Goal: Task Accomplishment & Management: Use online tool/utility

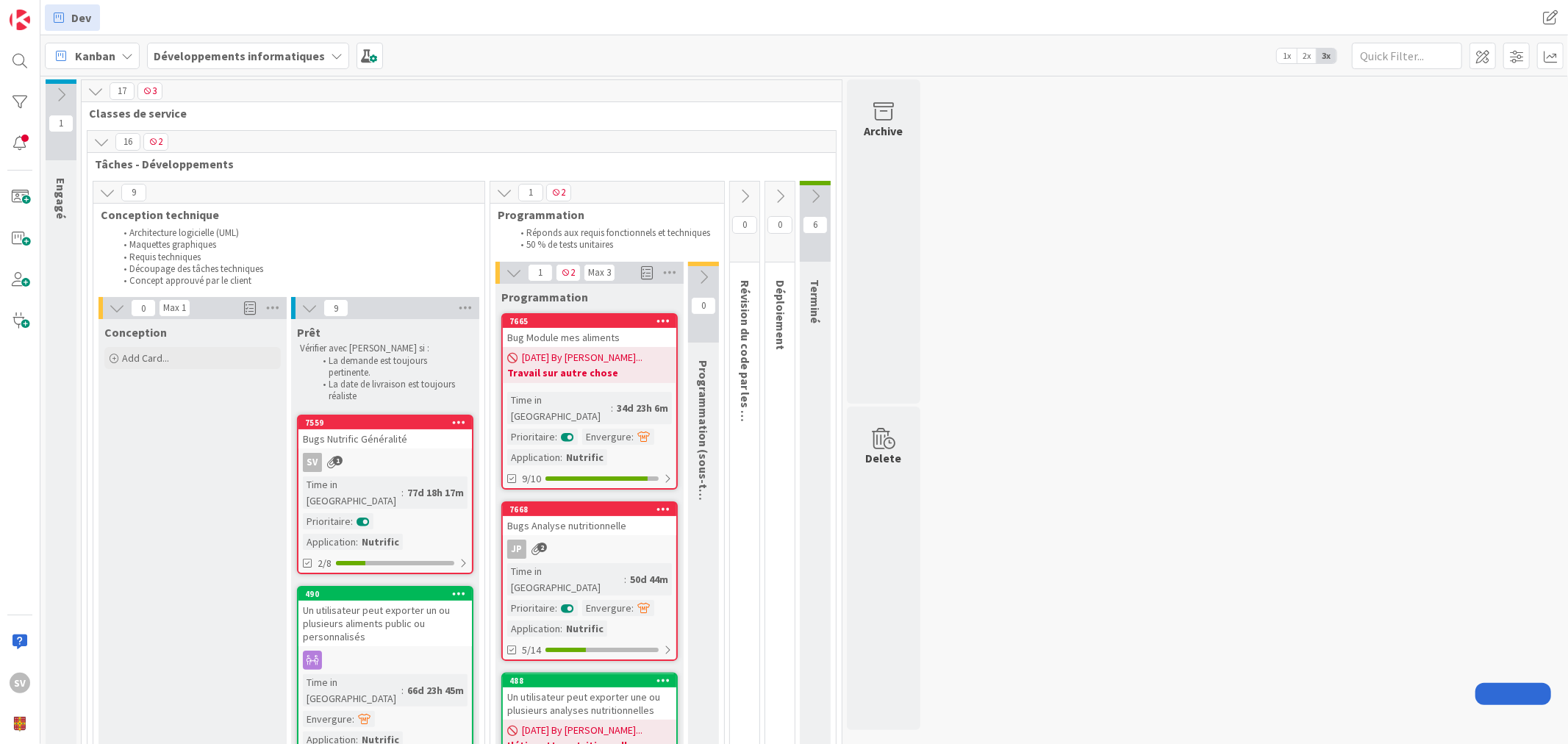
click at [291, 60] on b "Développements informatiques" at bounding box center [239, 55] width 172 height 14
type input "serre"
click at [259, 181] on h4 "Produit - Gestion des serres" at bounding box center [264, 180] width 200 height 14
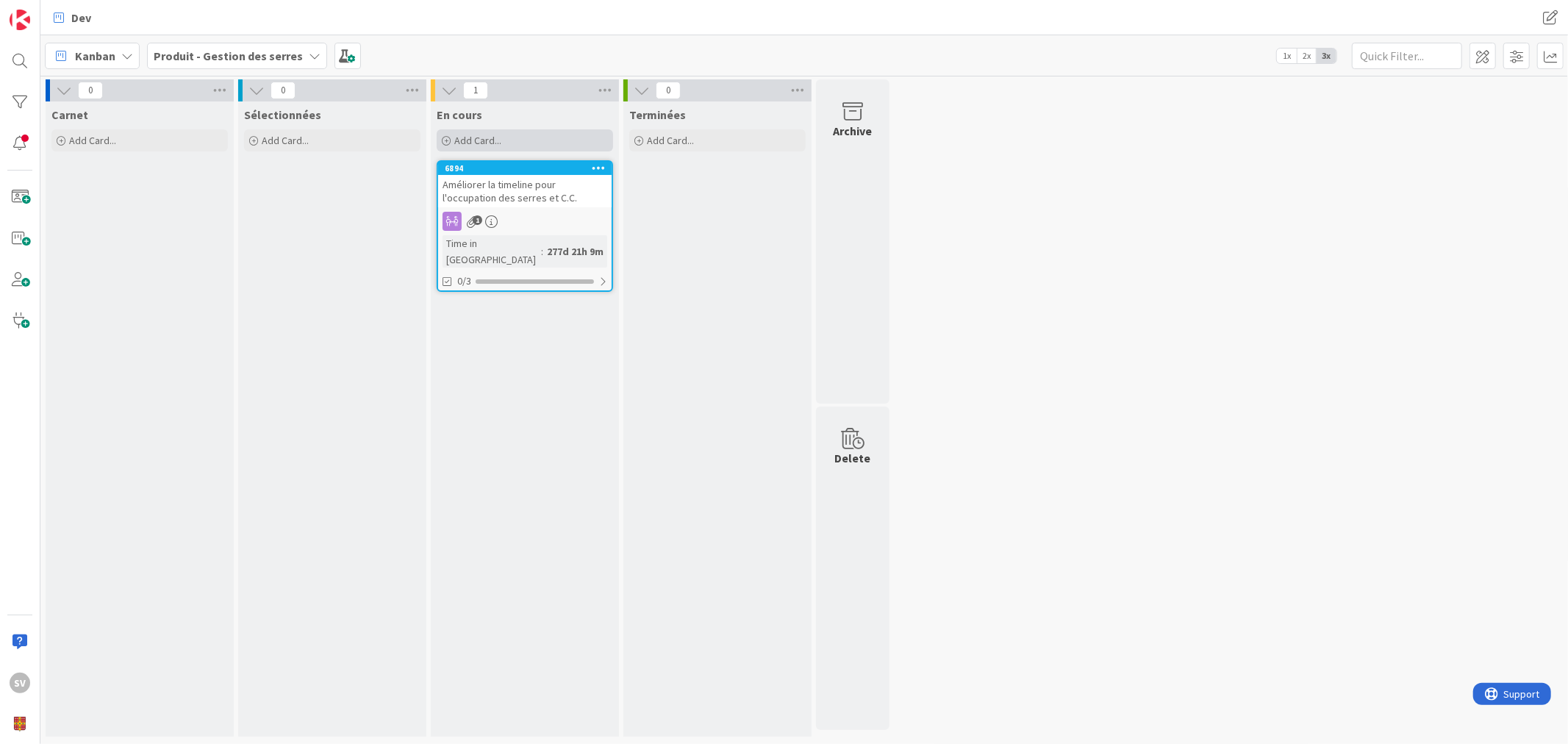
click at [488, 137] on span "Add Card..." at bounding box center [477, 140] width 47 height 13
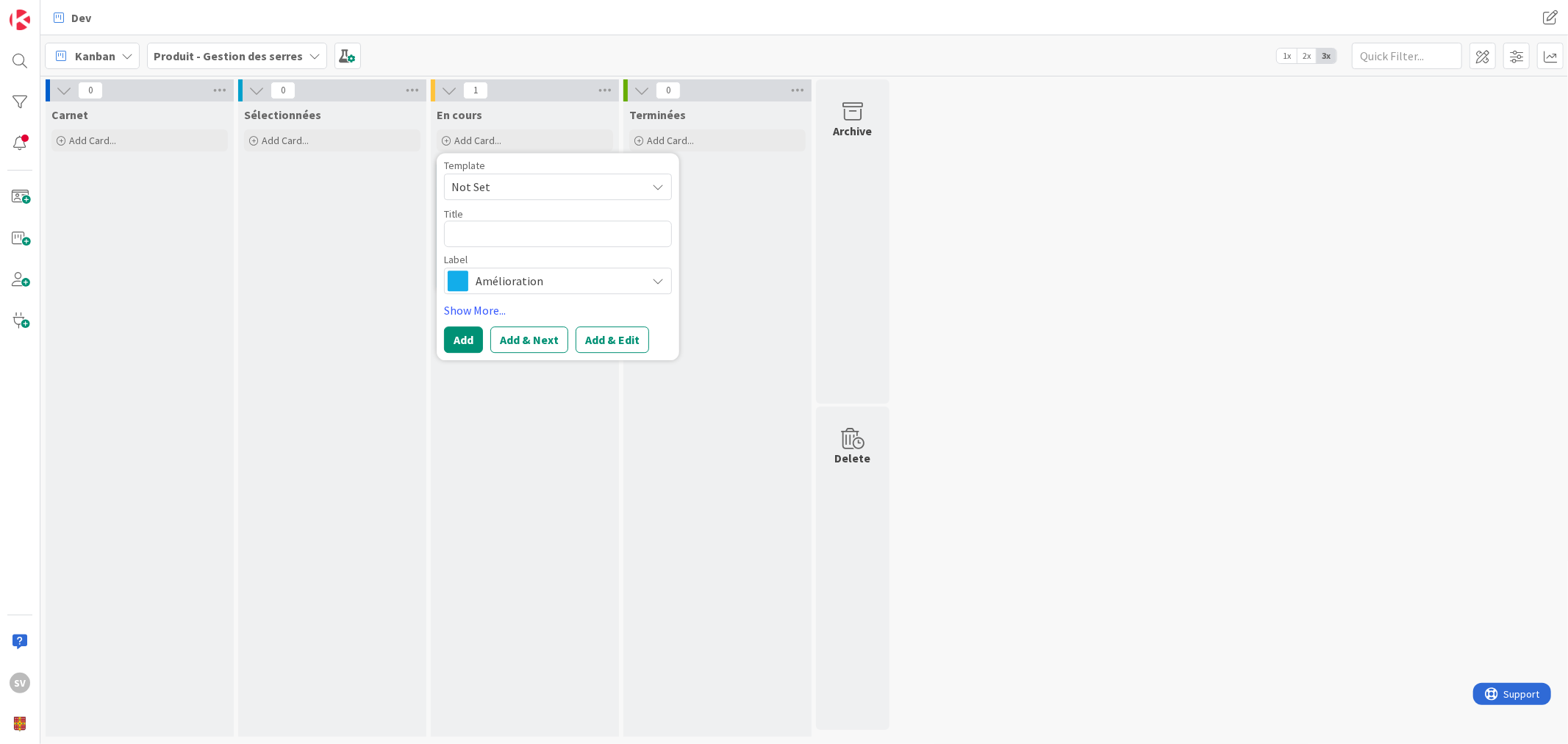
click at [555, 238] on textarea at bounding box center [558, 234] width 228 height 27
type textarea "x"
type textarea "M"
type textarea "x"
type textarea "MO"
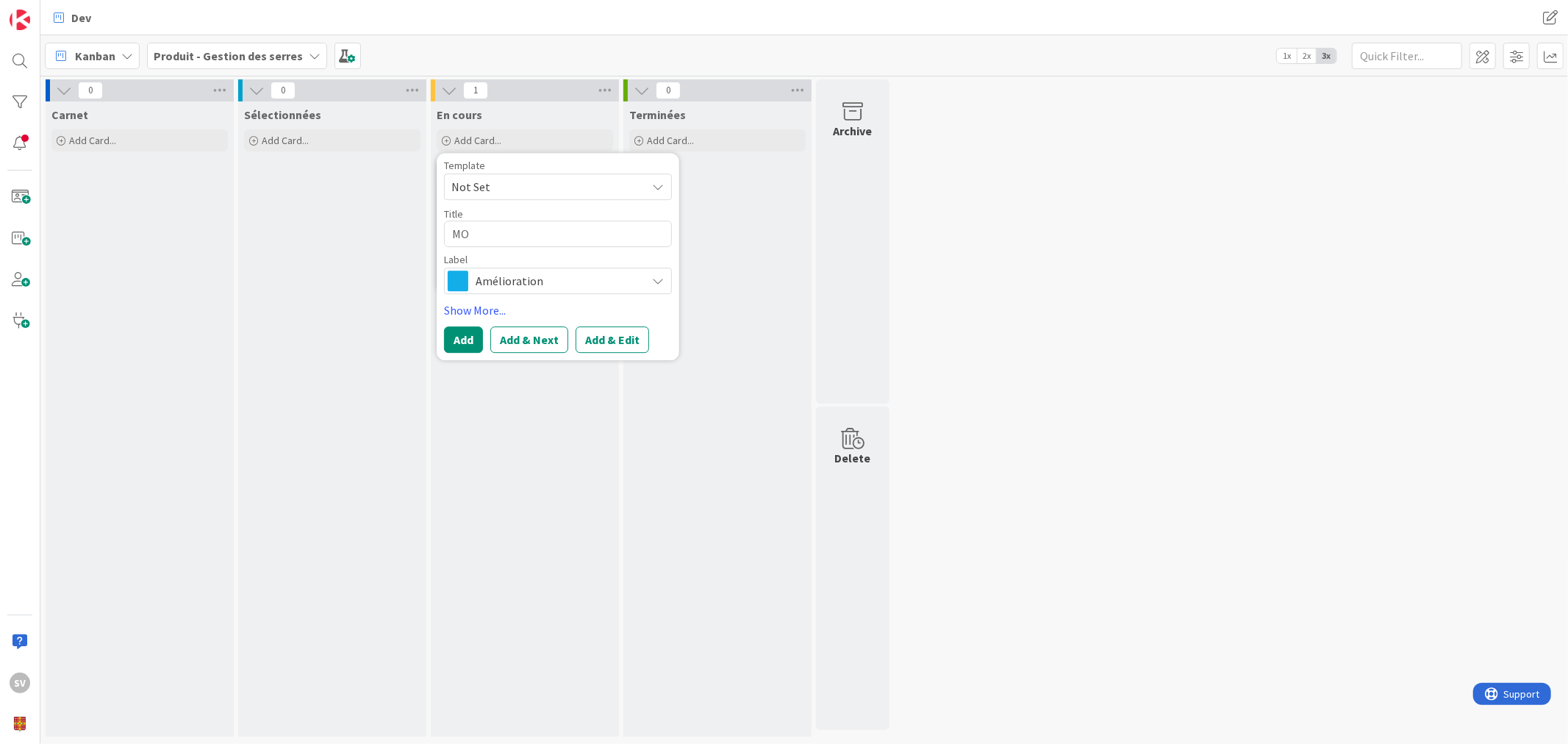
type textarea "x"
type textarea "M"
type textarea "x"
type textarea "Mo"
type textarea "x"
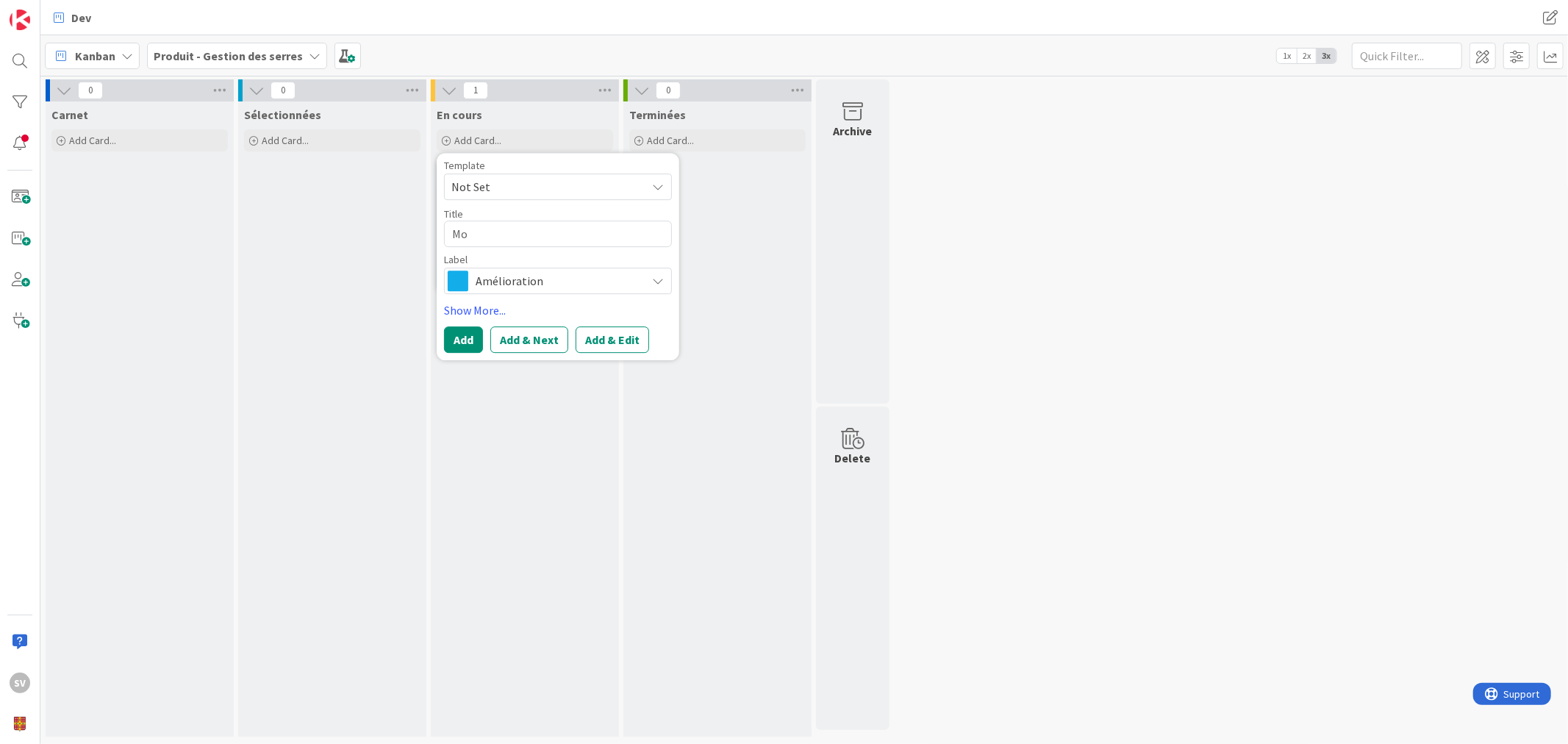
type textarea "Mod"
type textarea "x"
type textarea "Modi"
type textarea "x"
type textarea "Modif"
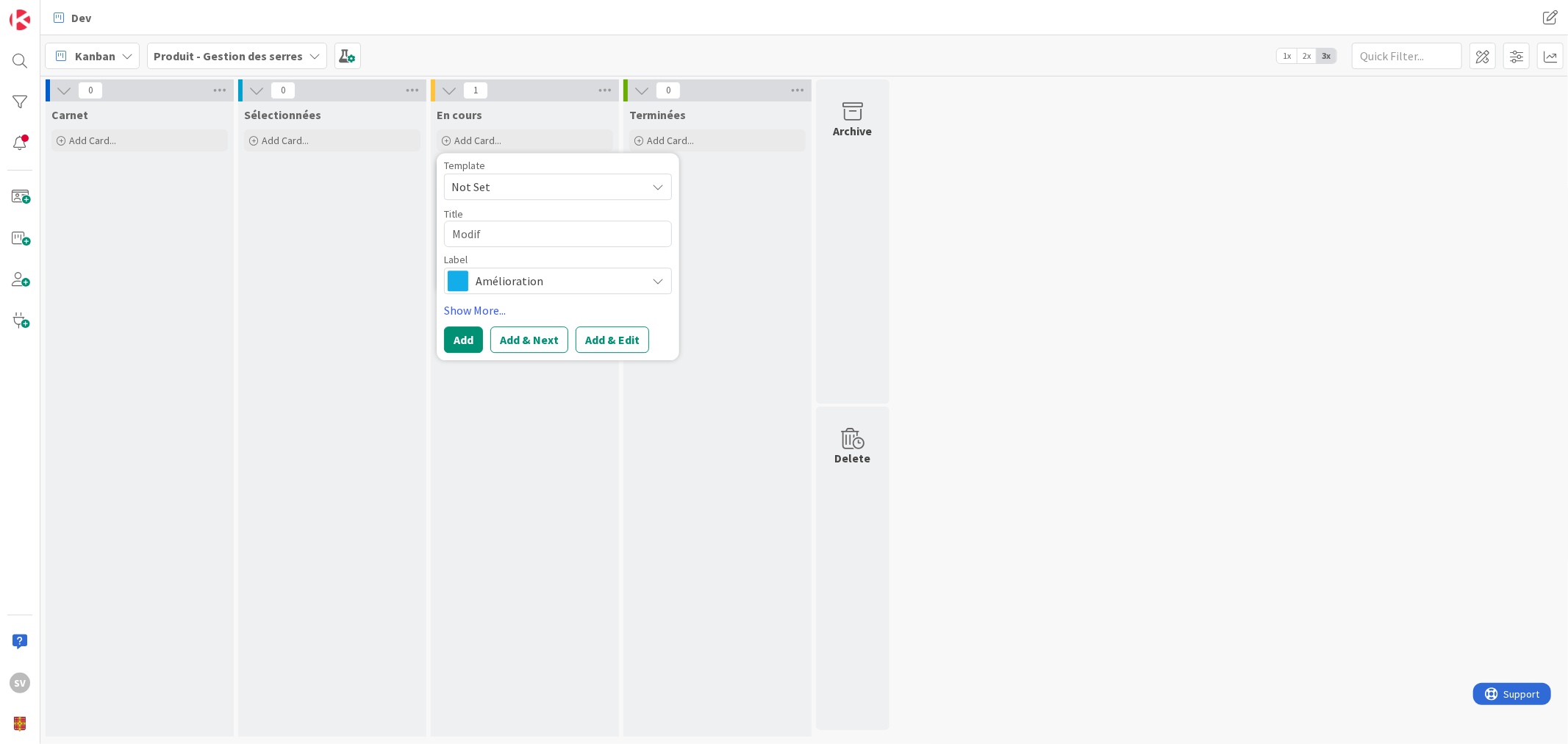
type textarea "x"
type textarea "Modifi"
type textarea "x"
type textarea "Modific"
type textarea "x"
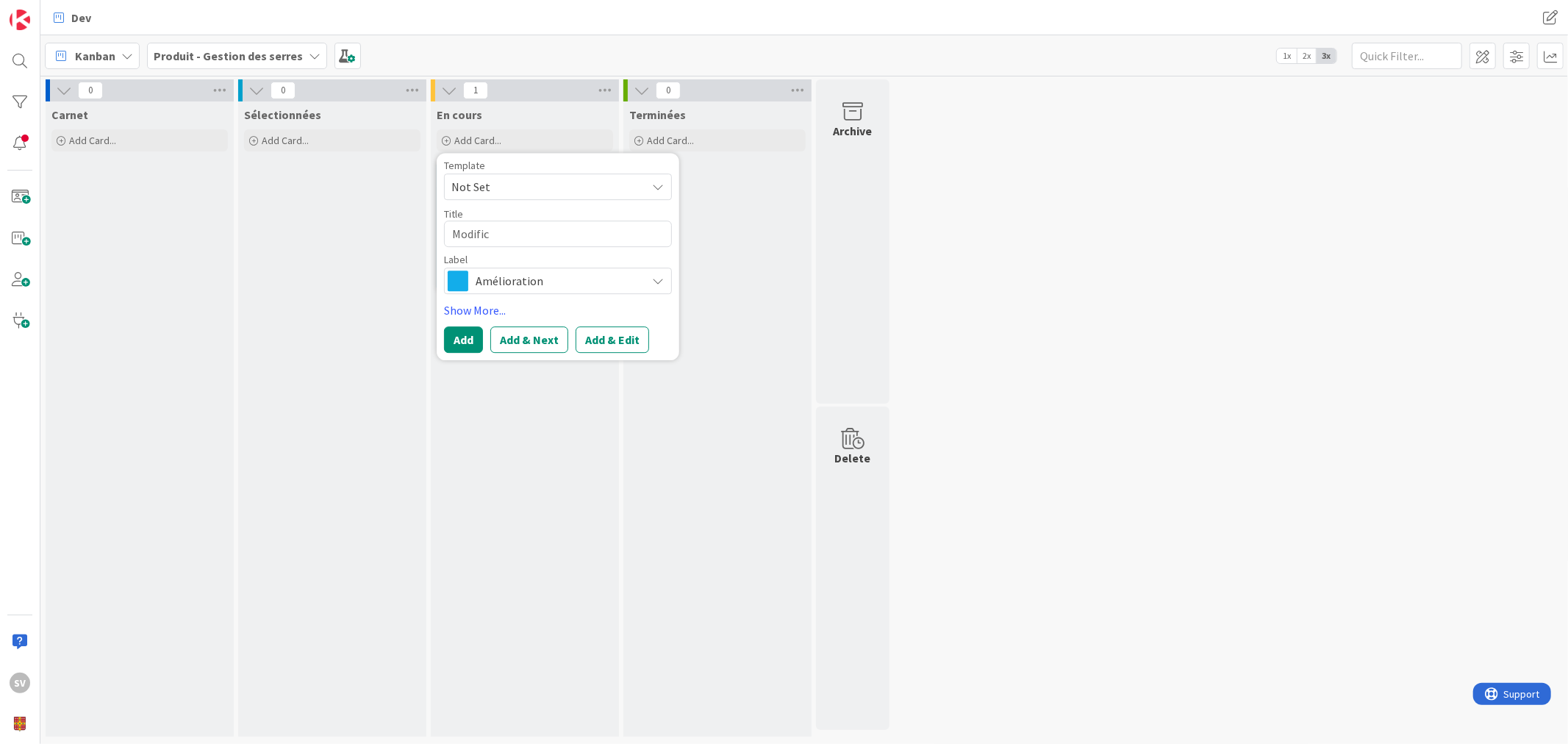
type textarea "Modifica"
type textarea "x"
type textarea "Modificat"
type textarea "x"
type textarea "Modificati"
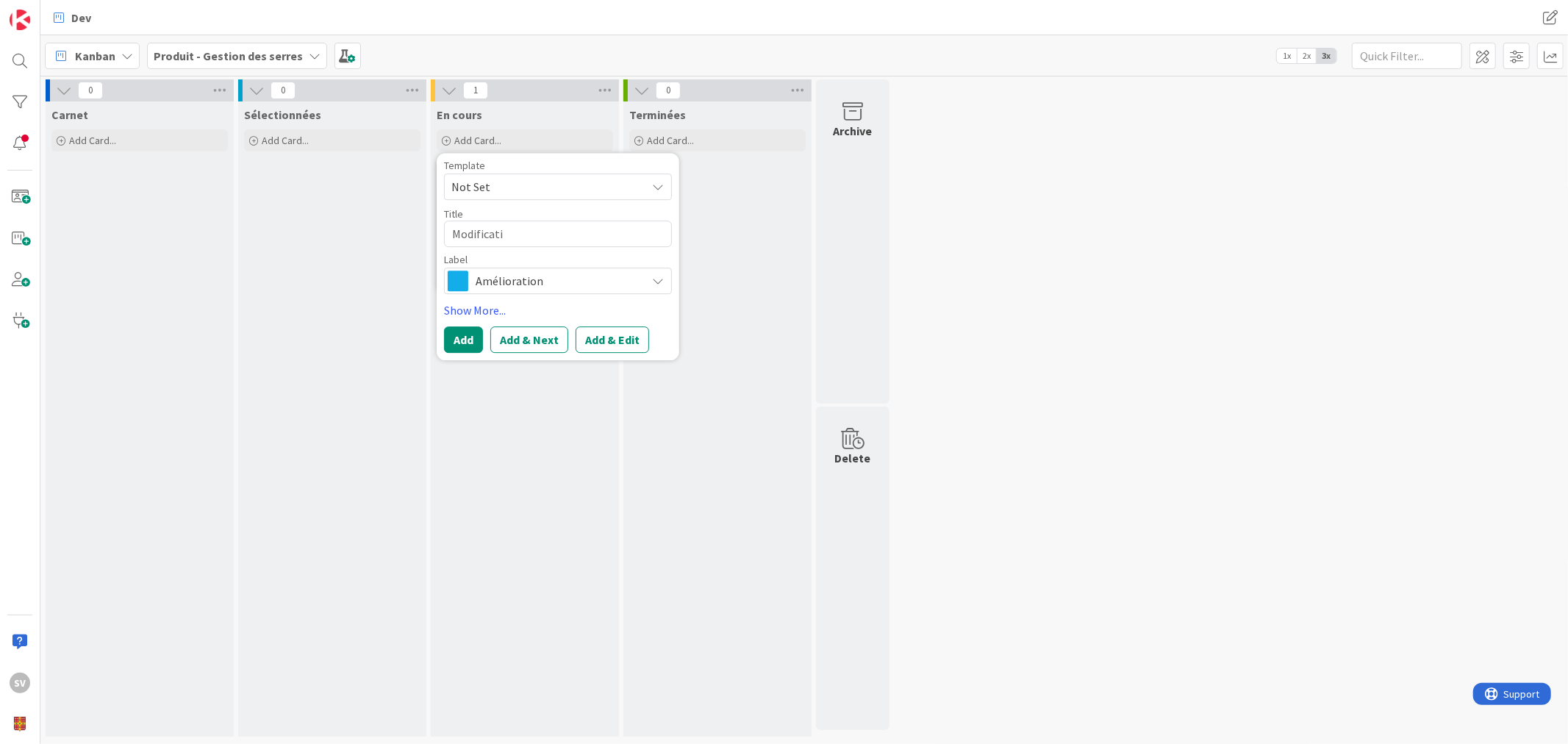
type textarea "x"
type textarea "Modificatio"
type textarea "x"
type textarea "Modification"
type textarea "x"
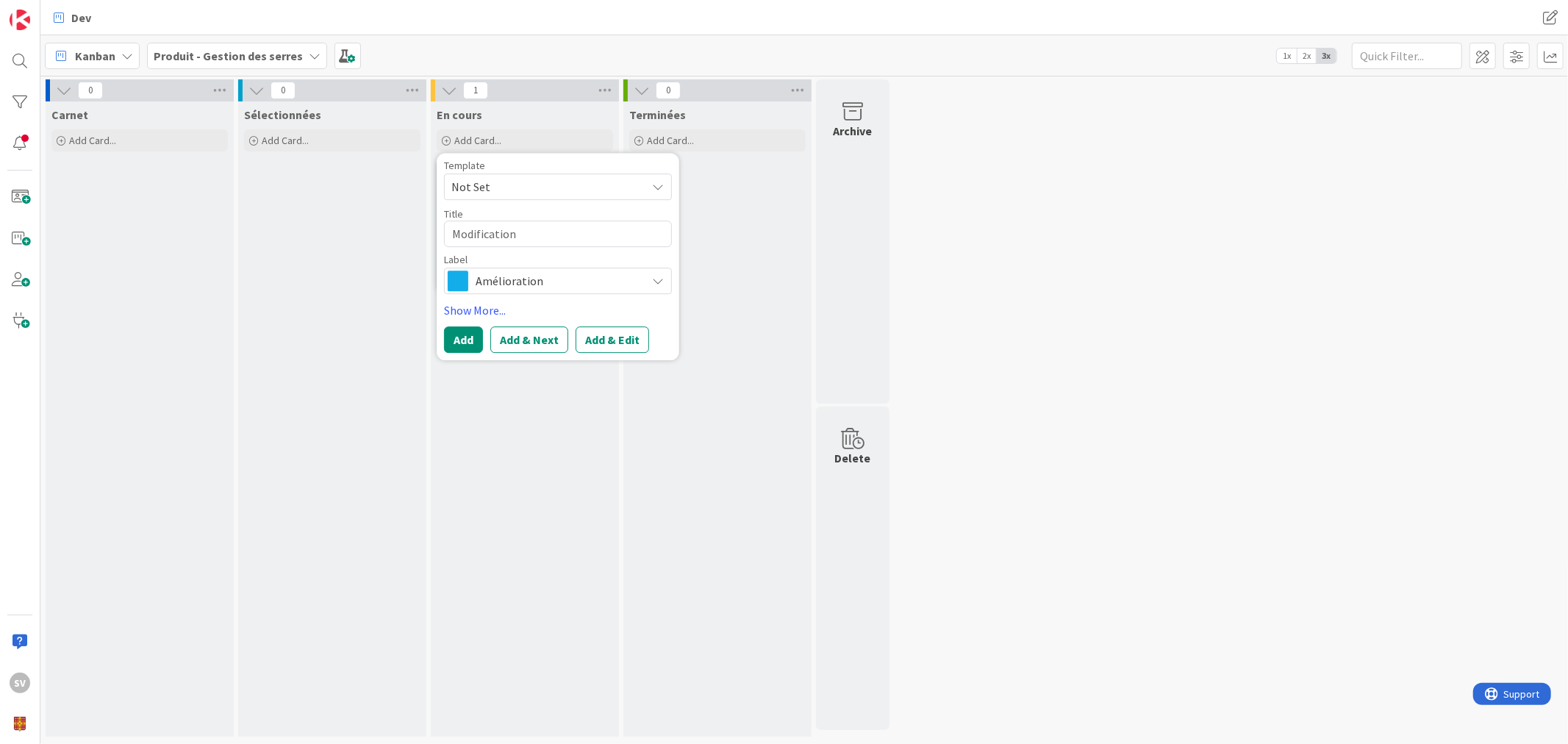
type textarea "Modification"
type textarea "x"
type textarea "Modification p"
type textarea "x"
type textarea "Modification po"
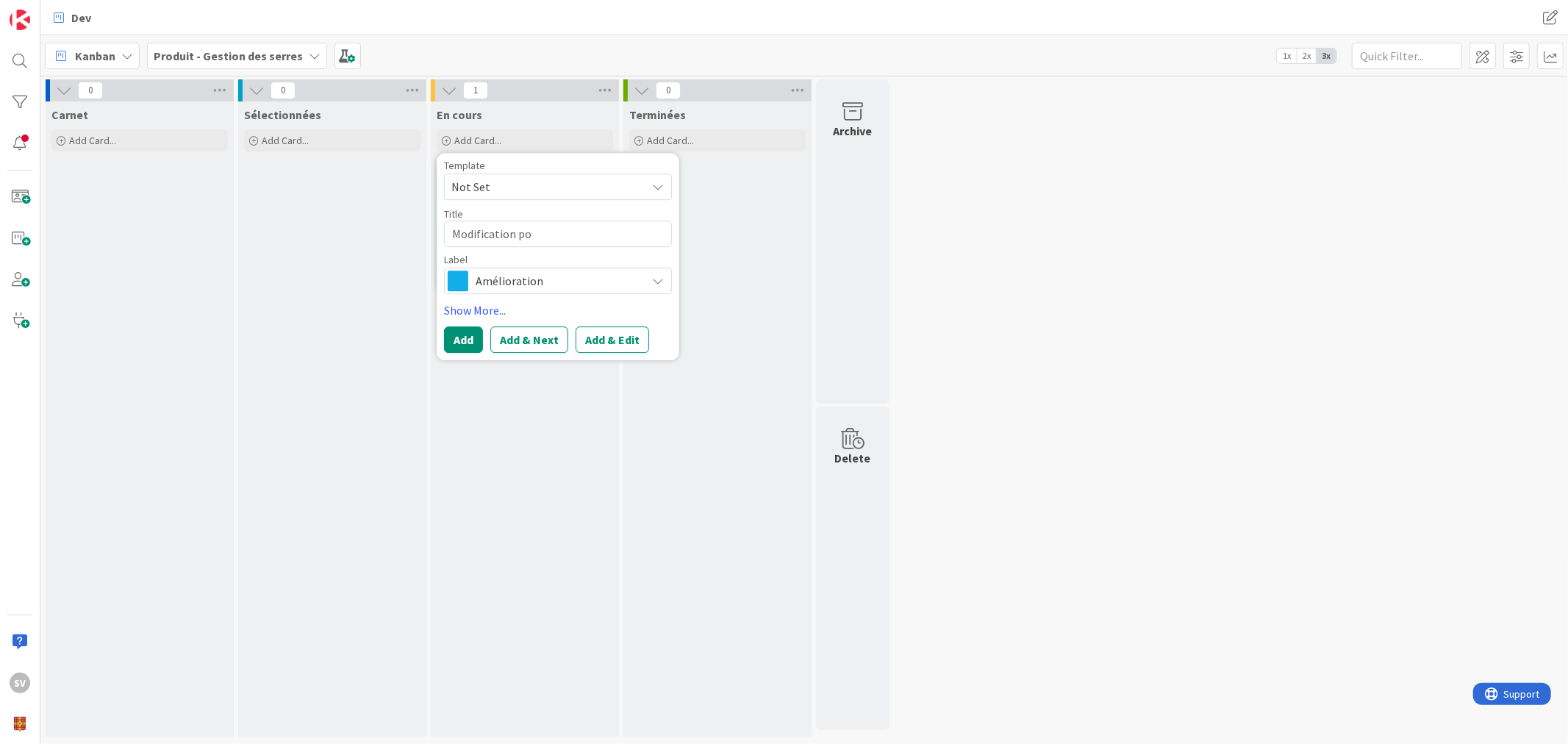
type textarea "x"
type textarea "Modification pou"
type textarea "x"
type textarea "Modification pour"
type textarea "x"
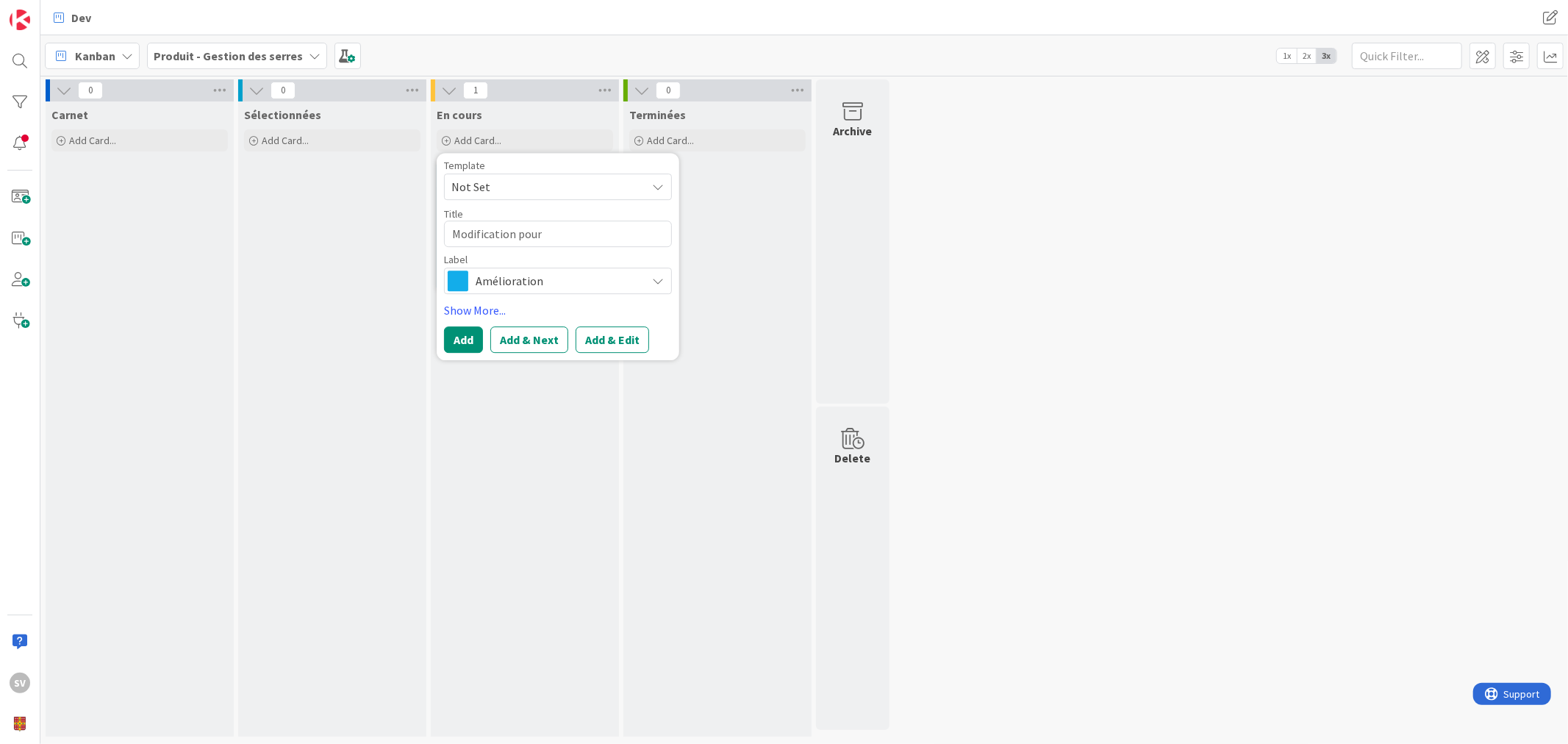
type textarea "Modification pour"
type textarea "x"
type textarea "Modification pour c"
type textarea "x"
type textarea "Modification pour co"
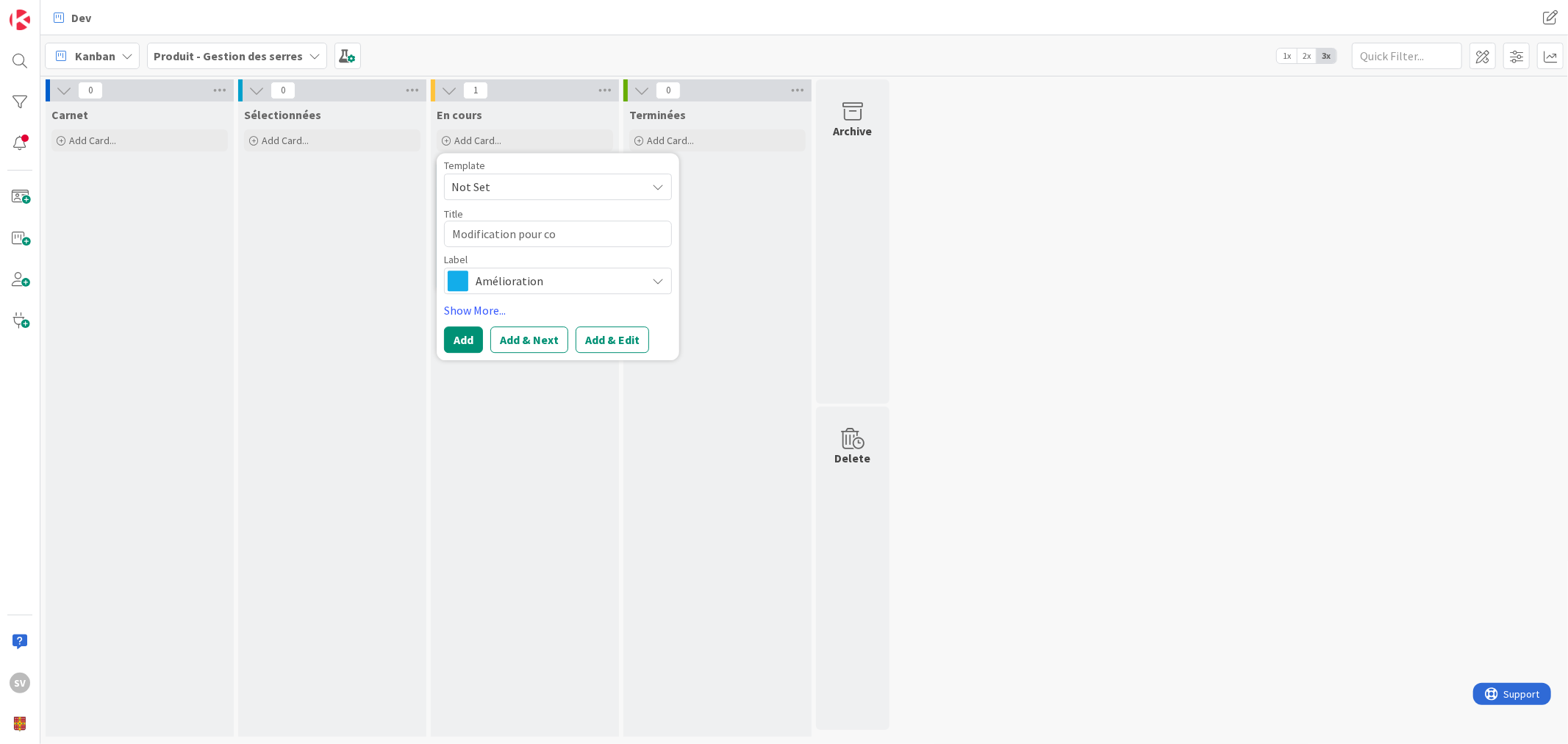
type textarea "x"
type textarea "Modification pour con"
type textarea "x"
type textarea "Modification pour conf"
type textarea "x"
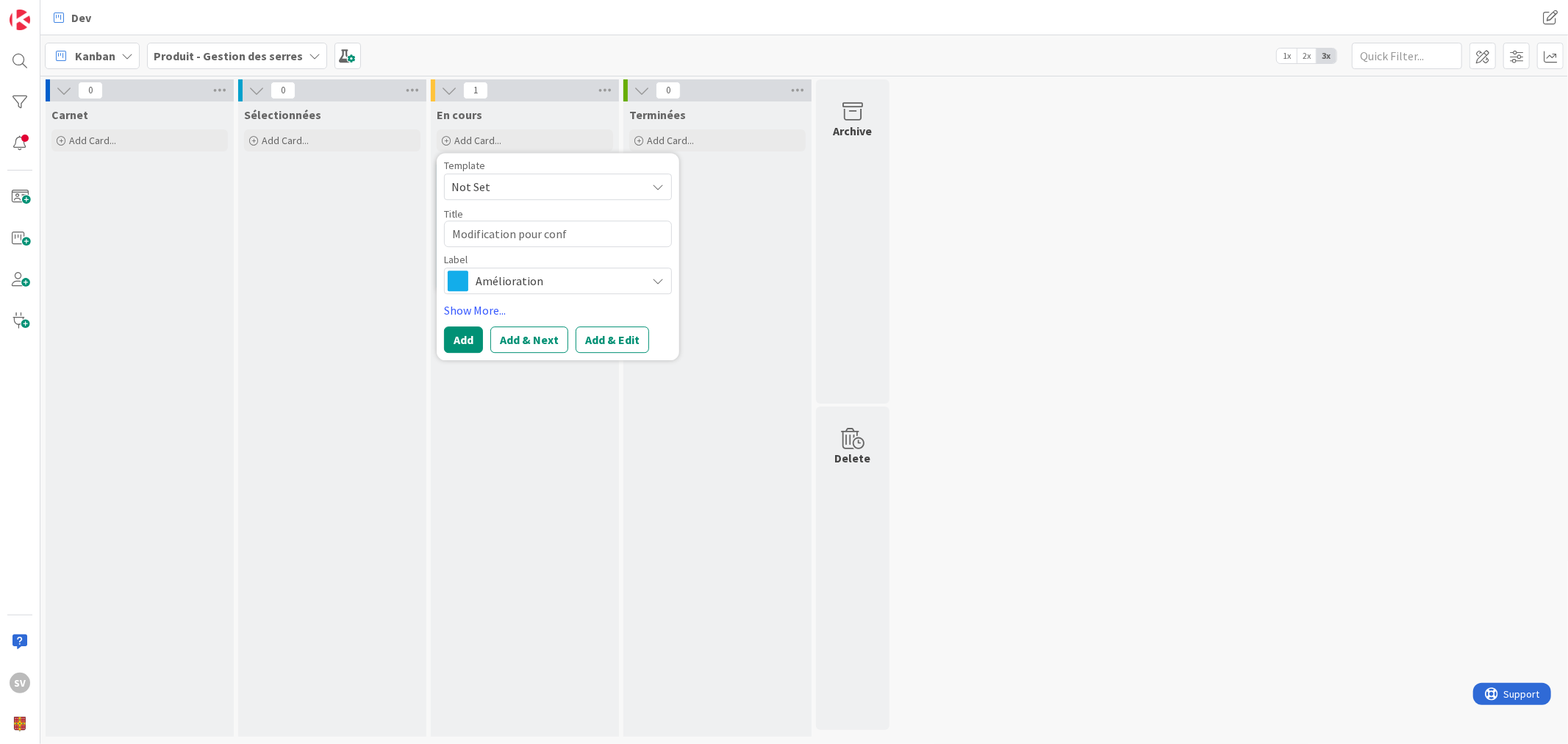
type textarea "Modification pour confo"
type textarea "x"
type textarea "Modification pour confor"
type textarea "x"
type textarea "Modification pour conform"
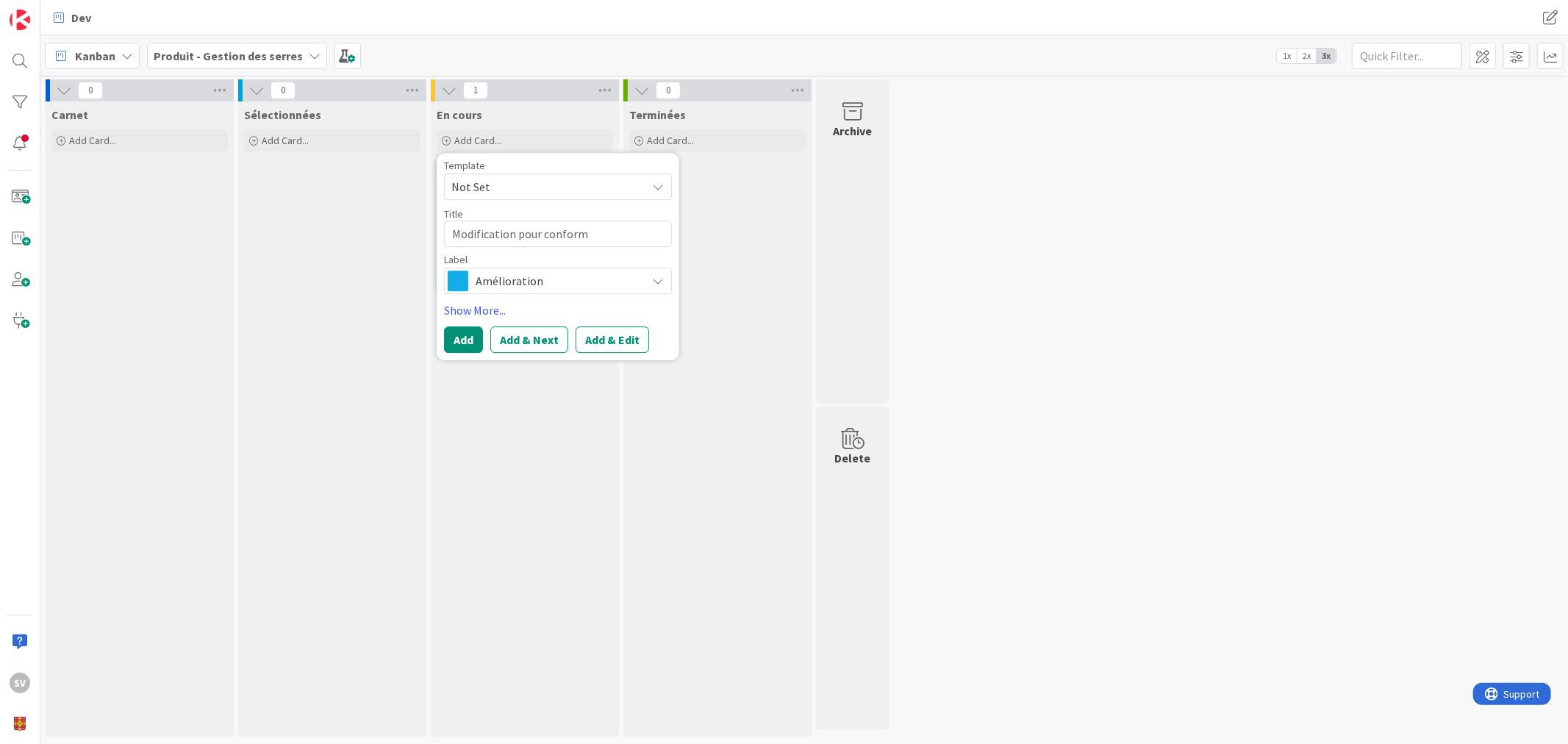
type textarea "x"
type textarea "Modification pour conformi"
type textarea "x"
type textarea "Modification pour conformié"
type textarea "x"
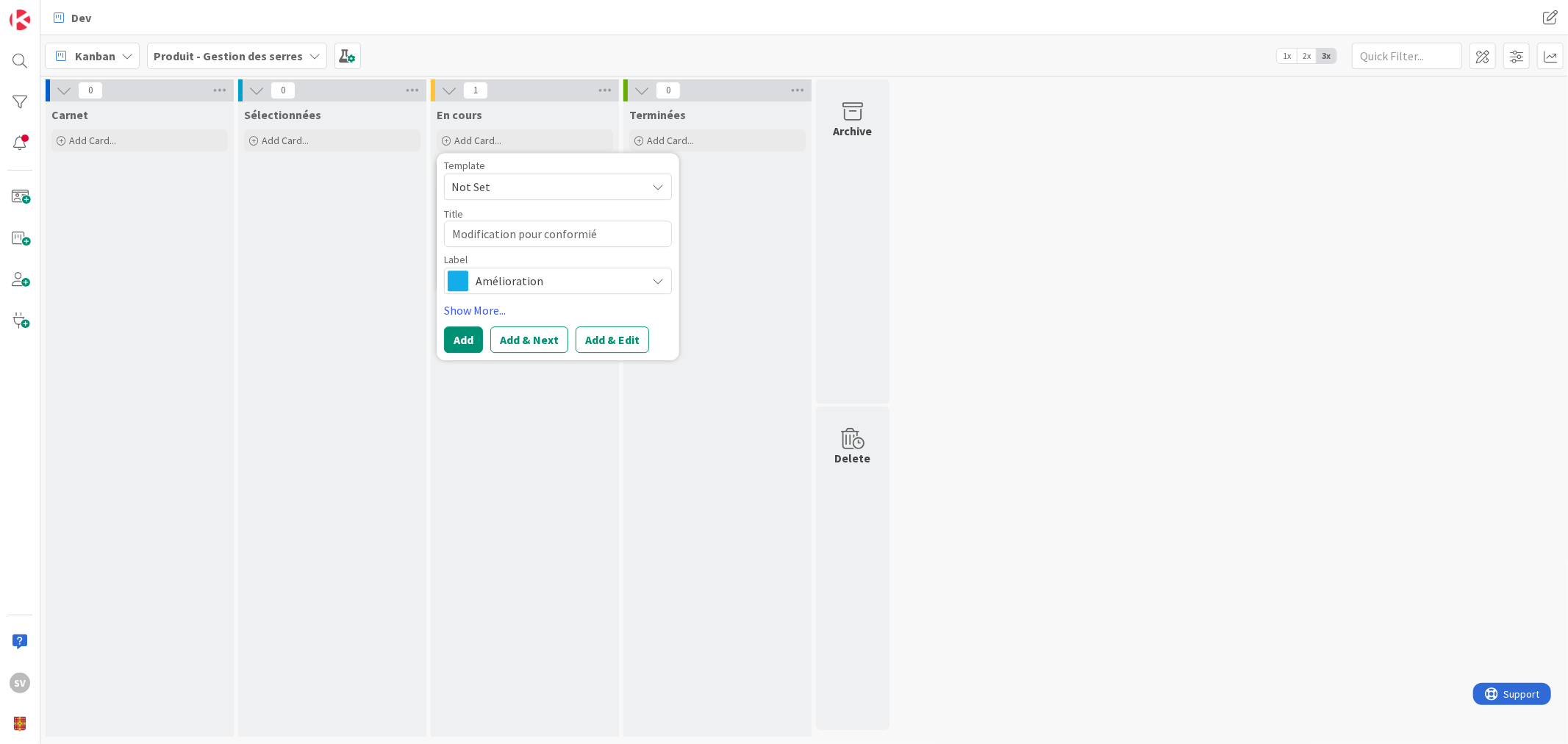
type textarea "Modification pour conformi"
type textarea "x"
type textarea "Modification pour conformit"
type textarea "x"
type textarea "Modification pour conformité"
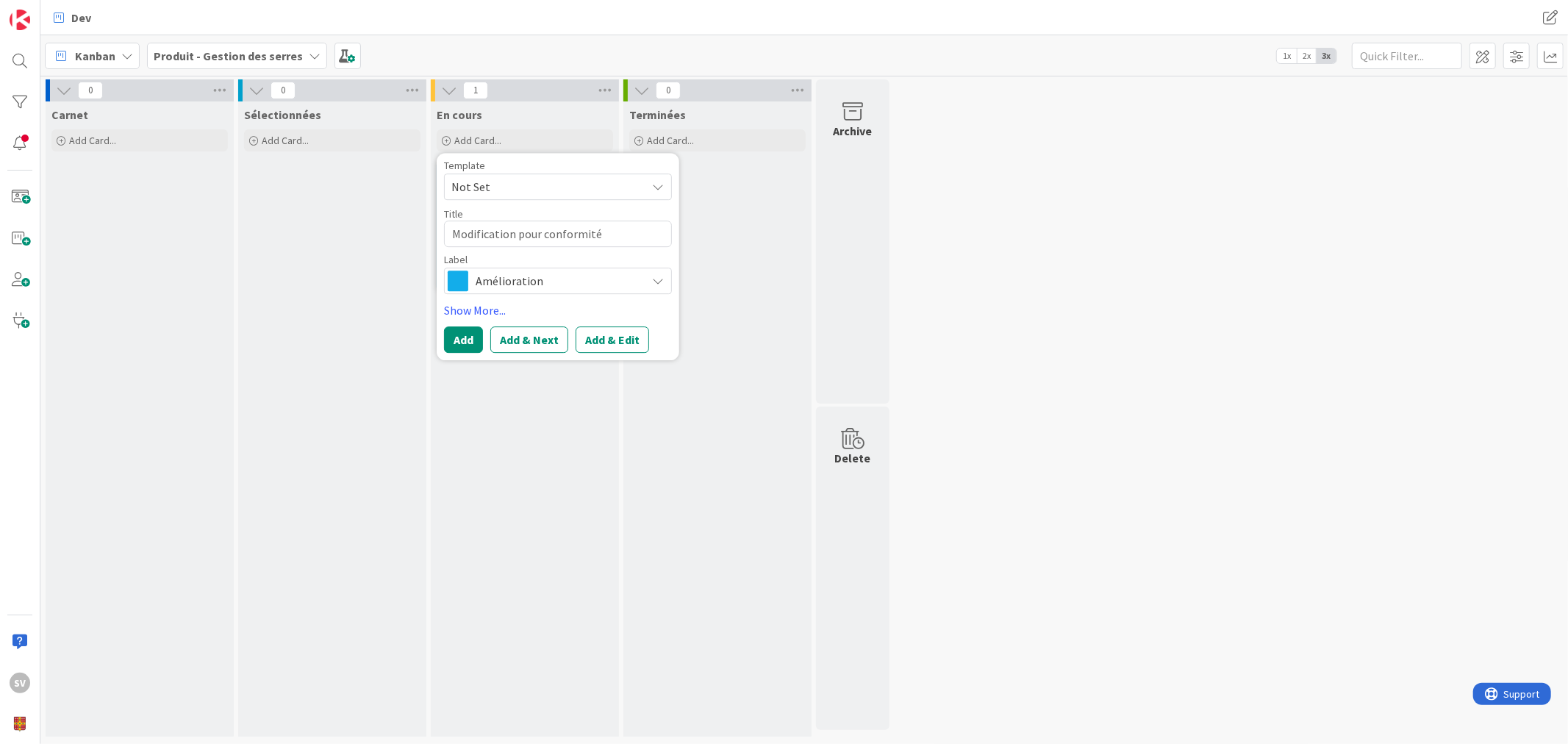
type textarea "x"
type textarea "Modification pour conformité"
type textarea "x"
type textarea "Modification pour conformité p"
type textarea "x"
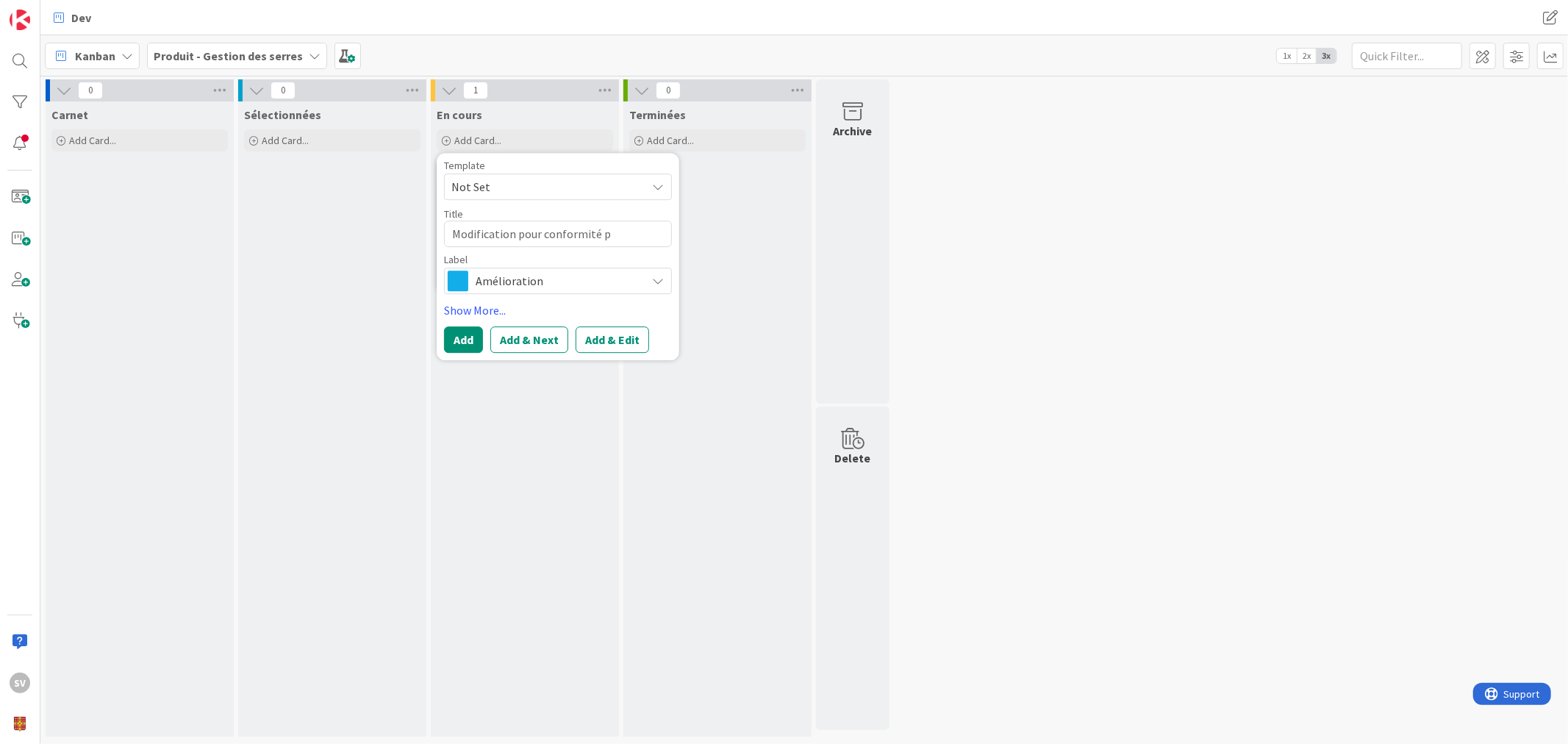
type textarea "Modification pour conformité po"
type textarea "x"
type textarea "Modification pour conformité pou"
type textarea "x"
type textarea "Modification pour conformité pour"
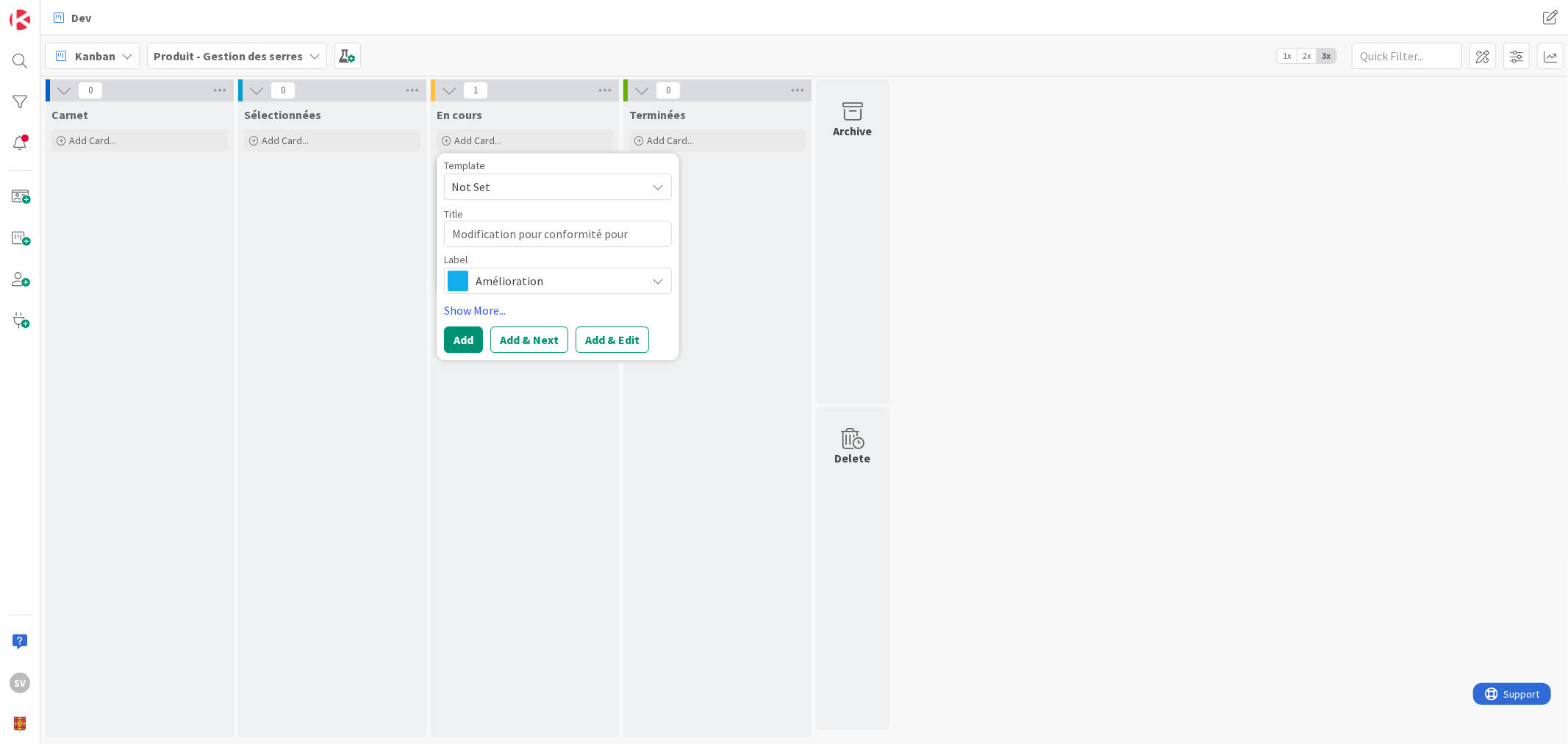
type textarea "x"
type textarea "Modification pour conformité pour"
type textarea "x"
type textarea "Modification pour conformité pour l"
type textarea "x"
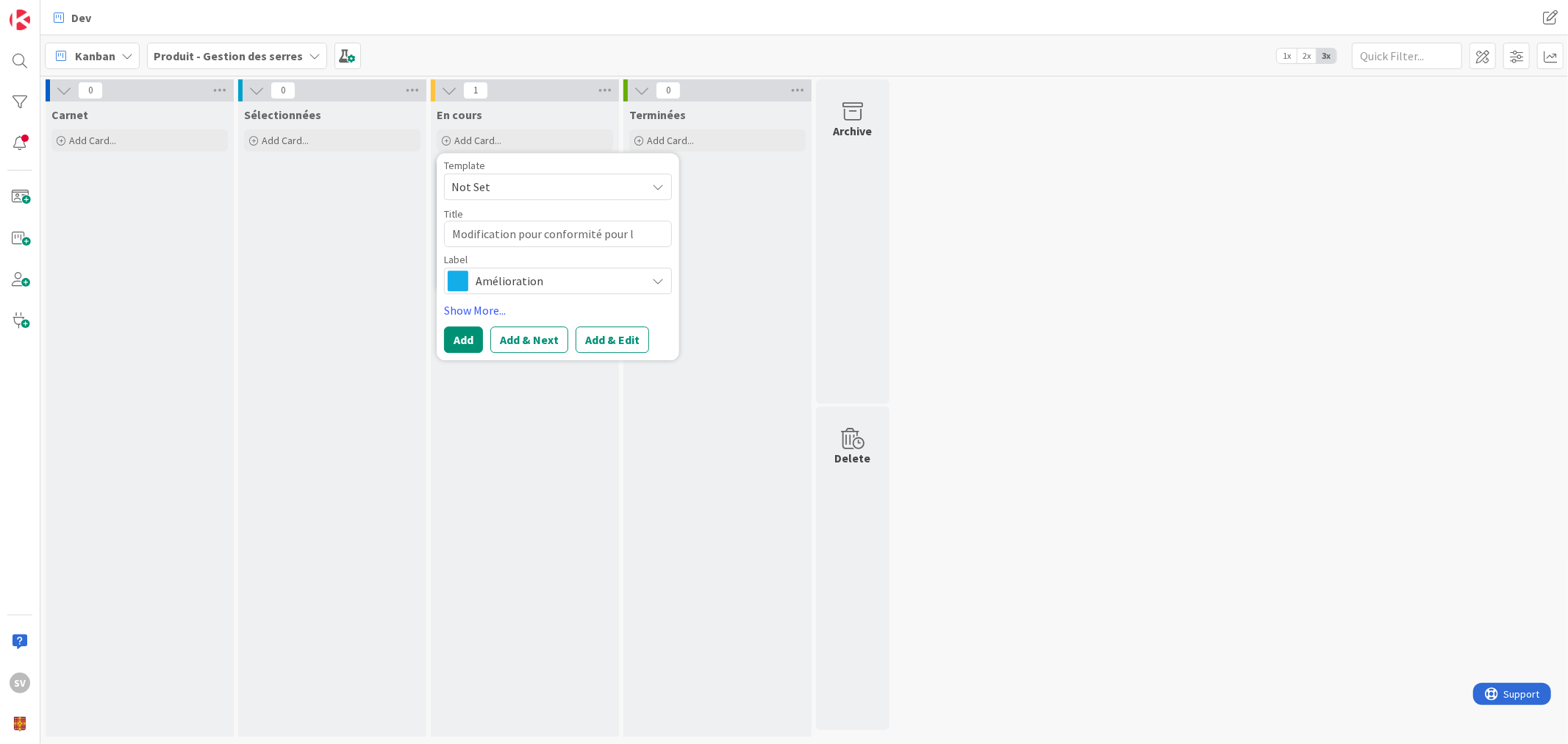
type textarea "Modification pour conformité pour le"
type textarea "x"
type textarea "Modification pour conformité pour les"
type textarea "x"
type textarea "Modification pour conformité pour les"
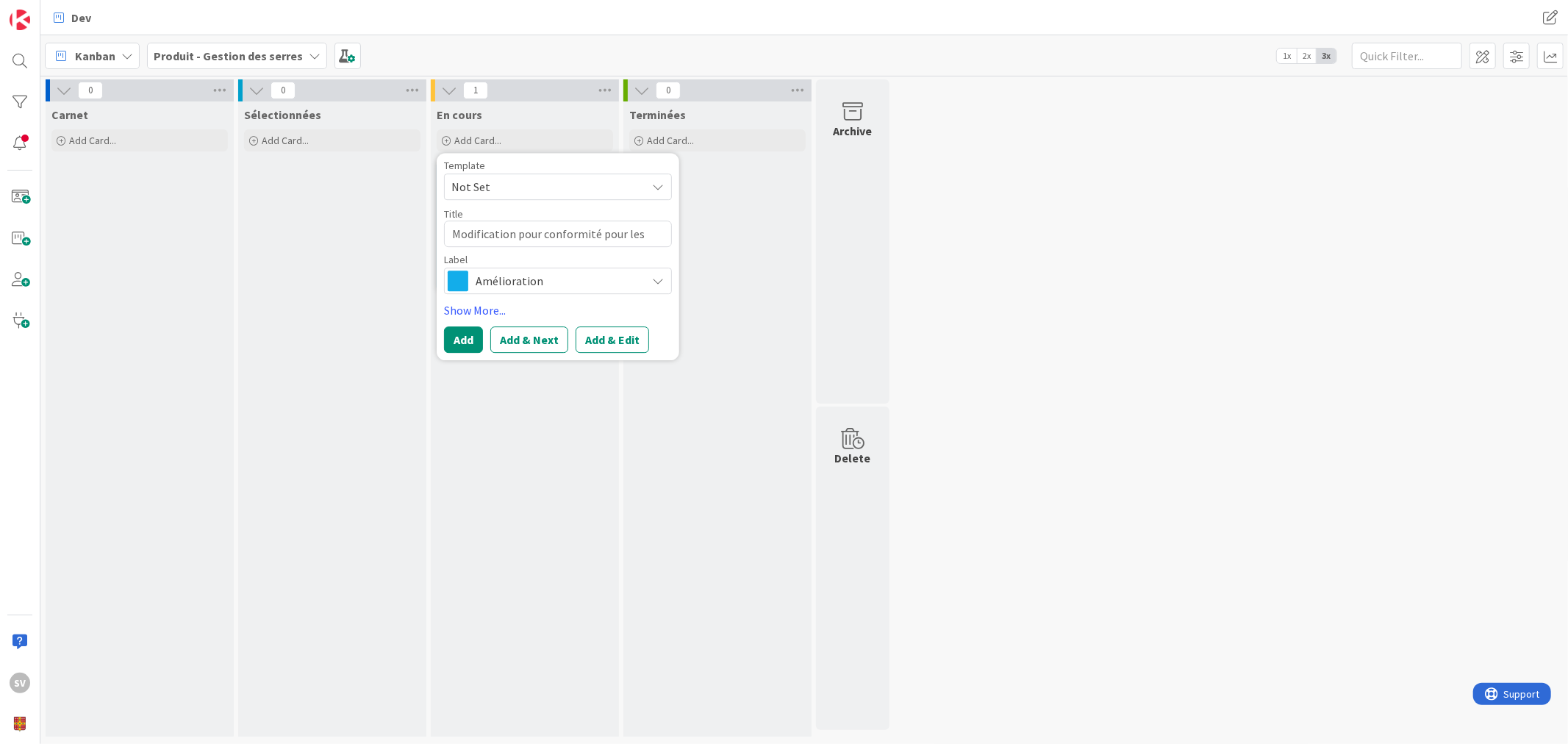
type textarea "x"
type textarea "Modification pour conformité pour les b"
type textarea "x"
type textarea "Modification pour conformité pour les bi"
type textarea "x"
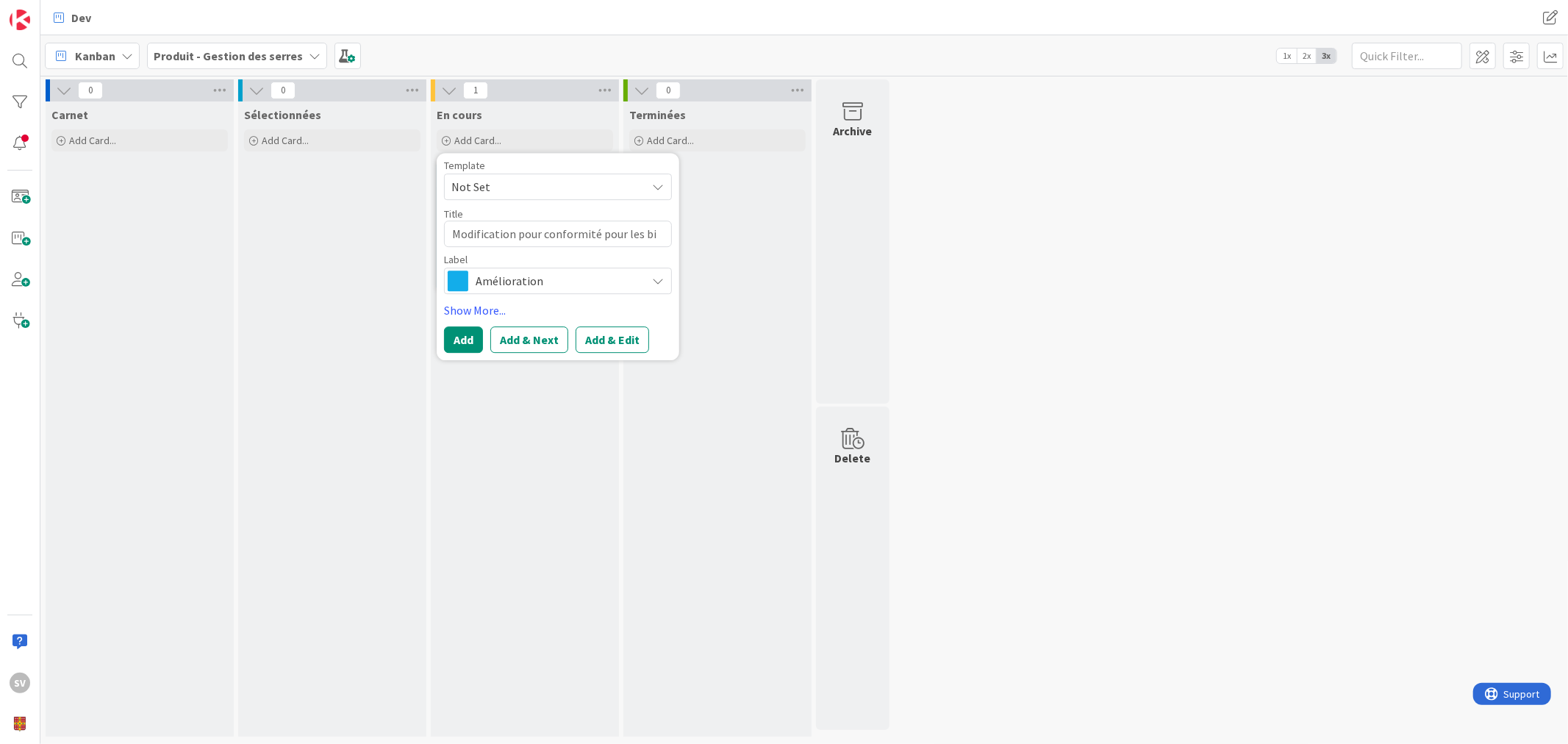
type textarea "Modification pour conformité pour les bio"
type textarea "x"
type textarea "Modification pour conformité pour les biop"
type textarea "x"
type textarea "Modification pour conformité pour les biope"
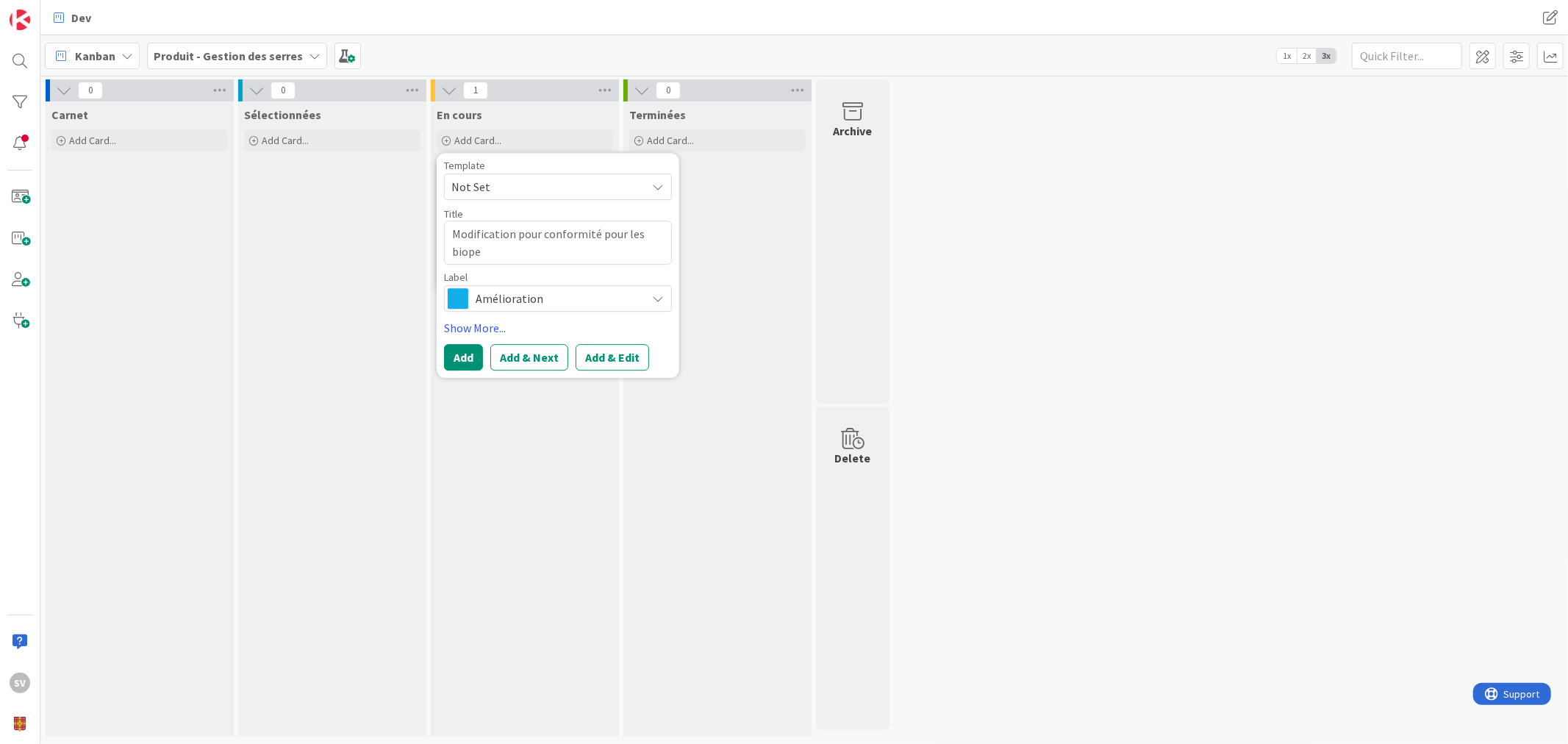
type textarea "x"
type textarea "Modification pour conformité pour les biopes"
type textarea "x"
type textarea "Modification pour conformité pour les biopesti"
type textarea "x"
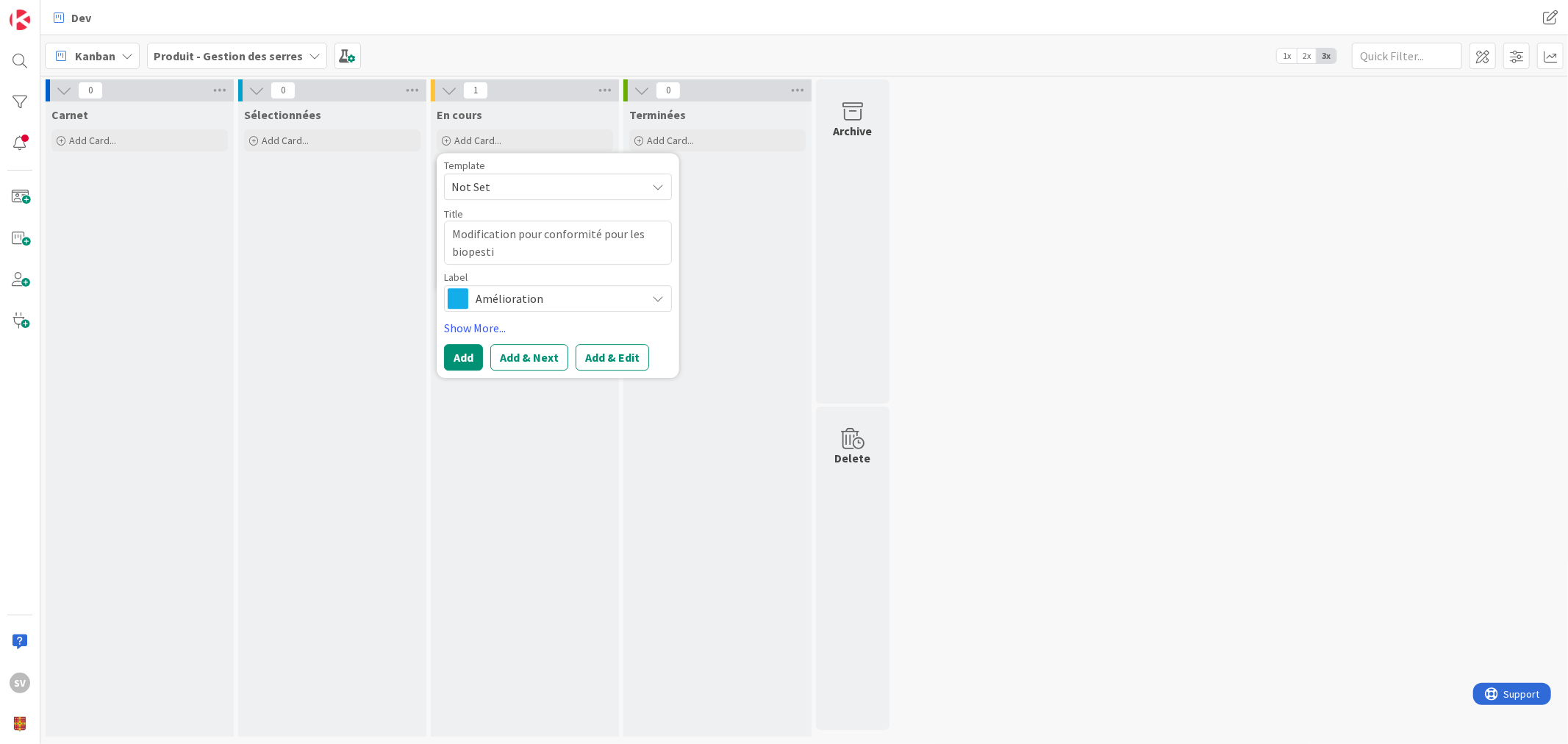
type textarea "Modification pour conformité pour les biopestic"
type textarea "x"
type textarea "Modification pour conformité pour les biopestici"
type textarea "x"
type textarea "Modification pour conformité pour les biopesticid"
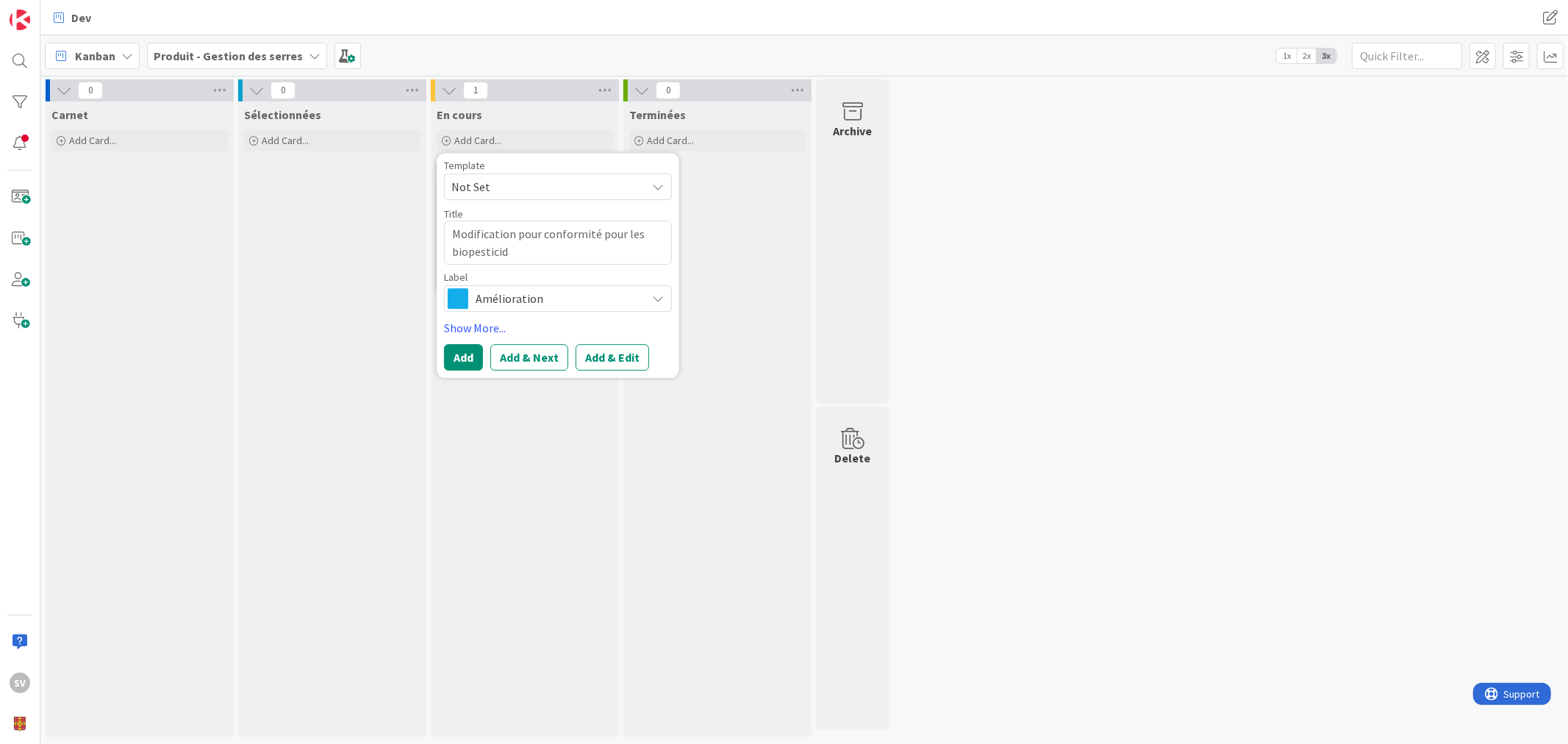
type textarea "x"
type textarea "Modification pour conformité pour les biopesticide"
type textarea "x"
type textarea "Modification pour conformité pour les biopesticides"
type textarea "x"
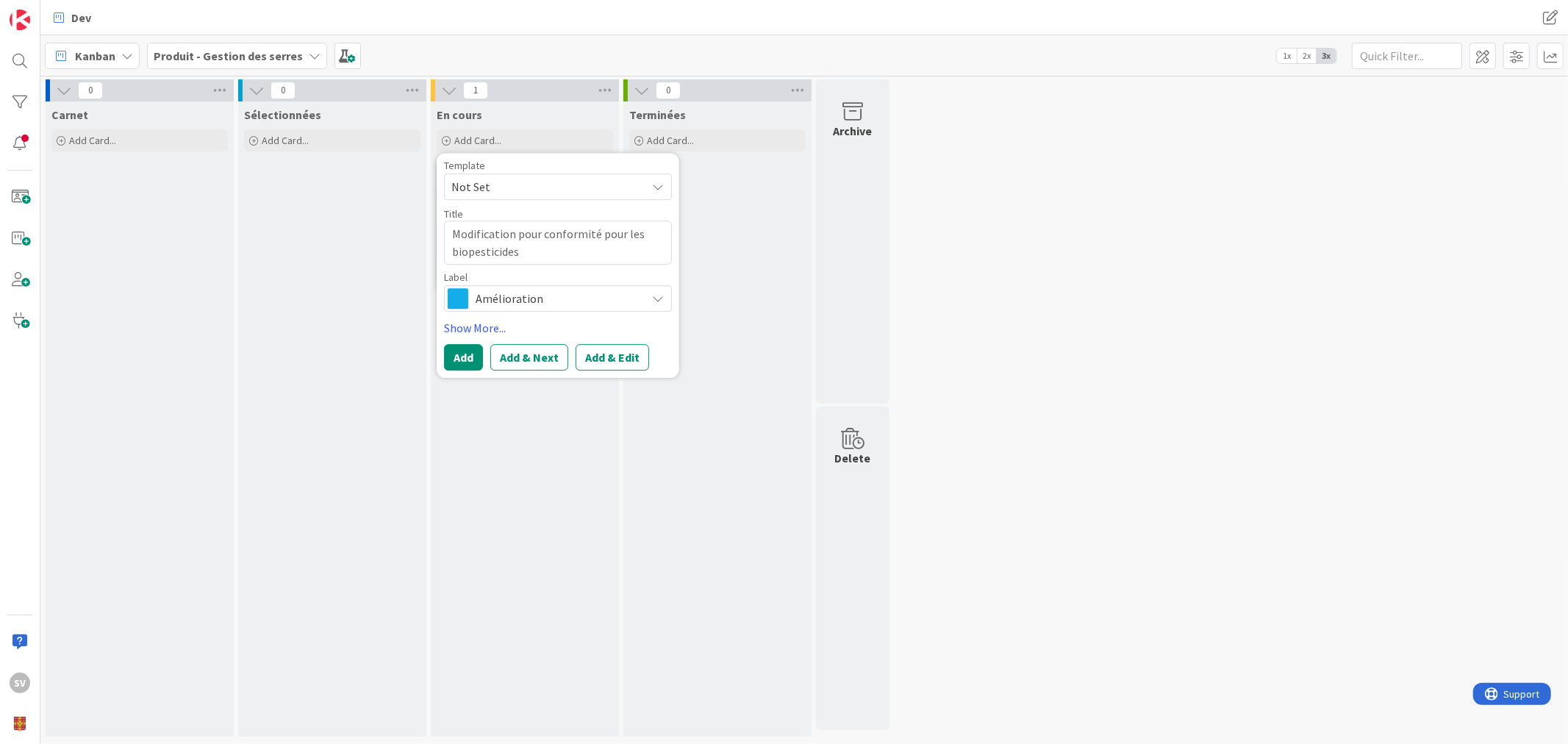
type textarea "Modification pour conformité pour les biopesticides e"
type textarea "x"
type textarea "Modification pour conformité pour les biopesticides et"
type textarea "x"
type textarea "Modification pour conformité pour les biopesticides et"
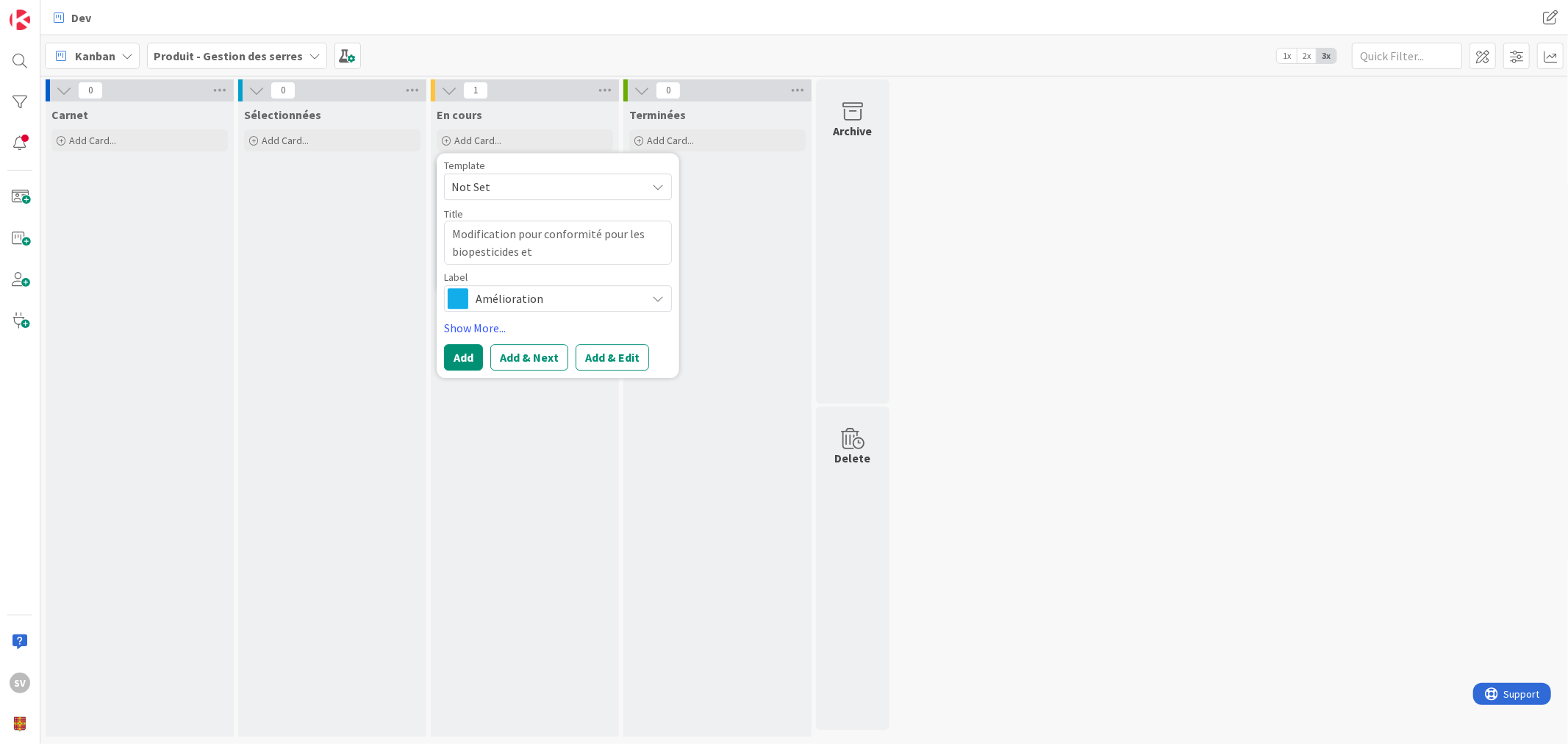
type textarea "x"
type textarea "Modification pour conformité pour les biopesticides et p"
type textarea "x"
type textarea "Modification pour conformité pour les biopesticides et pe"
type textarea "x"
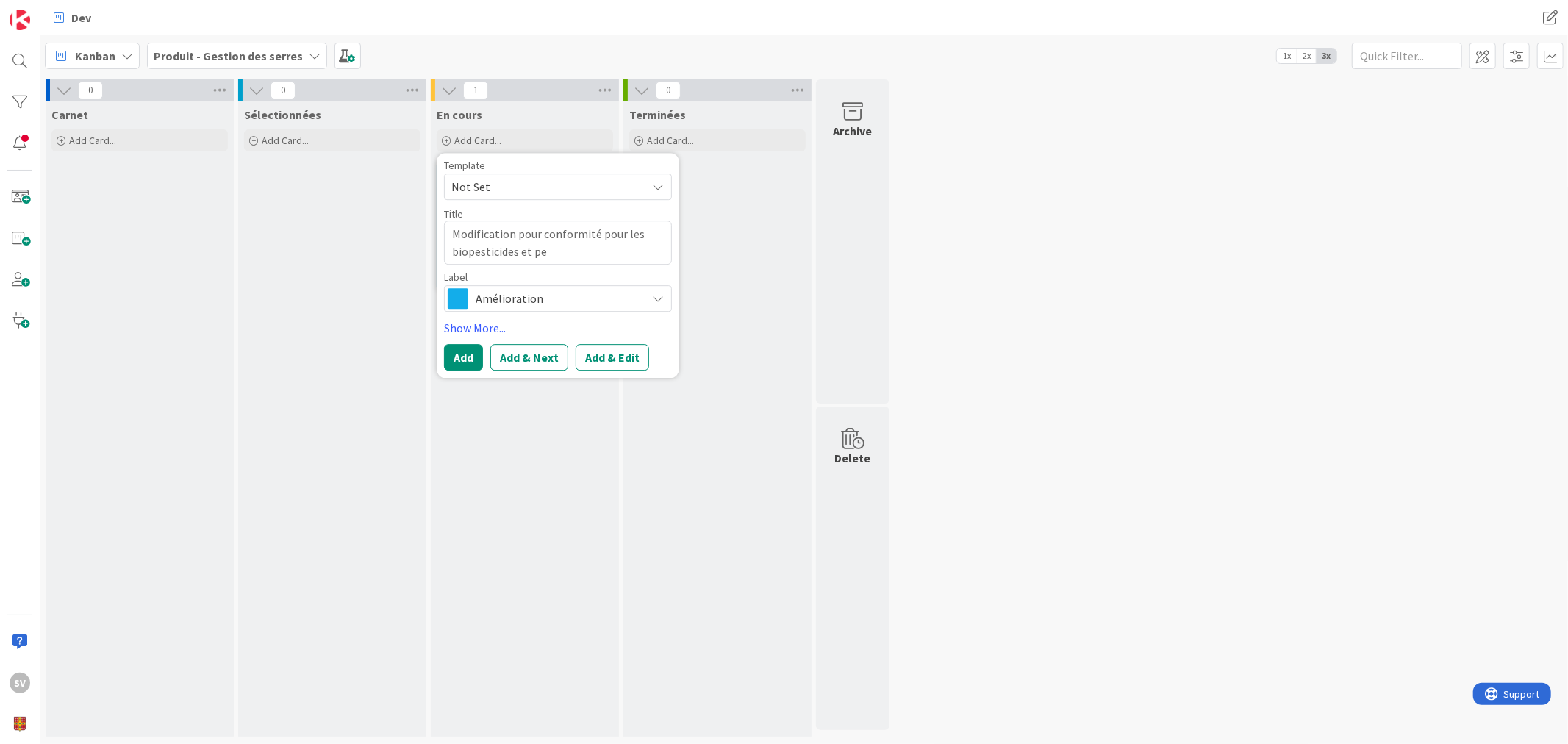
type textarea "Modification pour conformité pour les biopesticides et pes"
type textarea "x"
type textarea "Modification pour conformité pour les biopesticides et pest"
type textarea "x"
type textarea "Modification pour conformité pour les biopesticides et pesti"
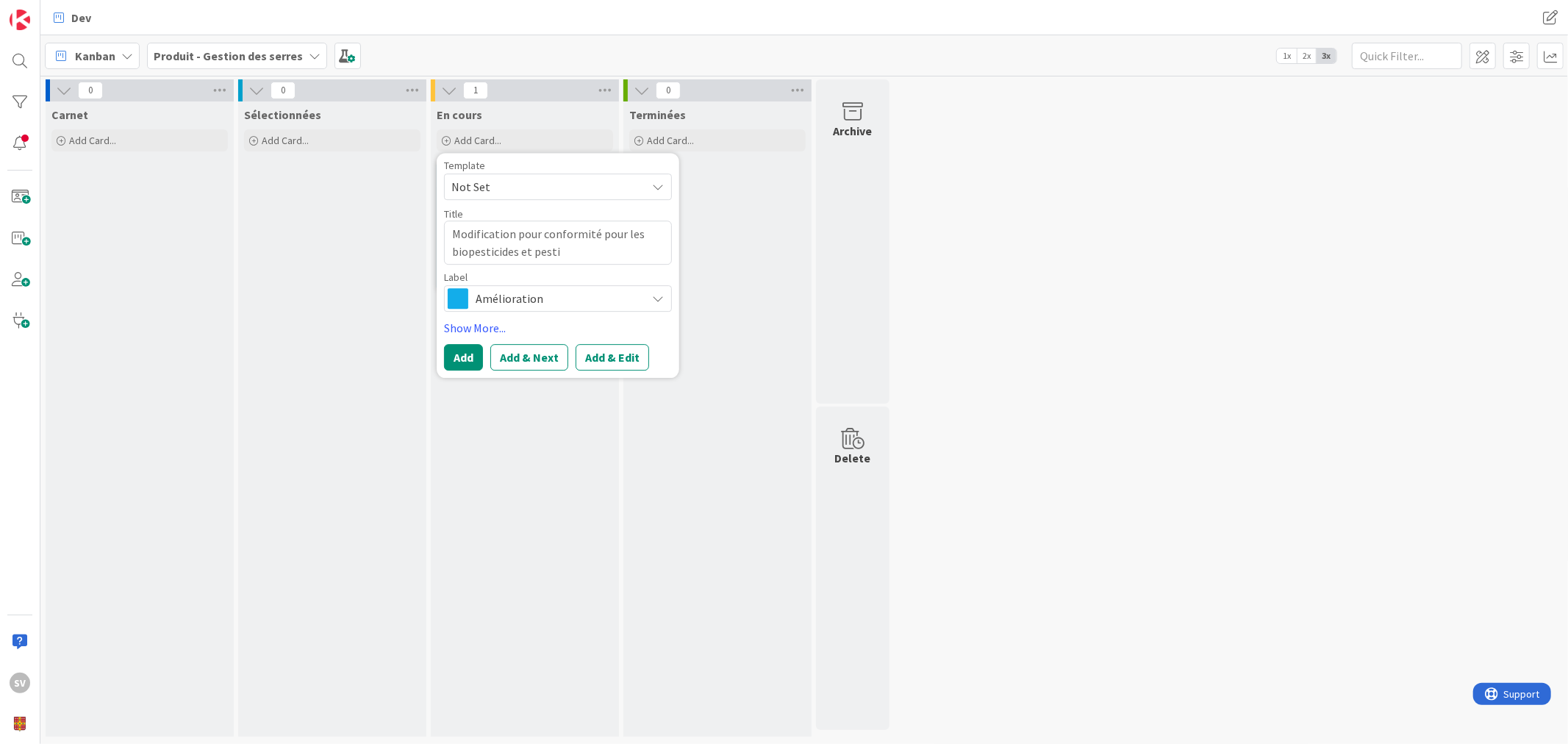
type textarea "x"
type textarea "Modification pour conformité pour les biopesticides et pestic"
type textarea "x"
type textarea "Modification pour conformité pour les biopesticides et pestici"
type textarea "x"
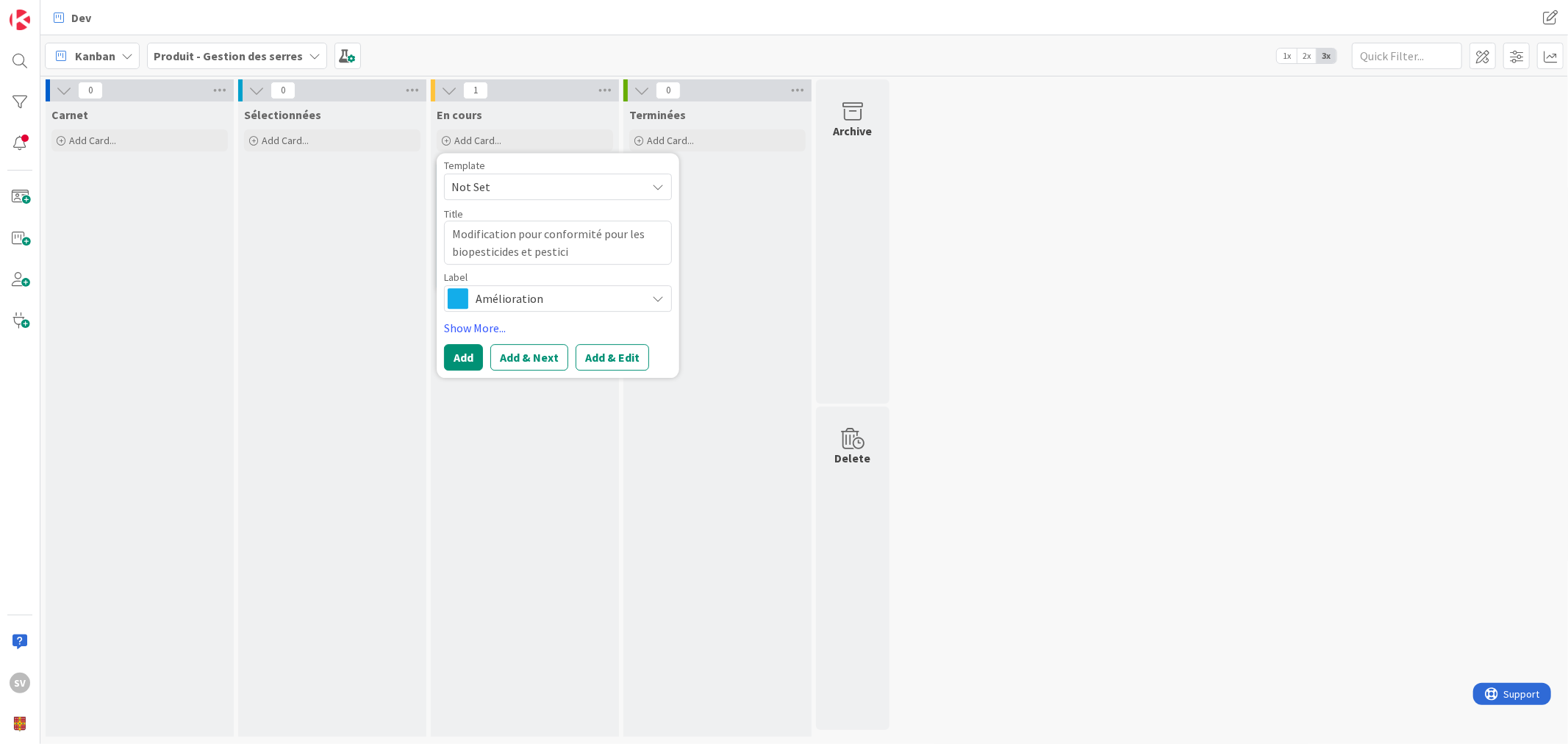
type textarea "Modification pour conformité pour les biopesticides et pesticie"
type textarea "x"
type textarea "Modification pour conformité pour les biopesticides et pesticies"
type textarea "x"
type textarea "Modification pour conformité pour les biopesticides et pesticie"
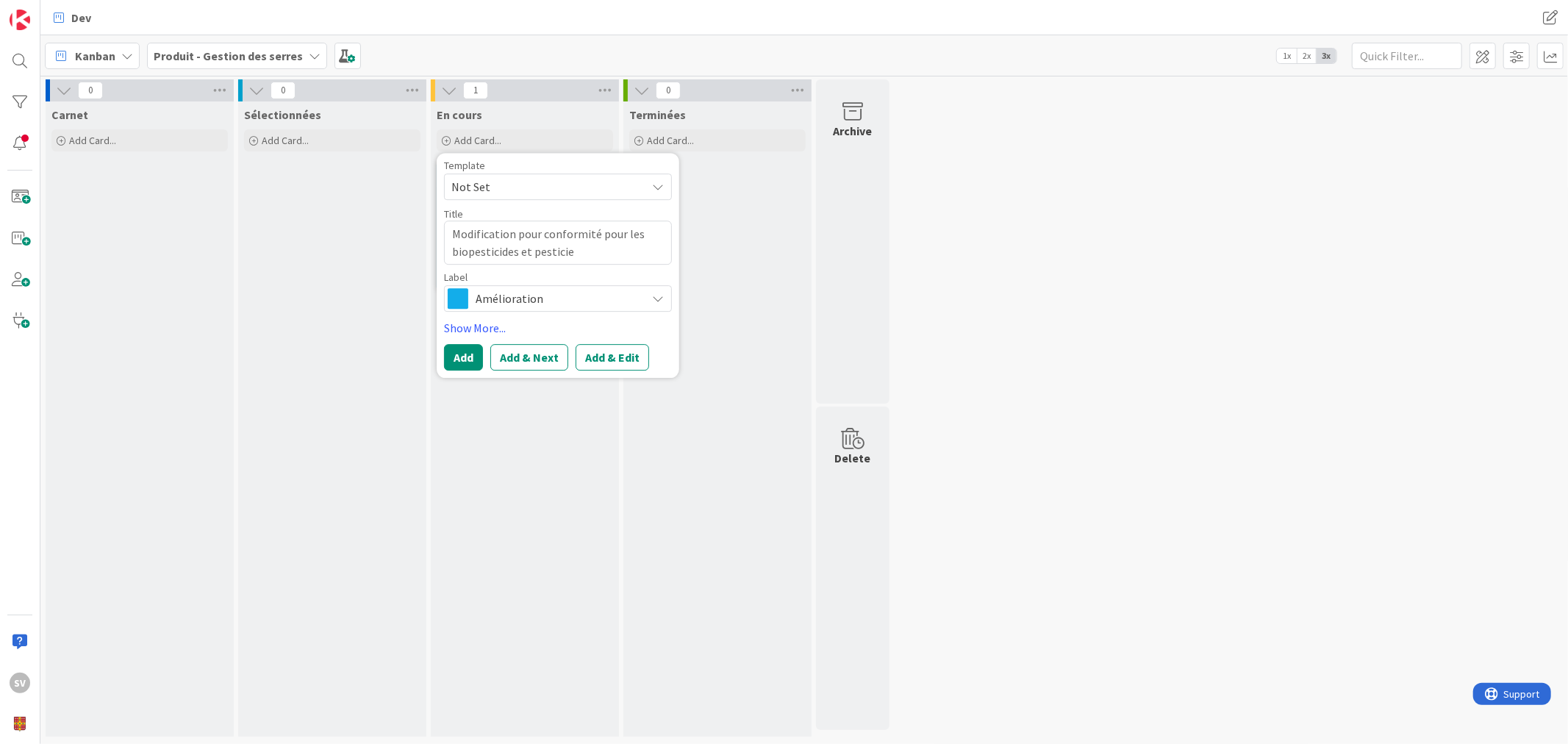
type textarea "x"
type textarea "Modification pour conformité pour les biopesticides et pestici"
type textarea "x"
type textarea "Modification pour conformité pour les biopesticides et pesticid"
type textarea "x"
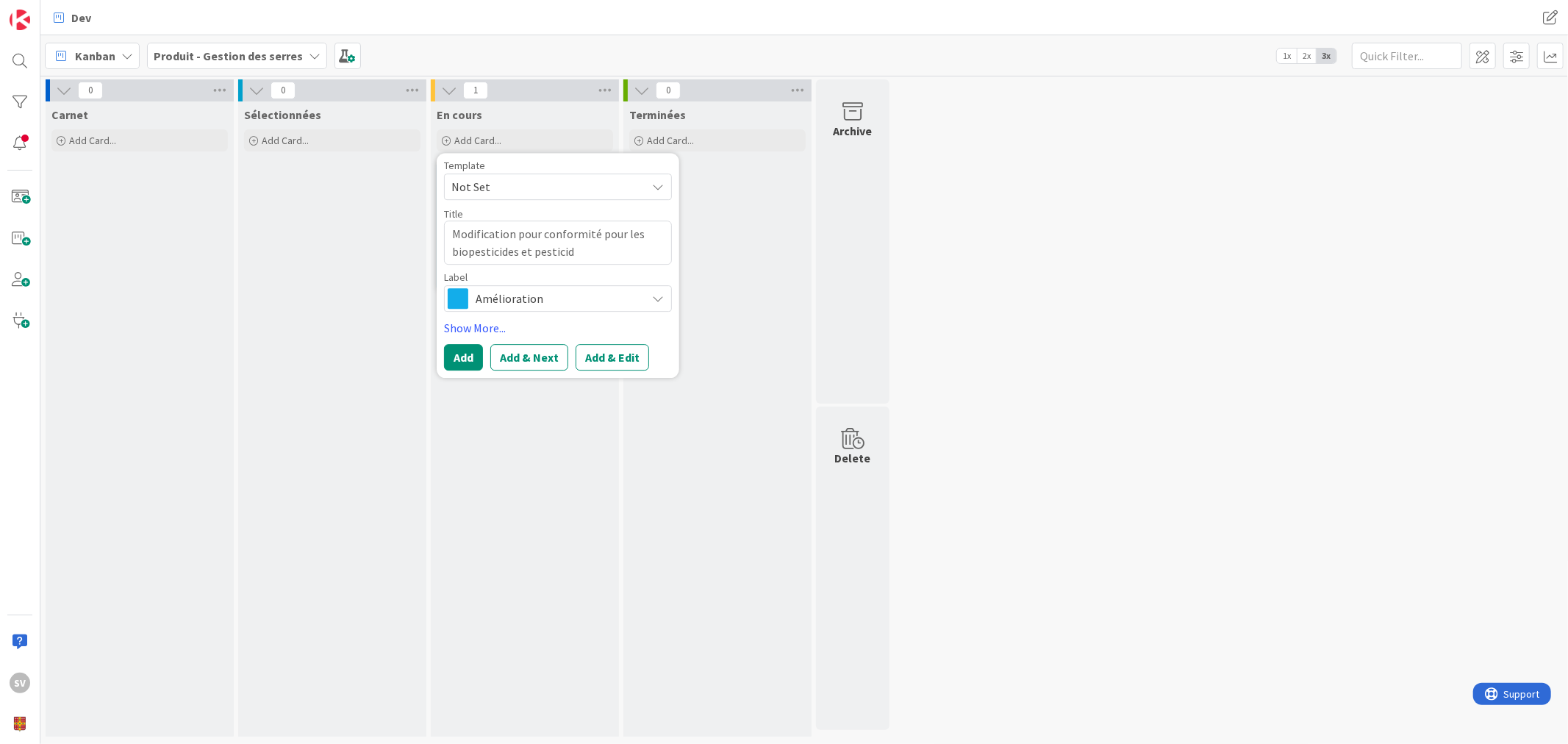
type textarea "Modification pour conformité pour les biopesticides et pesticide"
type textarea "x"
type textarea "Modification pour conformité pour les biopesticides et pesticides"
click at [565, 298] on span "Amélioration" at bounding box center [557, 298] width 164 height 21
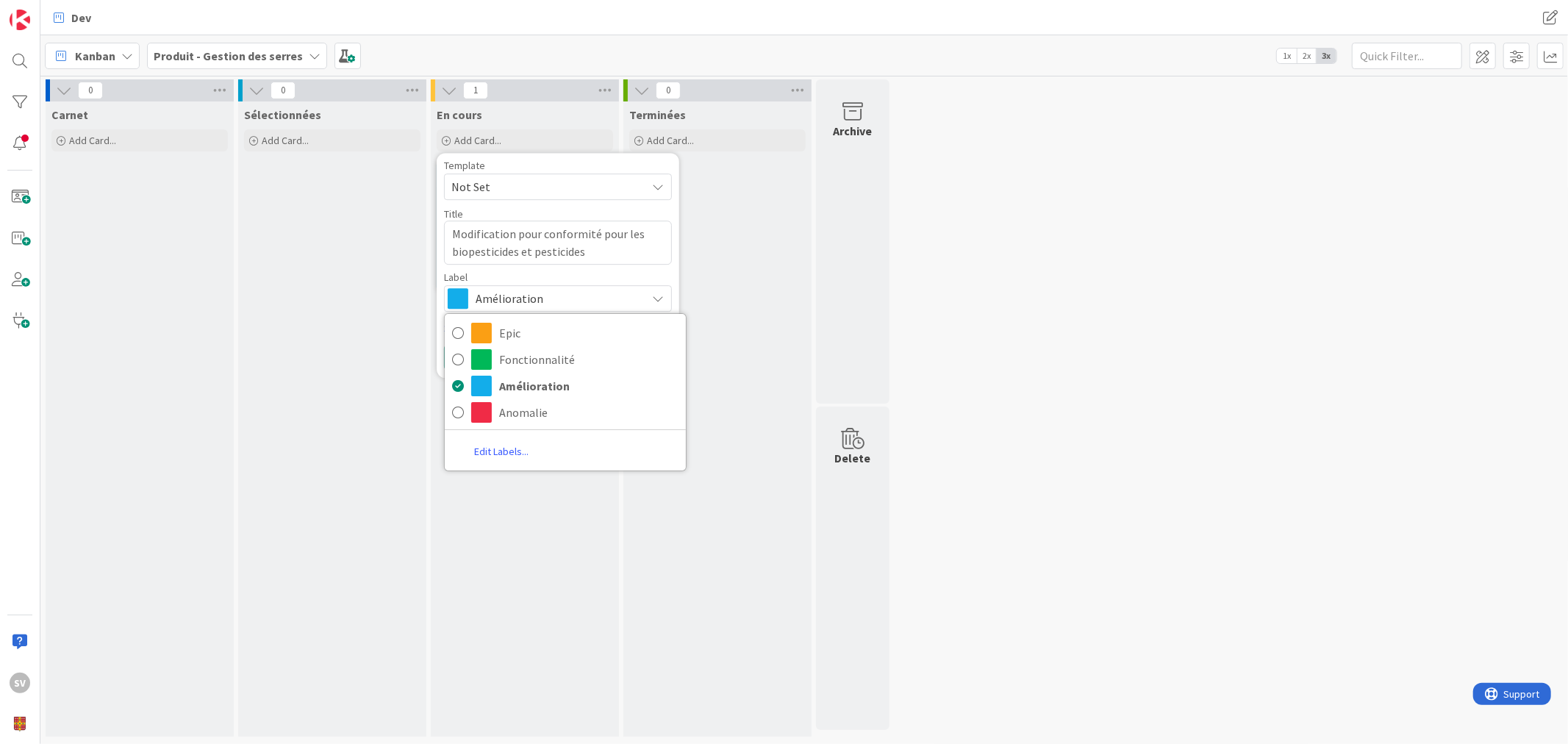
click at [568, 291] on span "Amélioration" at bounding box center [557, 298] width 164 height 21
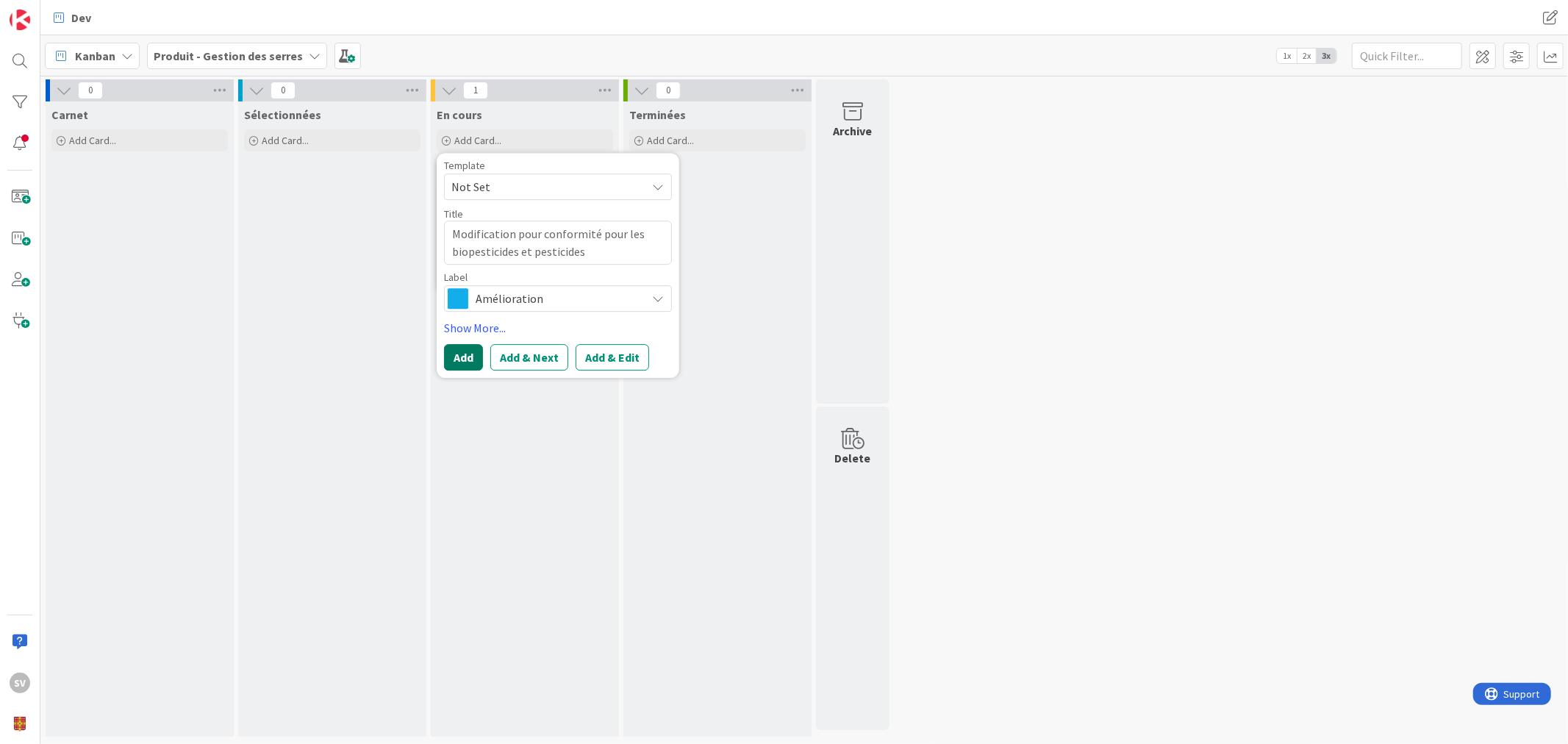
click at [462, 361] on button "Add" at bounding box center [464, 357] width 39 height 27
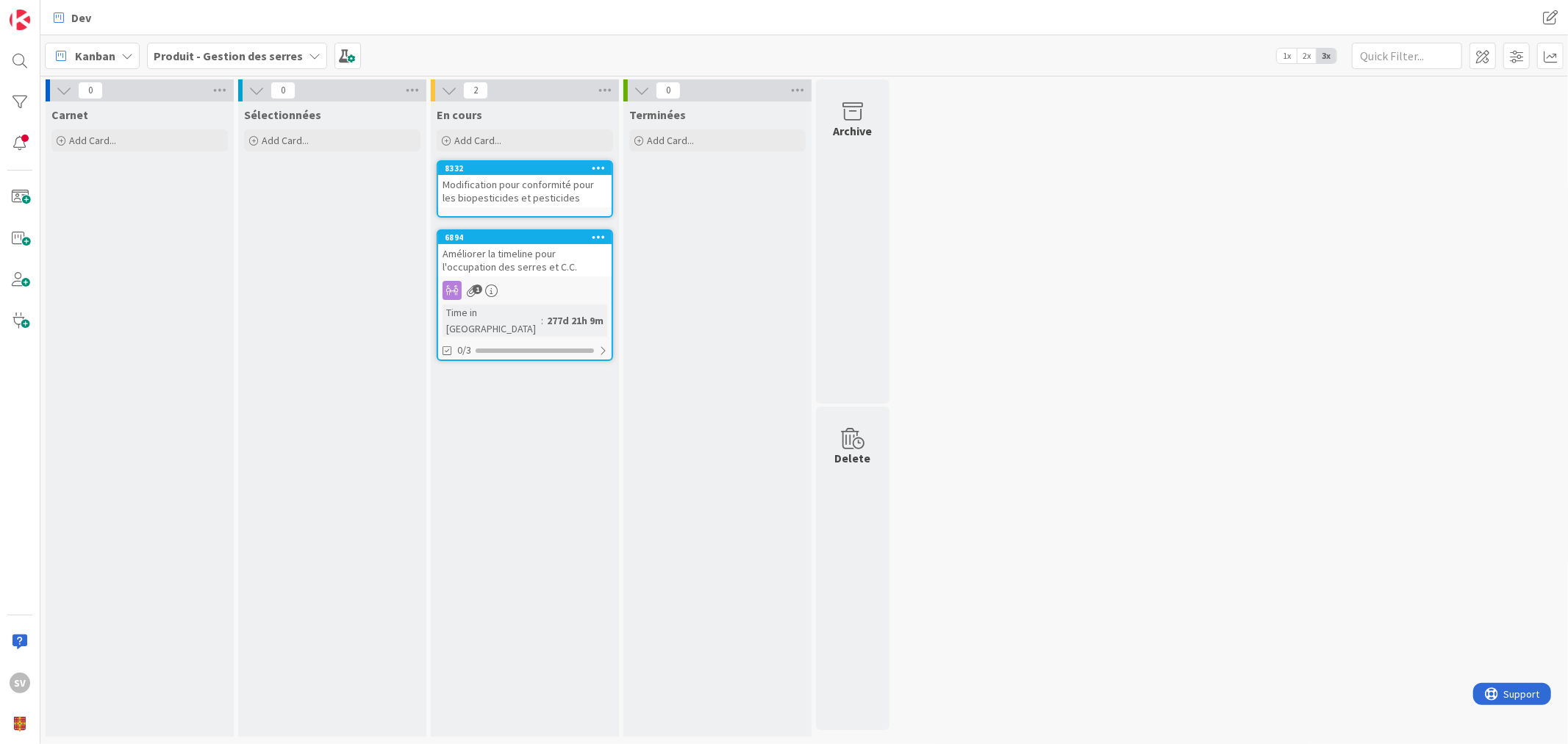
click at [564, 188] on div "Modification pour conformité pour les biopesticides et pesticides" at bounding box center [524, 191] width 173 height 32
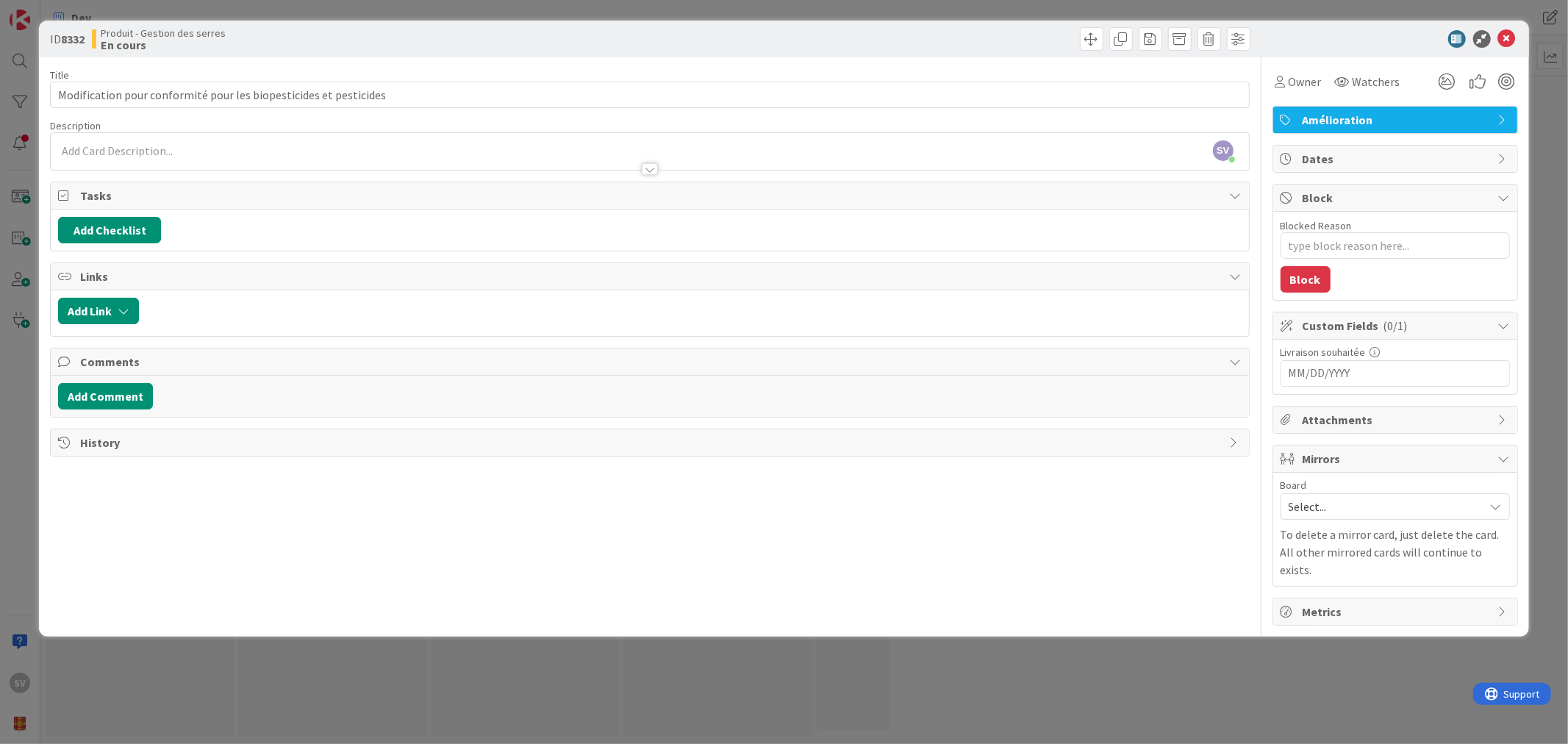
click at [1396, 506] on span "Select..." at bounding box center [1382, 506] width 189 height 21
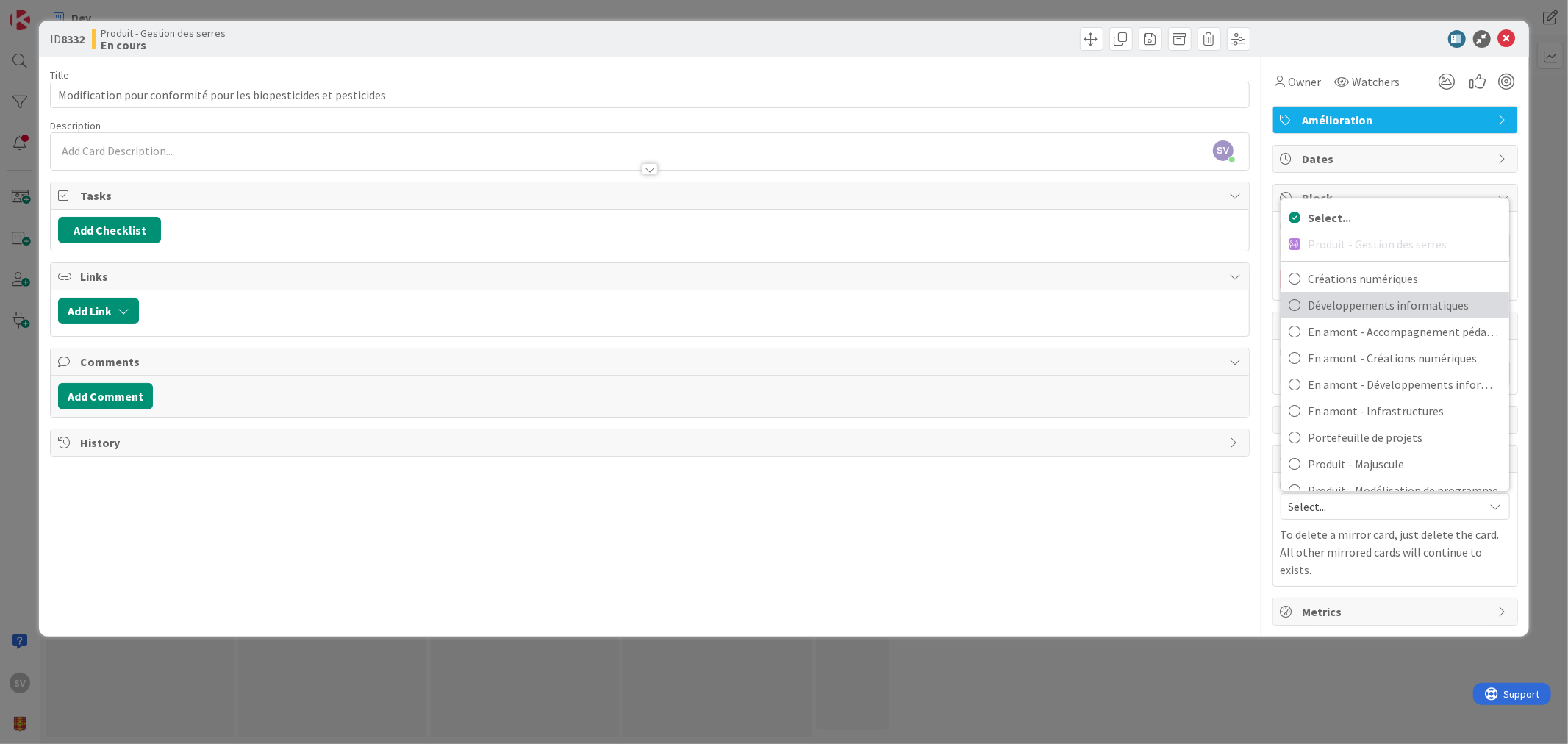
click at [1358, 305] on span "Développements informatiques" at bounding box center [1404, 305] width 194 height 22
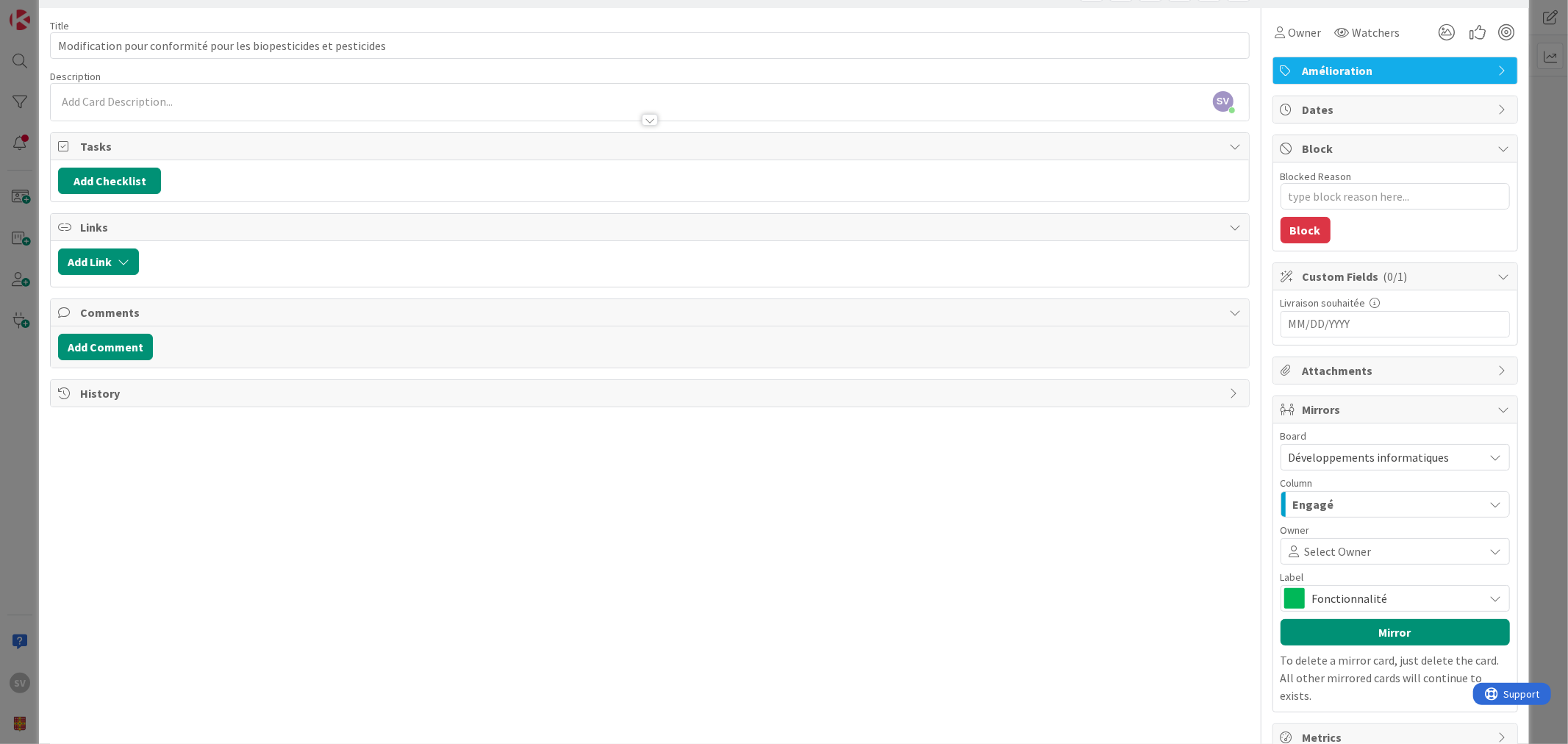
scroll to position [72, 0]
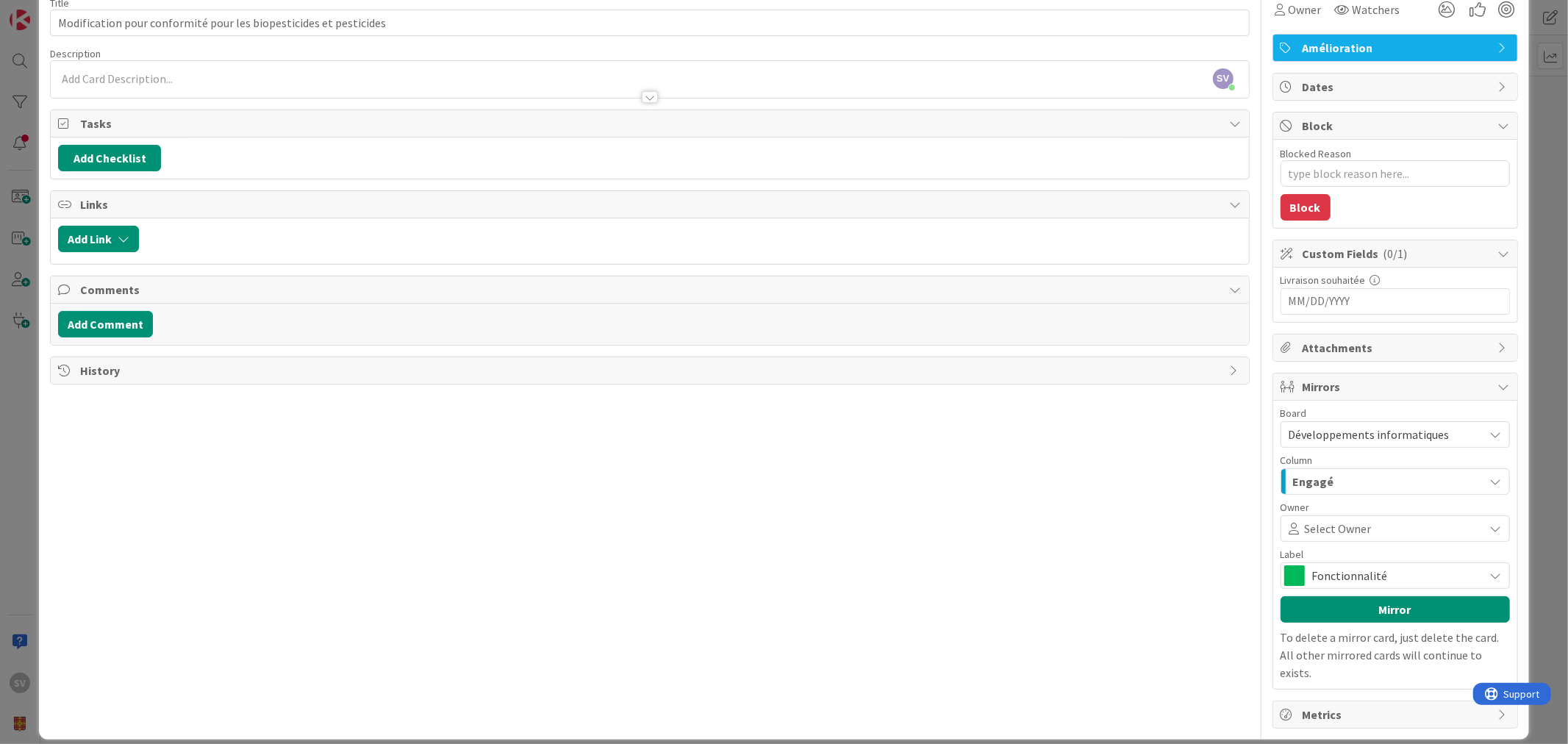
click at [1373, 522] on div "Select Owner" at bounding box center [1395, 529] width 222 height 18
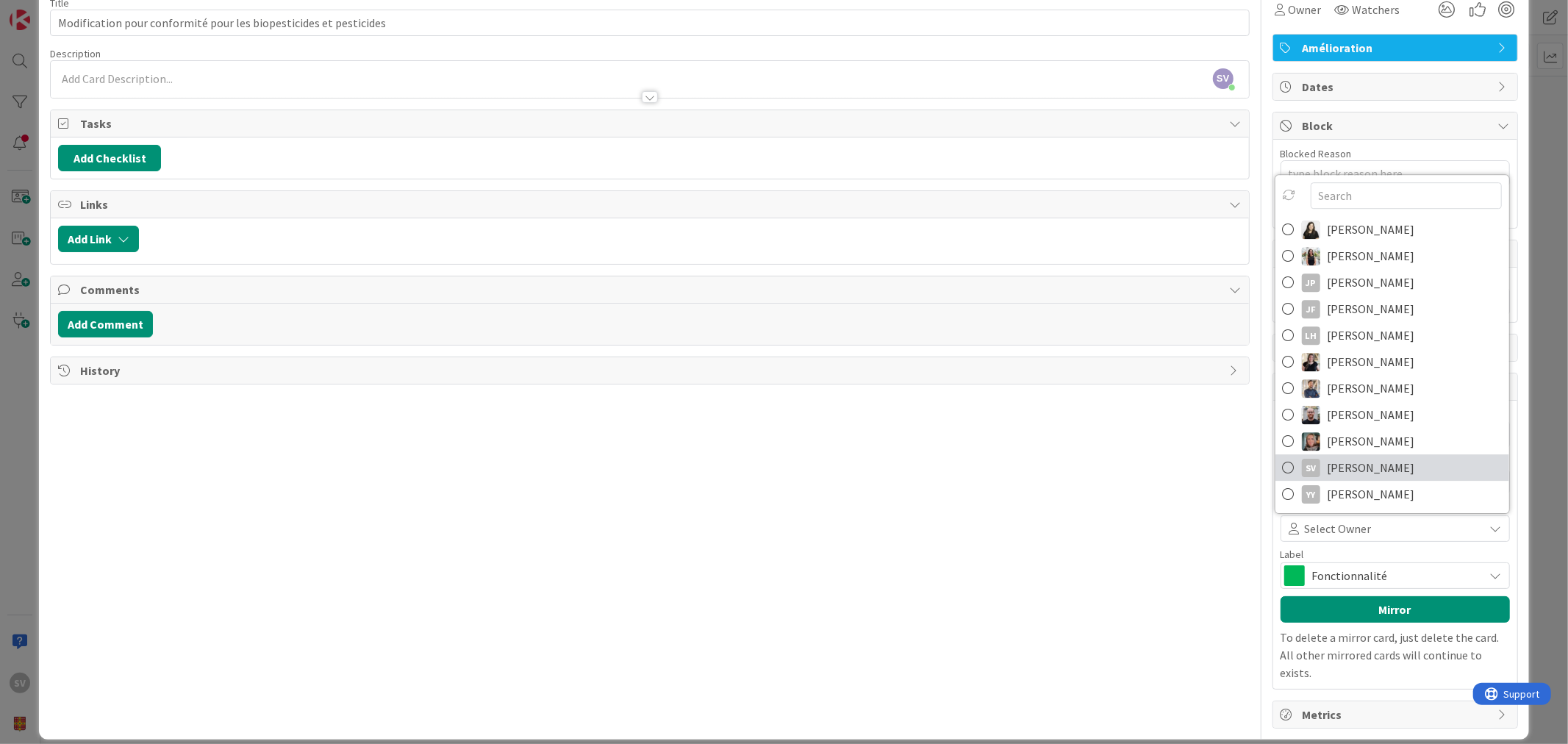
click at [1387, 466] on span "Sébastien Verreault" at bounding box center [1371, 467] width 88 height 22
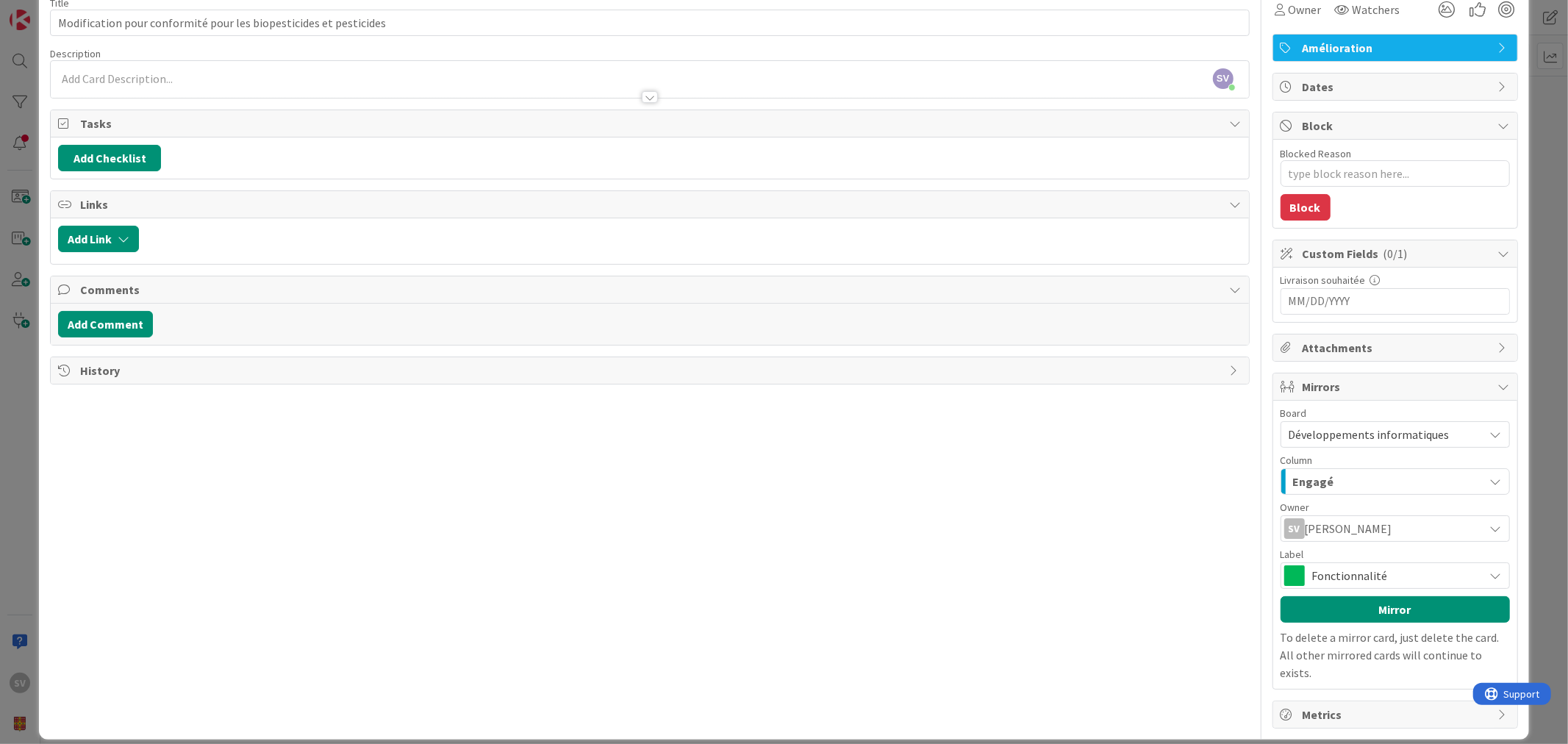
click at [1342, 573] on span "Fonctionnalité" at bounding box center [1395, 575] width 164 height 21
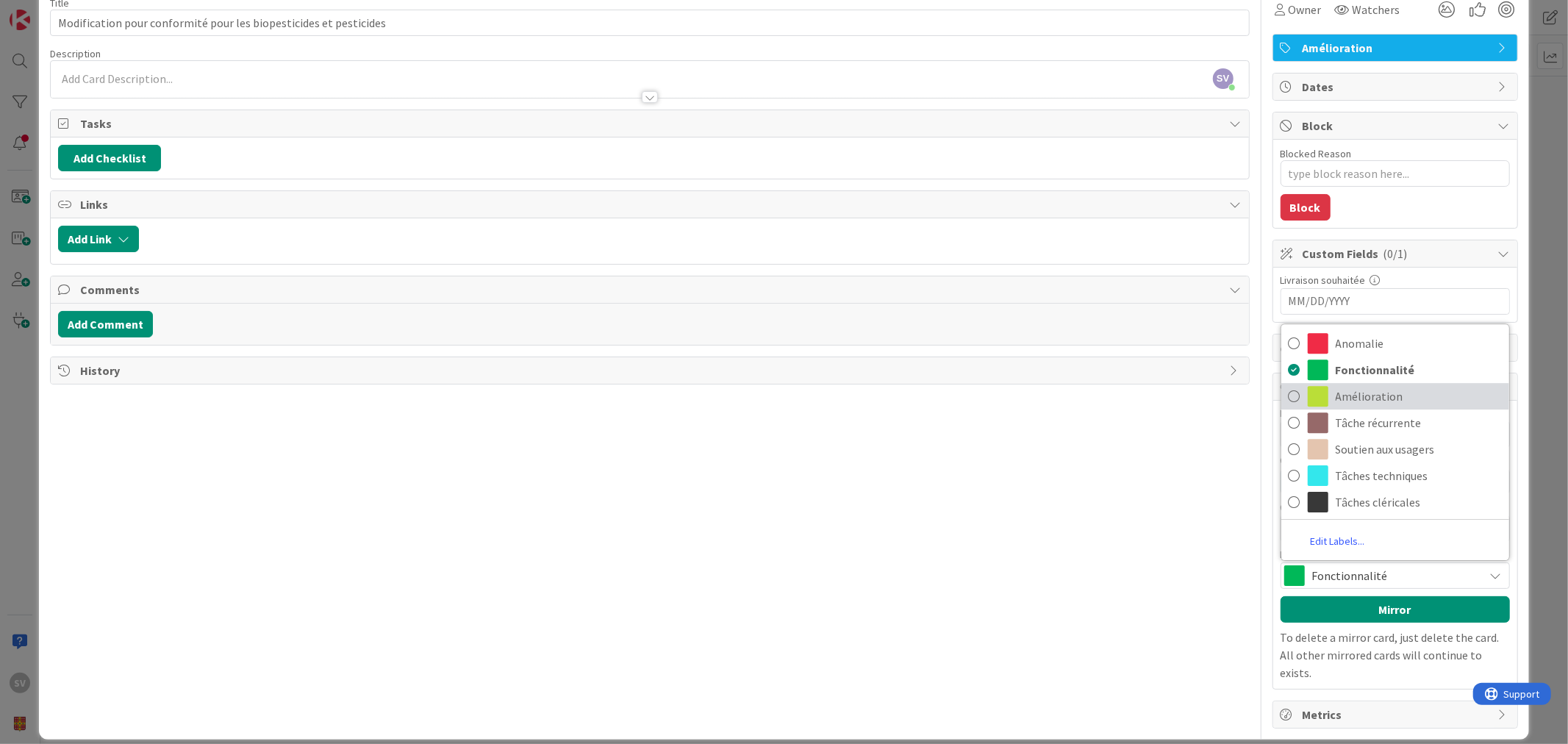
click at [1361, 399] on span "Amélioration" at bounding box center [1419, 396] width 166 height 22
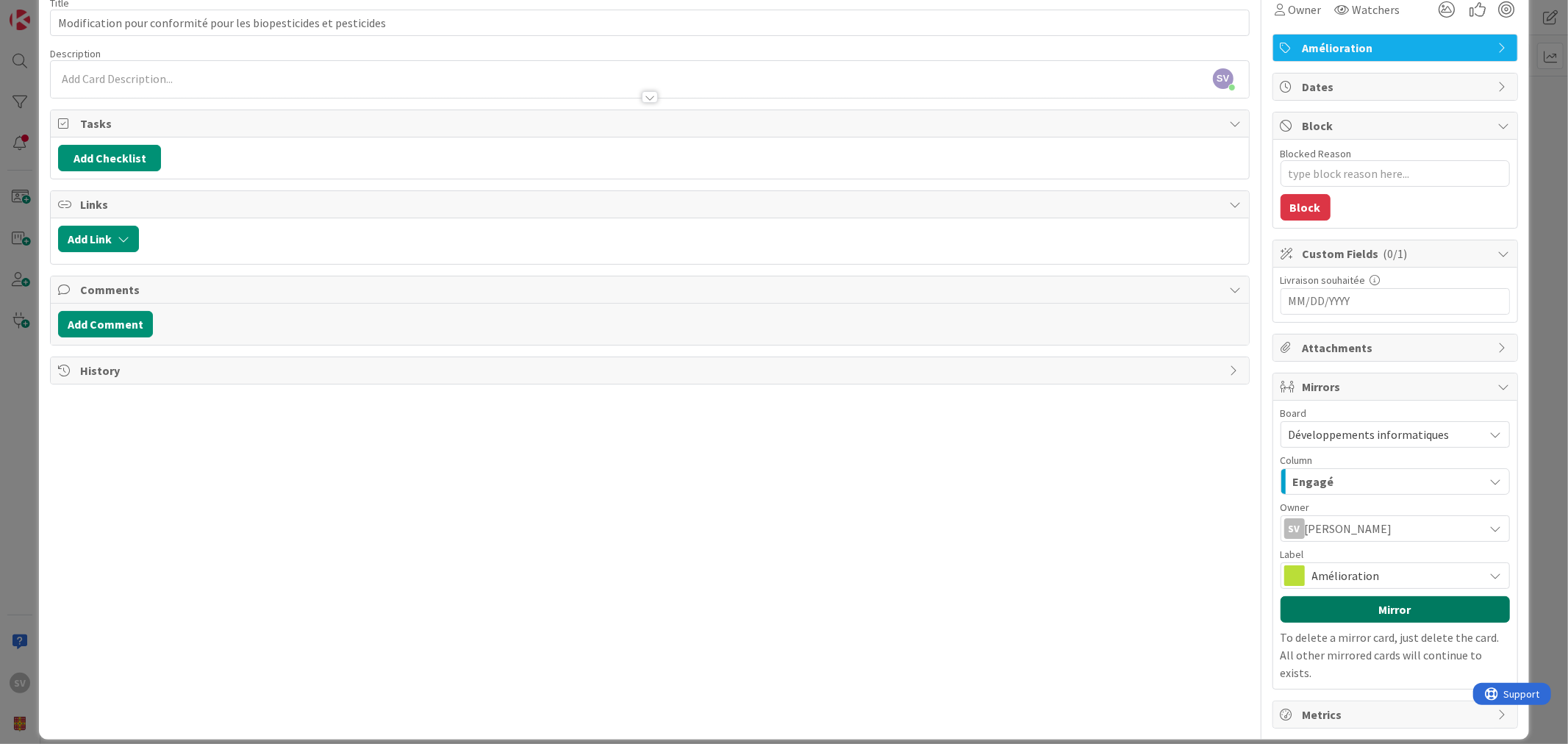
click at [1365, 613] on button "Mirror" at bounding box center [1395, 609] width 230 height 27
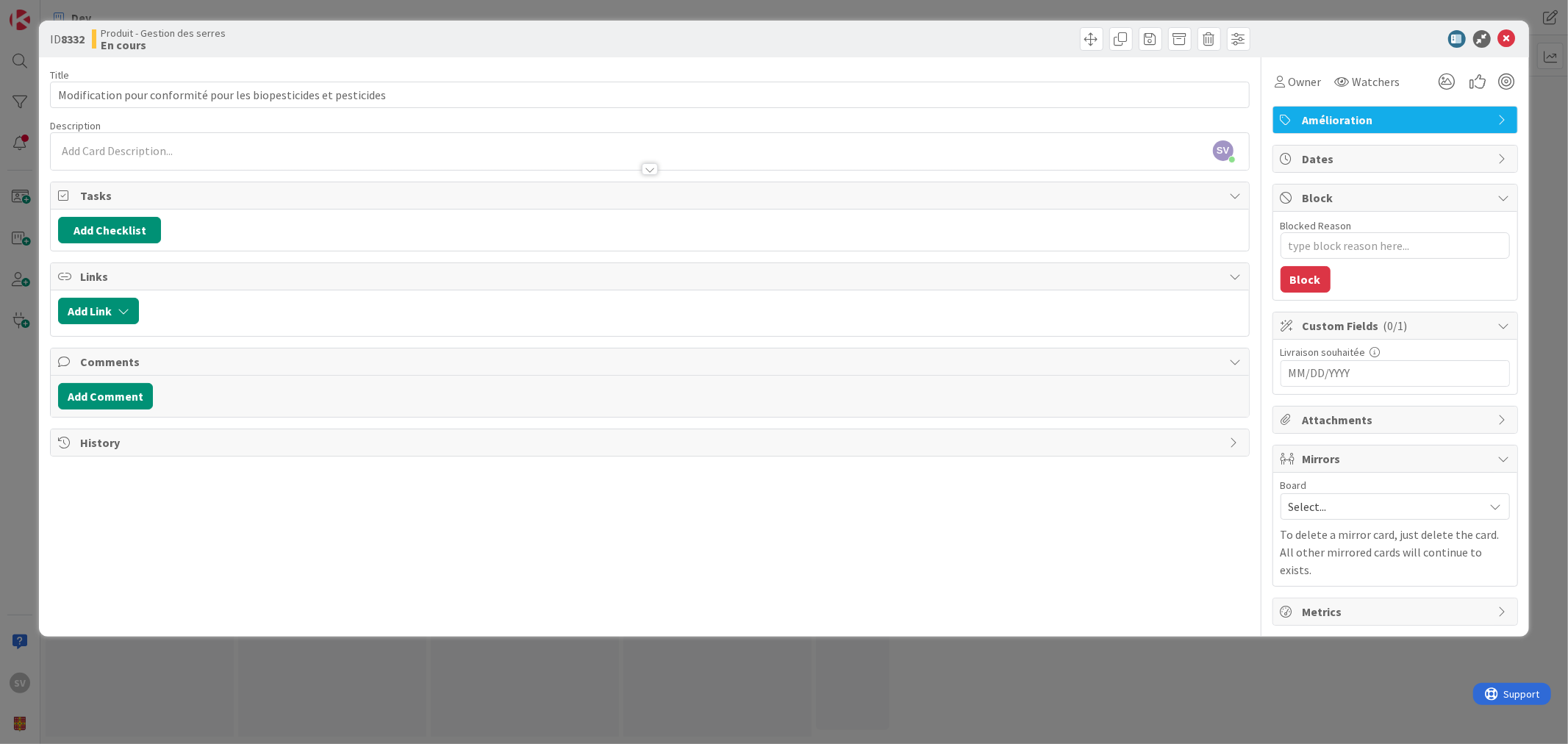
scroll to position [0, 0]
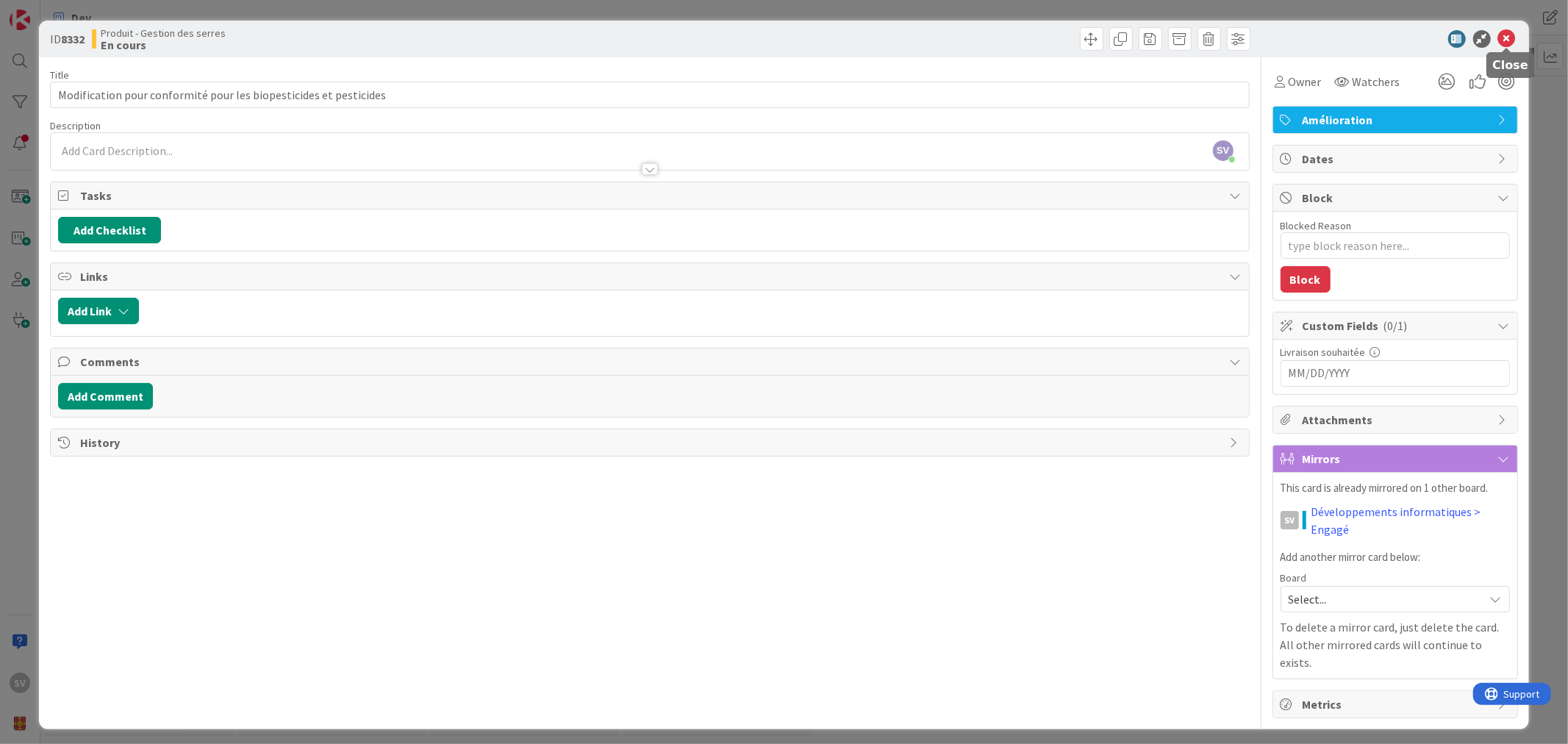
click at [1508, 43] on icon at bounding box center [1507, 39] width 18 height 18
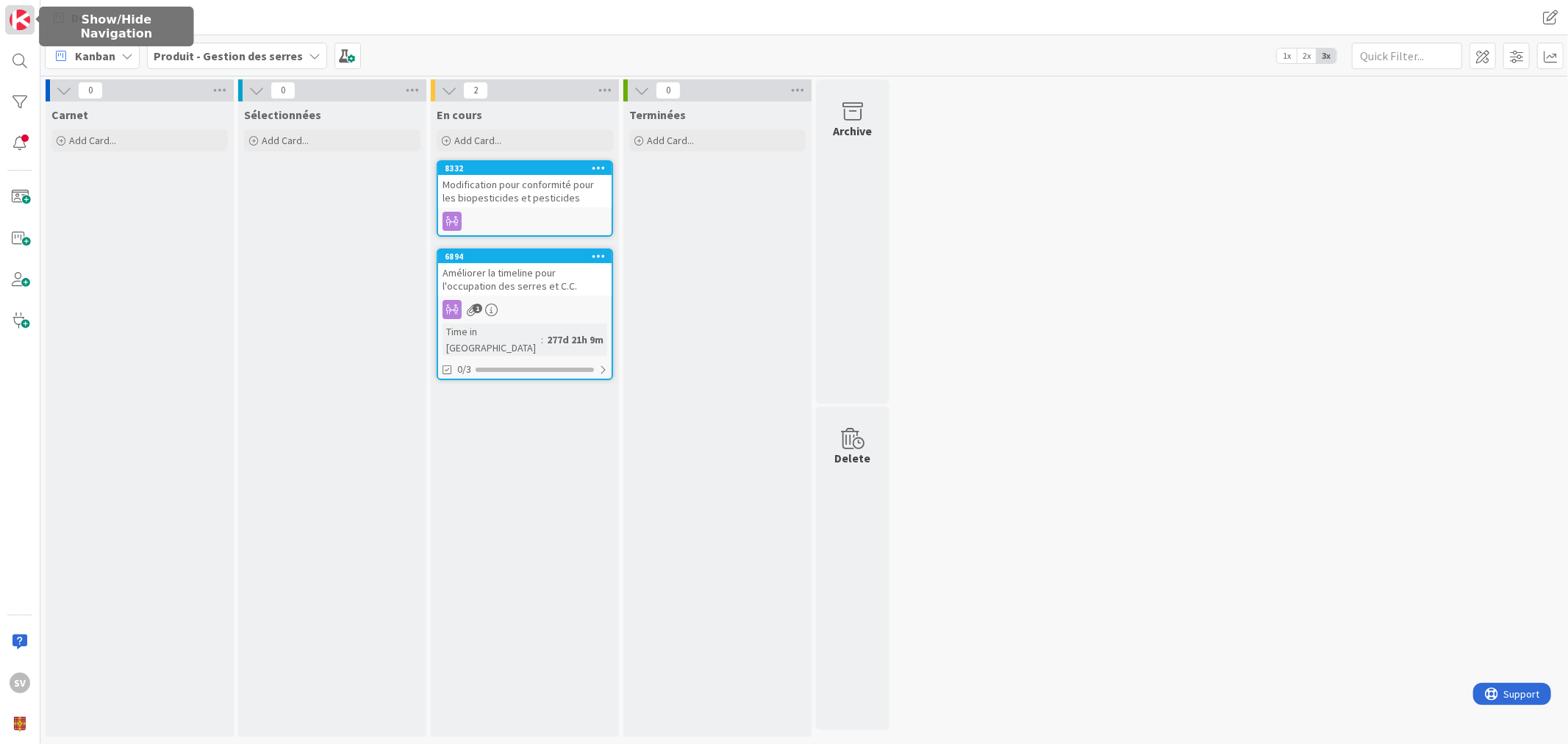
click at [27, 13] on img at bounding box center [20, 20] width 21 height 21
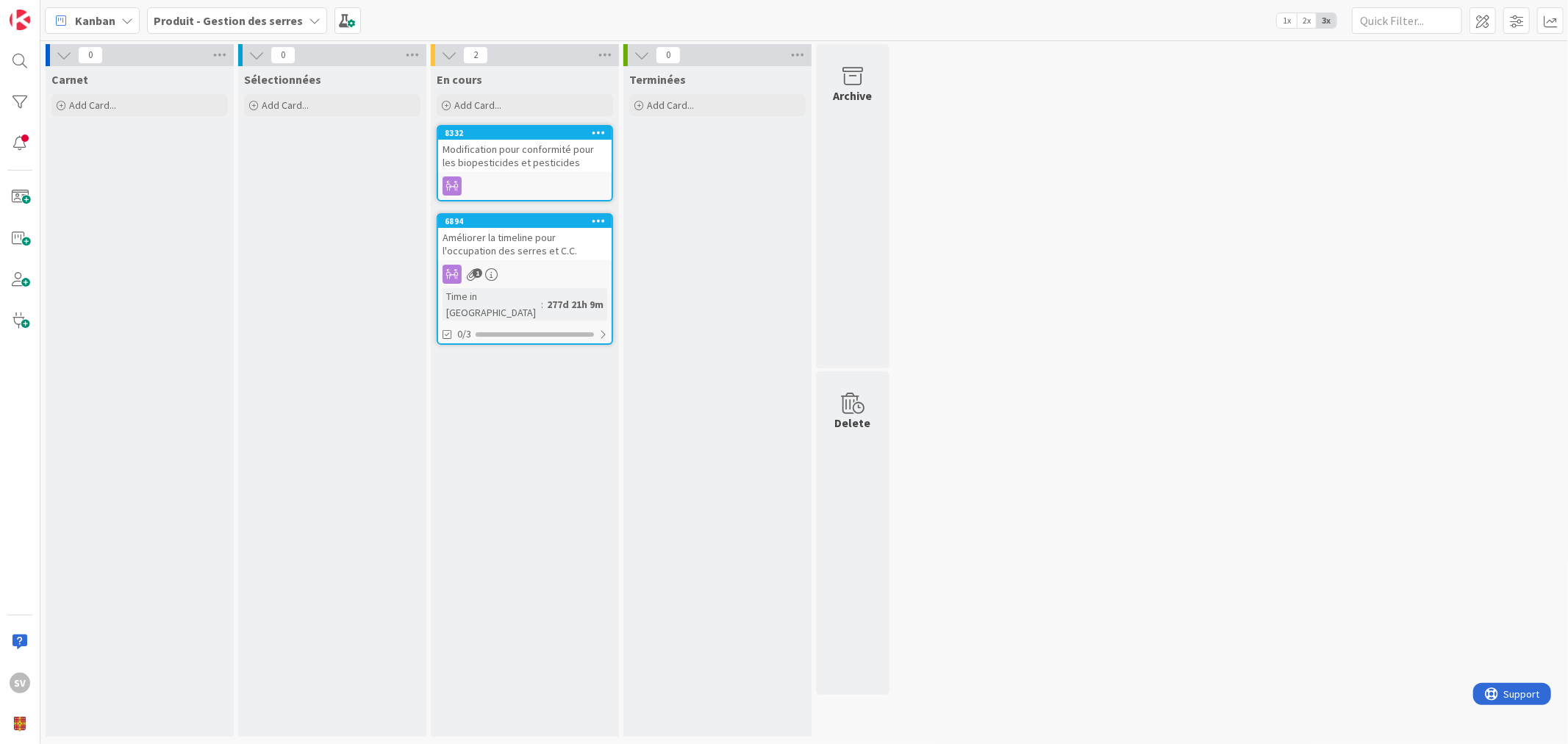
click at [248, 31] on div "Produit - Gestion des serres" at bounding box center [238, 21] width 180 height 27
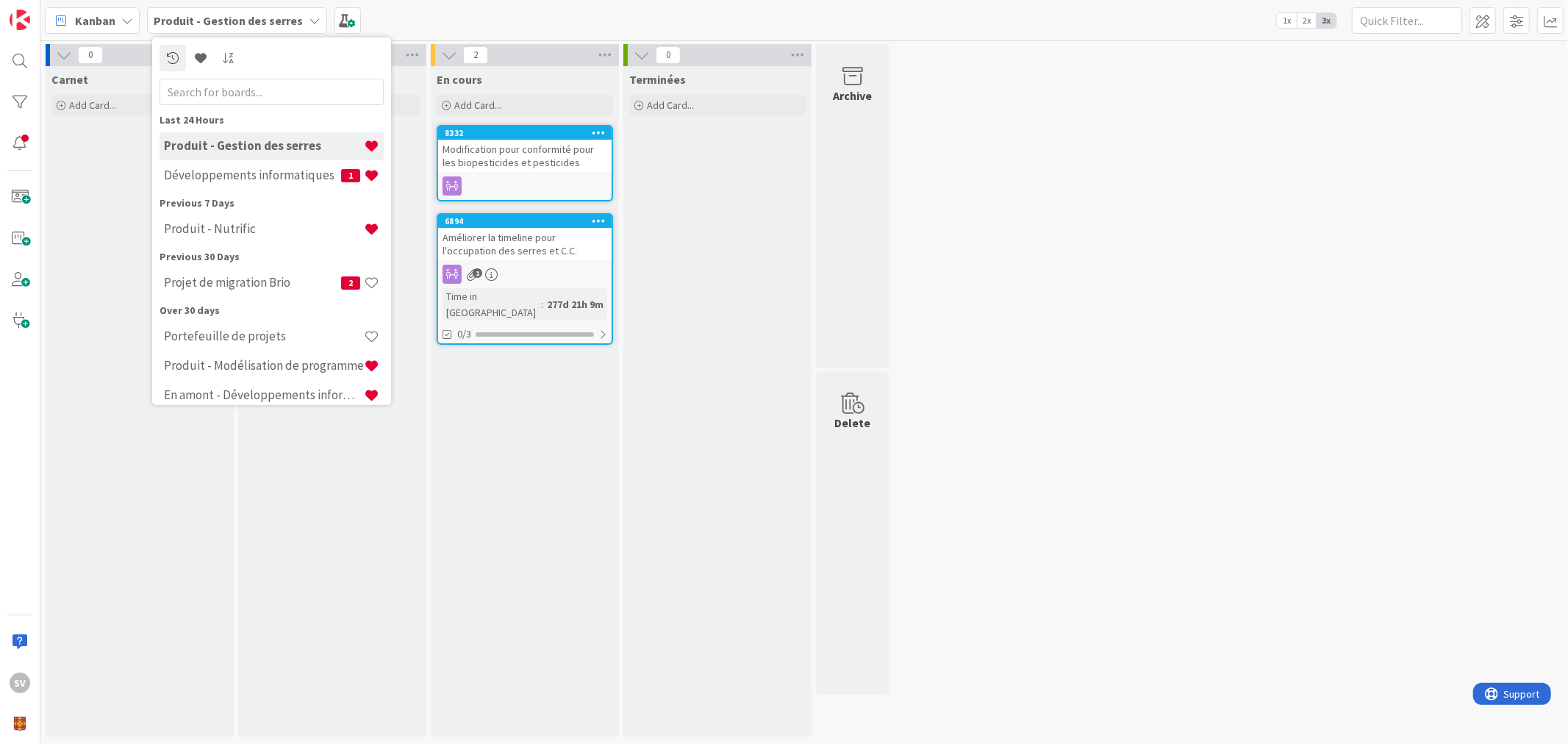
click at [258, 172] on h4 "Développements informatiques" at bounding box center [252, 175] width 177 height 14
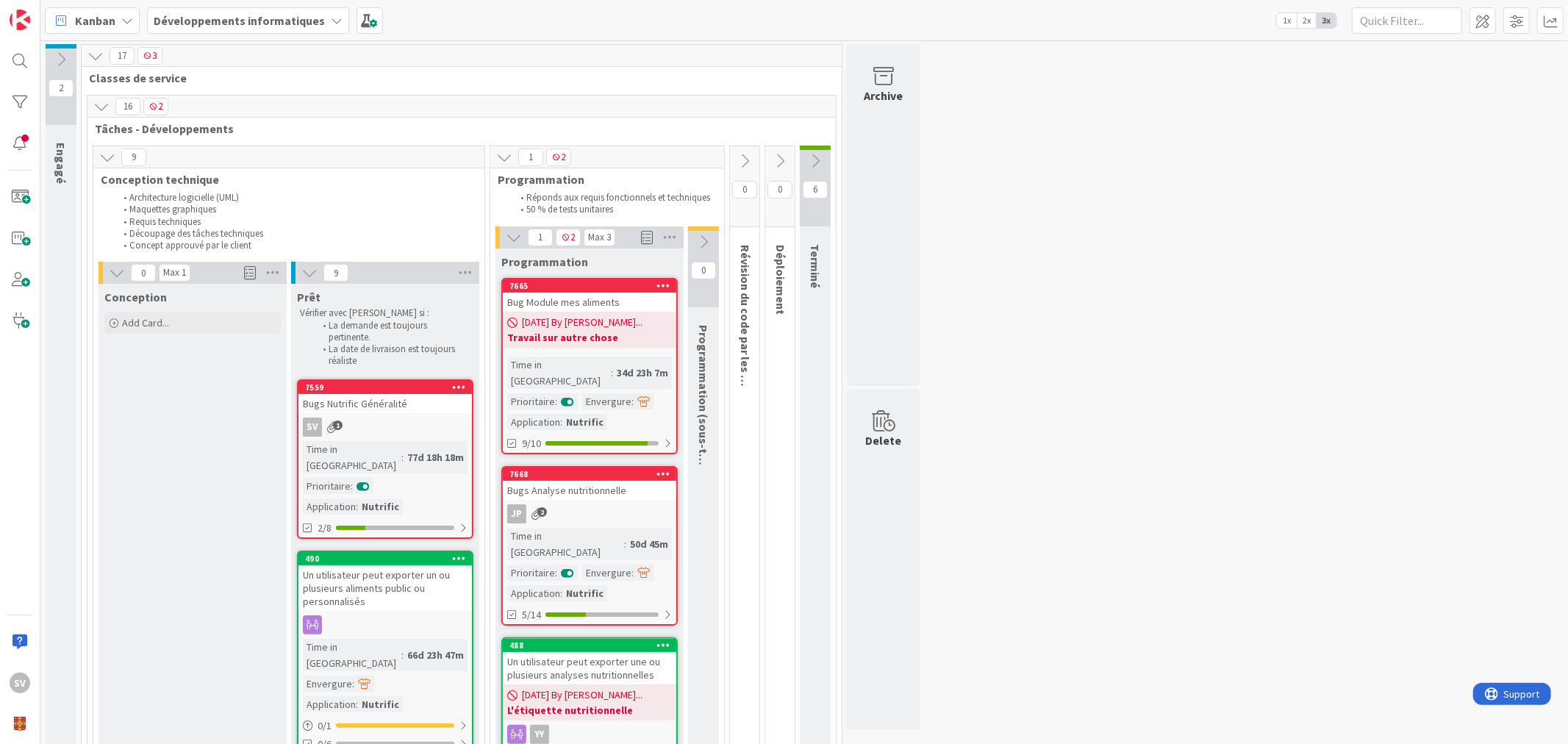
click at [63, 64] on icon at bounding box center [61, 60] width 16 height 16
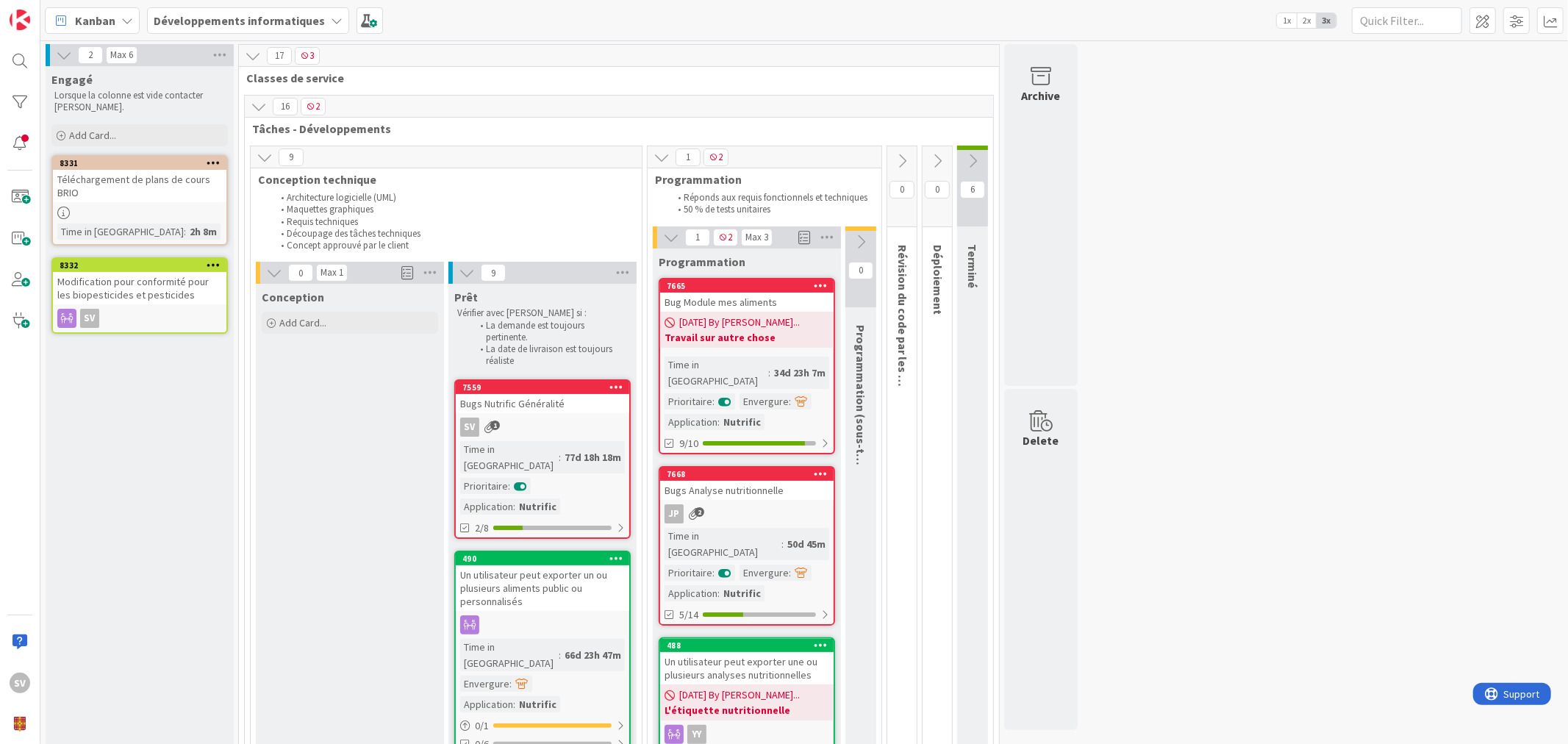
click at [163, 276] on div "Modification pour conformité pour les biopesticides et pesticides" at bounding box center [139, 288] width 173 height 32
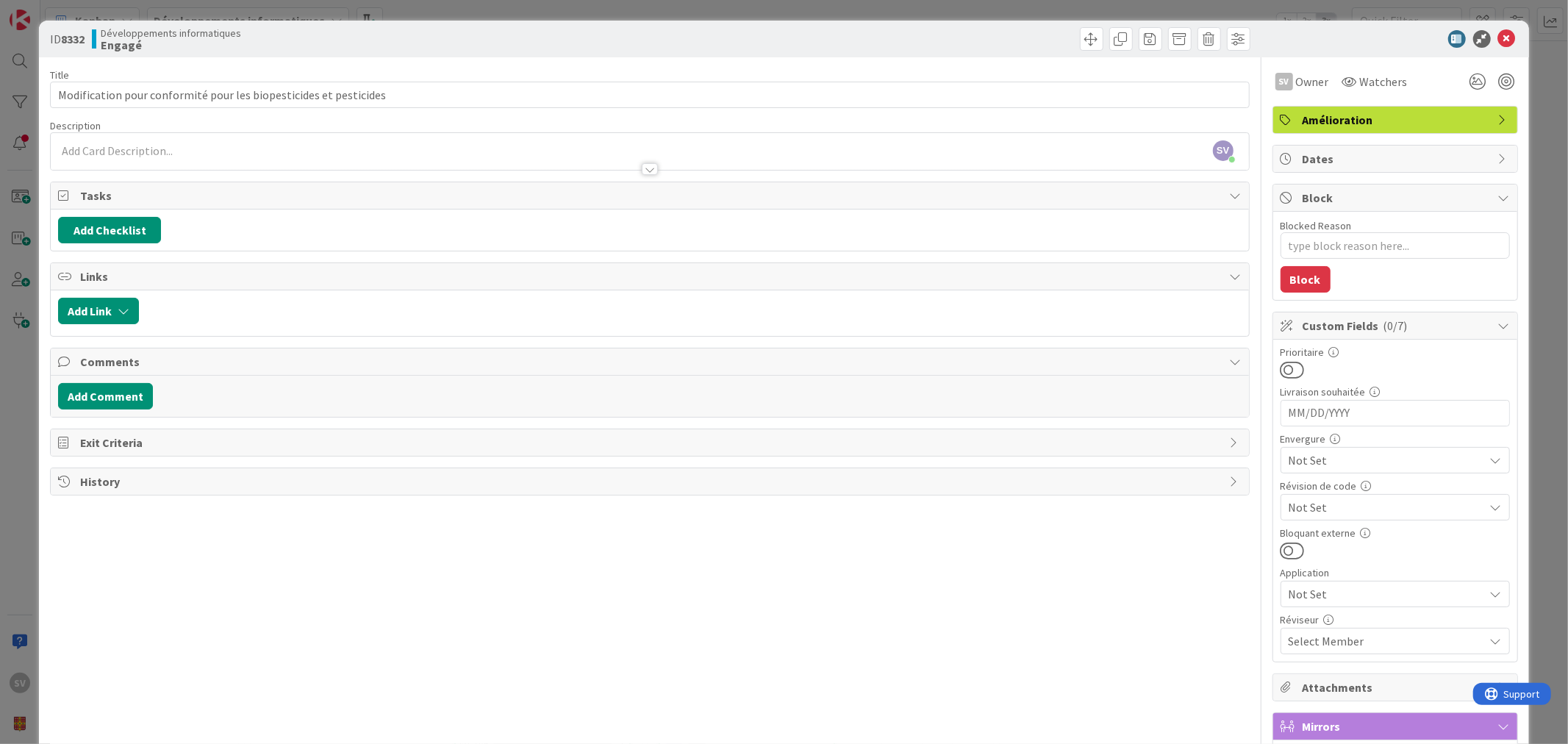
click at [1371, 458] on span "Not Set" at bounding box center [1382, 460] width 189 height 21
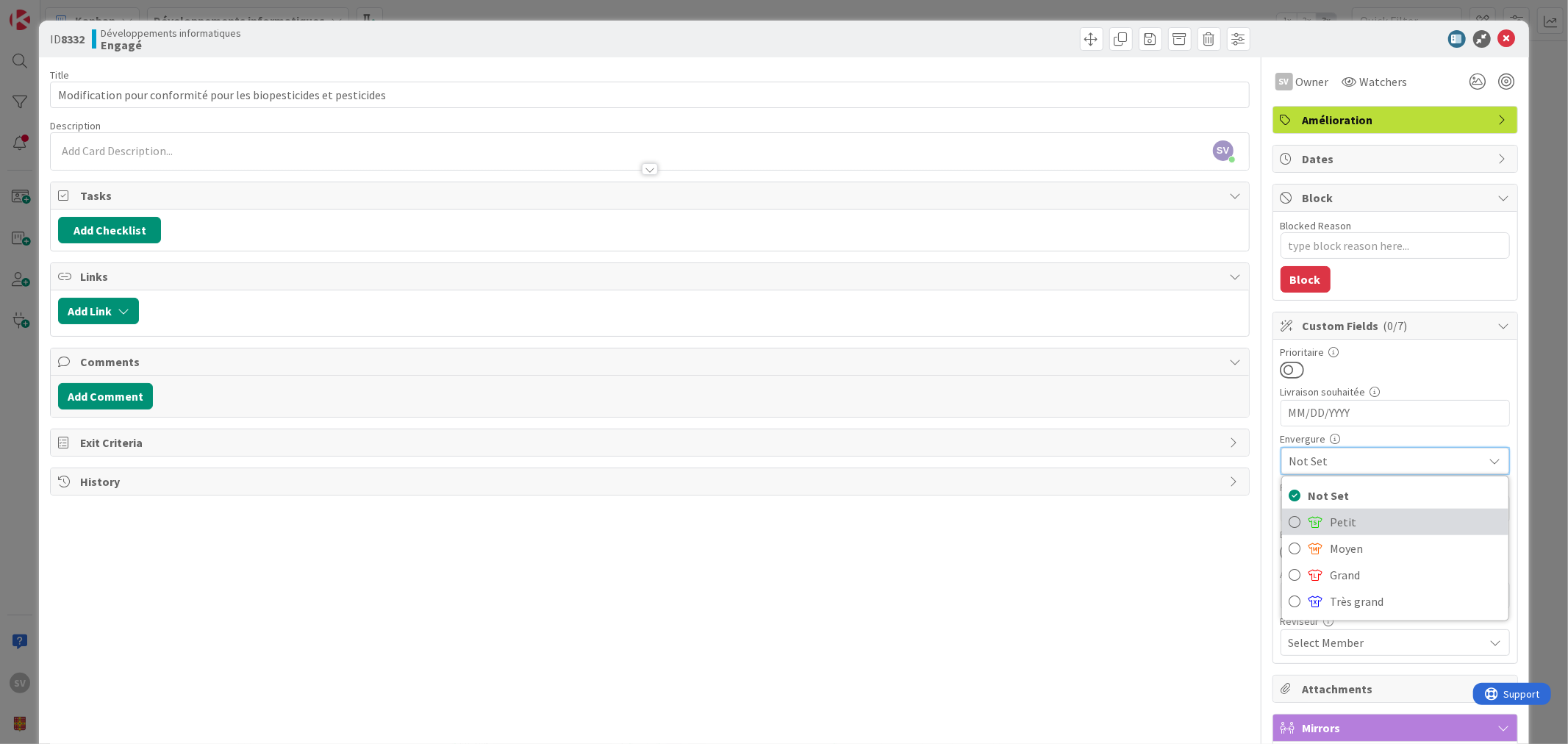
click at [1341, 523] on span "Petit" at bounding box center [1415, 522] width 171 height 22
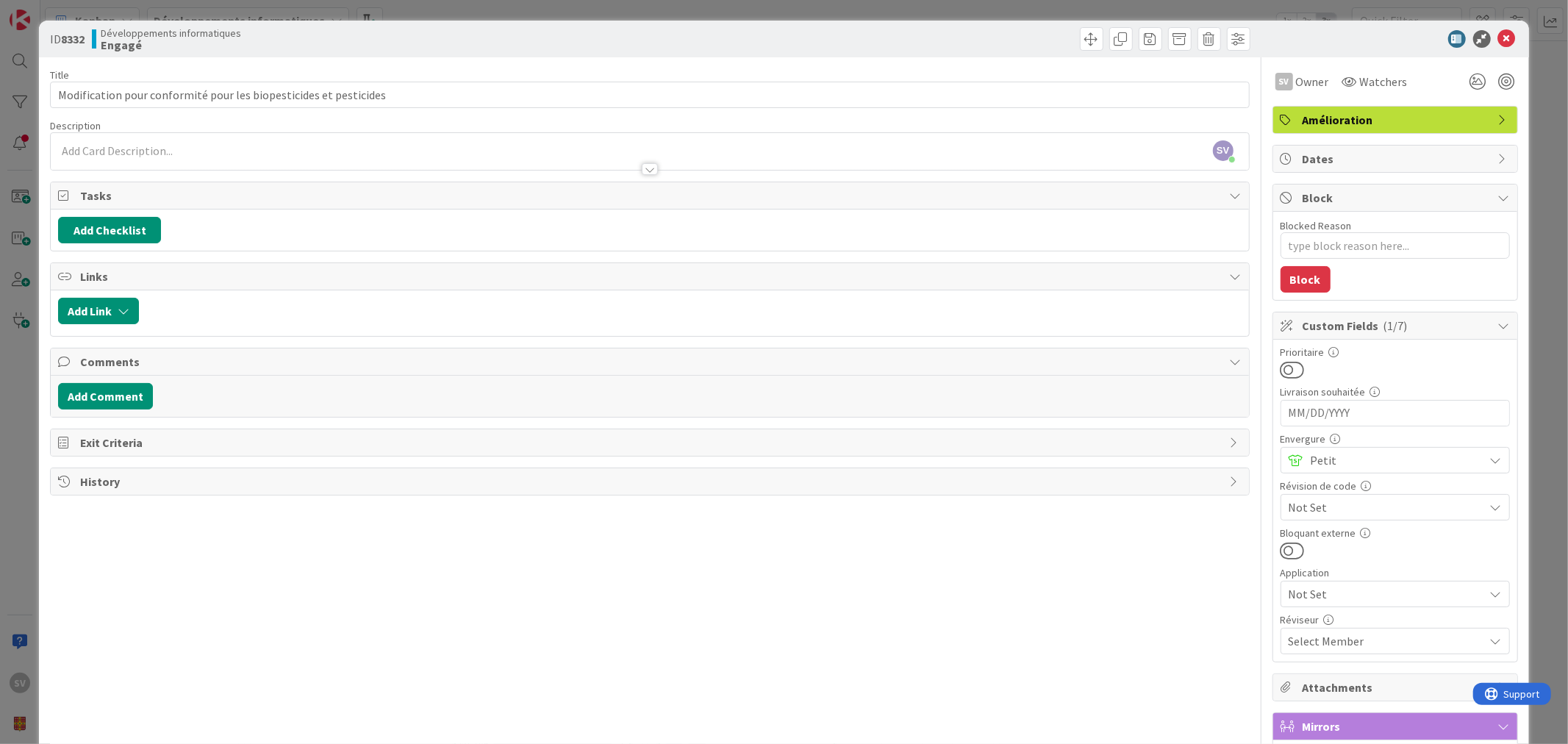
click at [1424, 505] on span "Not Set" at bounding box center [1382, 506] width 189 height 21
drag, startPoint x: 1424, startPoint y: 505, endPoint x: 1451, endPoint y: 520, distance: 30.9
click at [1424, 510] on span "Not Set" at bounding box center [1382, 507] width 187 height 21
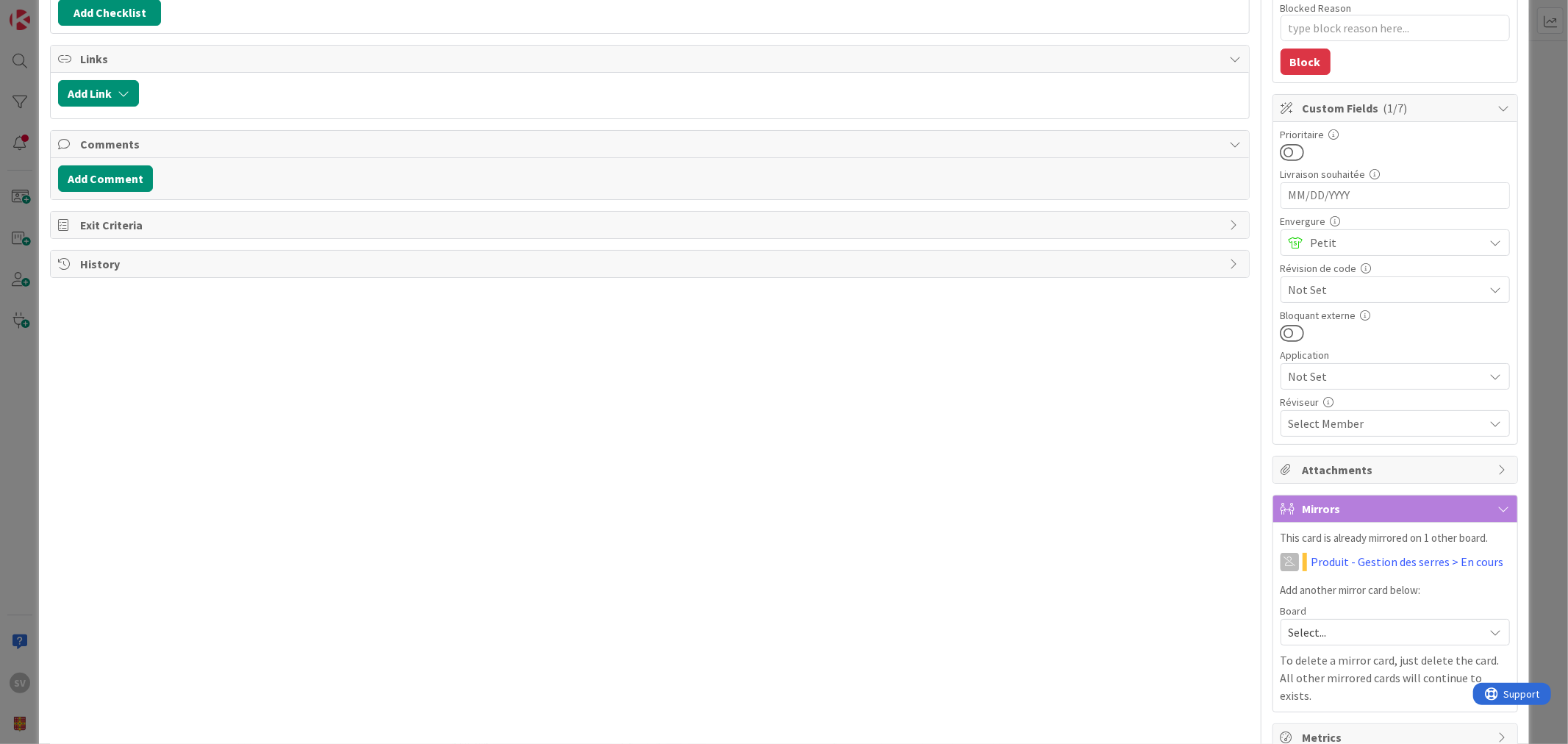
click at [1354, 379] on span "Not Set" at bounding box center [1382, 376] width 189 height 21
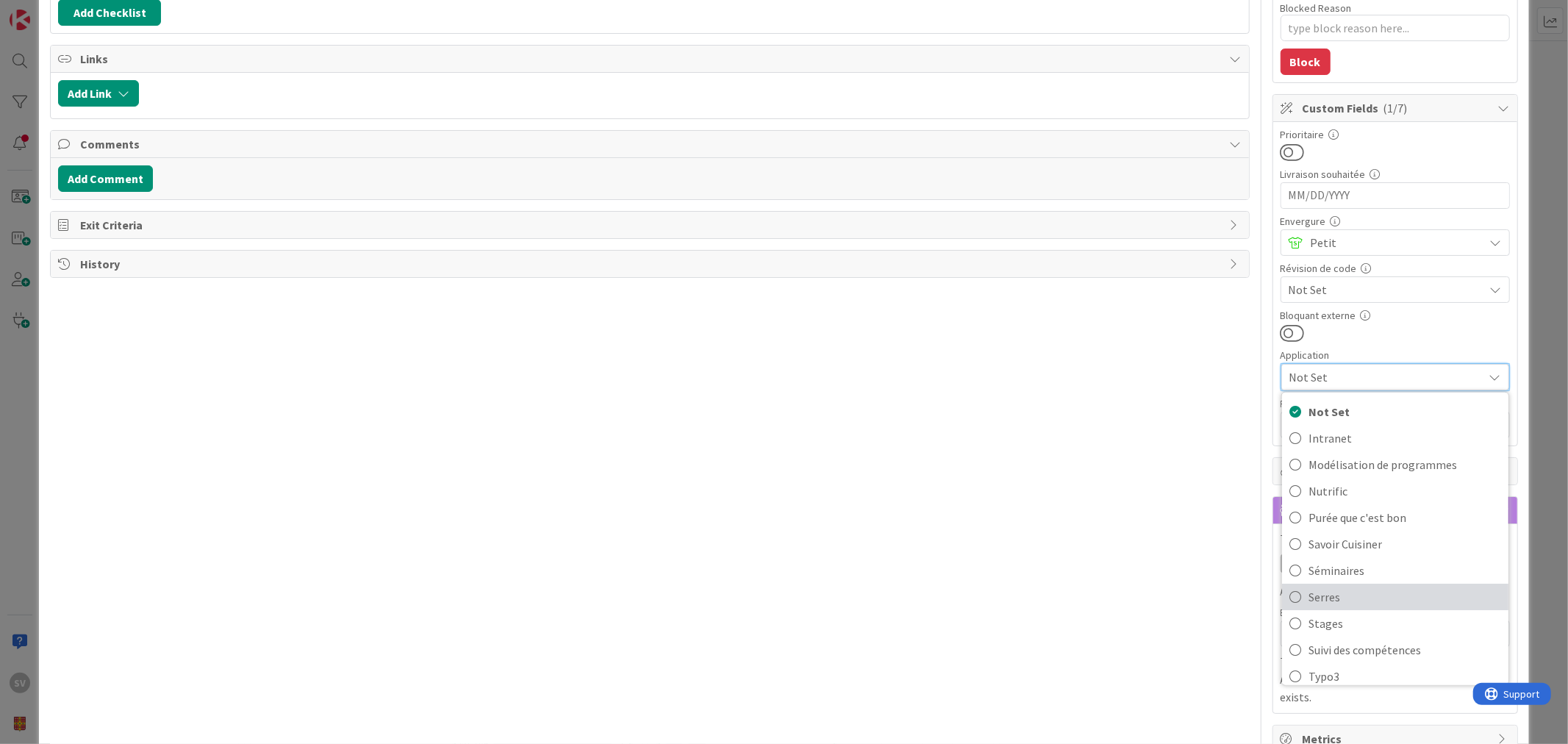
click at [1347, 598] on span "Serres" at bounding box center [1405, 597] width 193 height 22
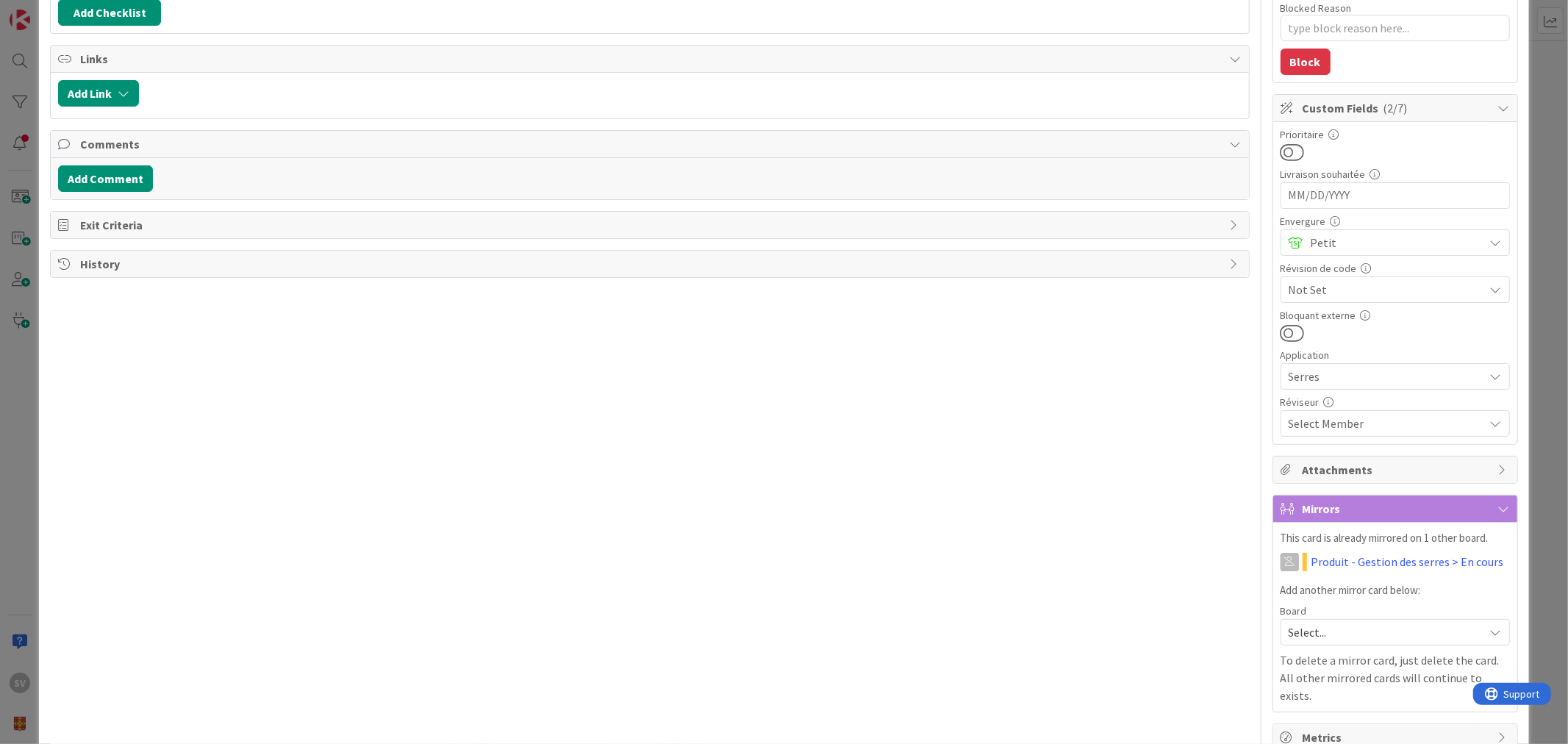
click at [1365, 426] on div "Select Member" at bounding box center [1386, 423] width 196 height 18
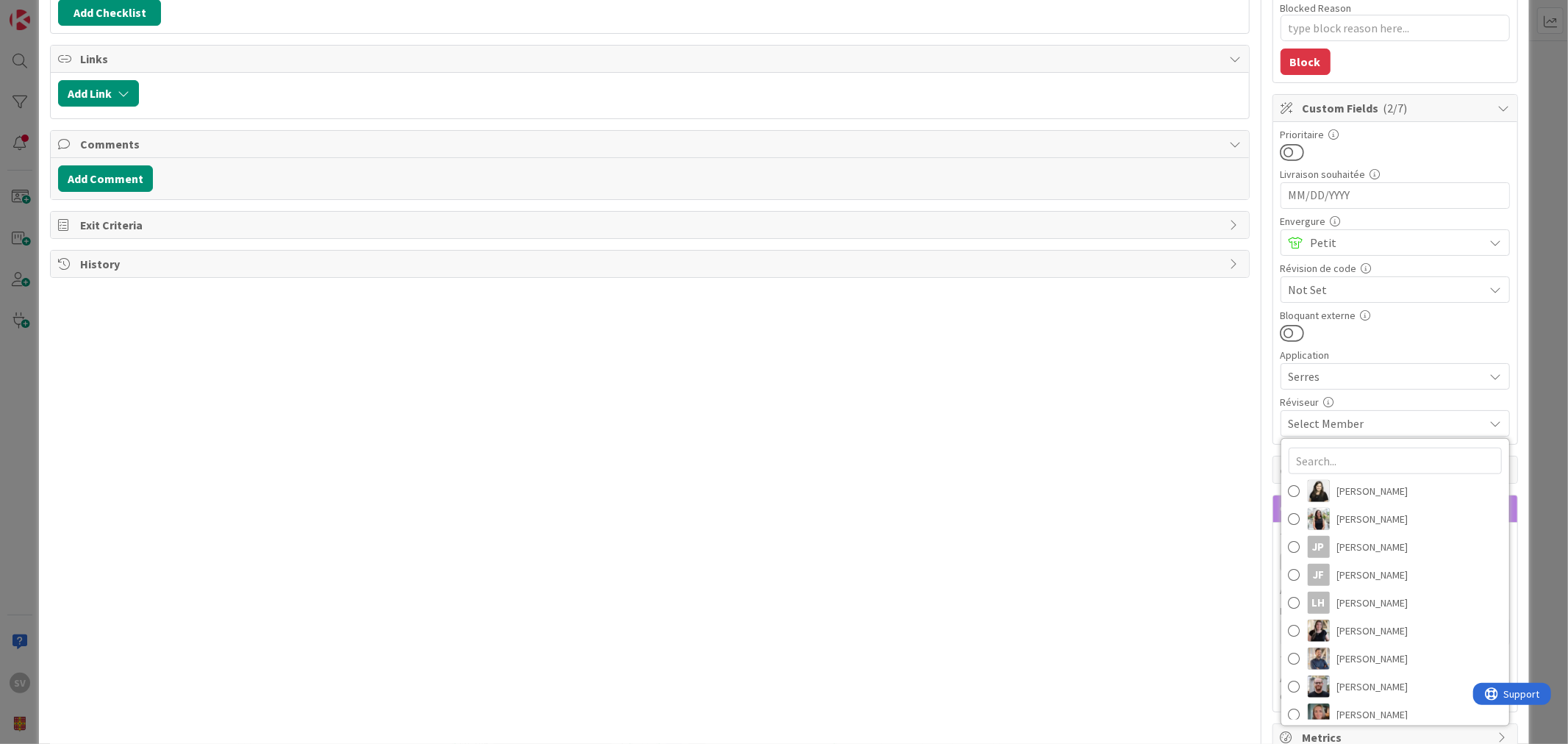
click at [1365, 426] on div "Select Member" at bounding box center [1386, 423] width 196 height 18
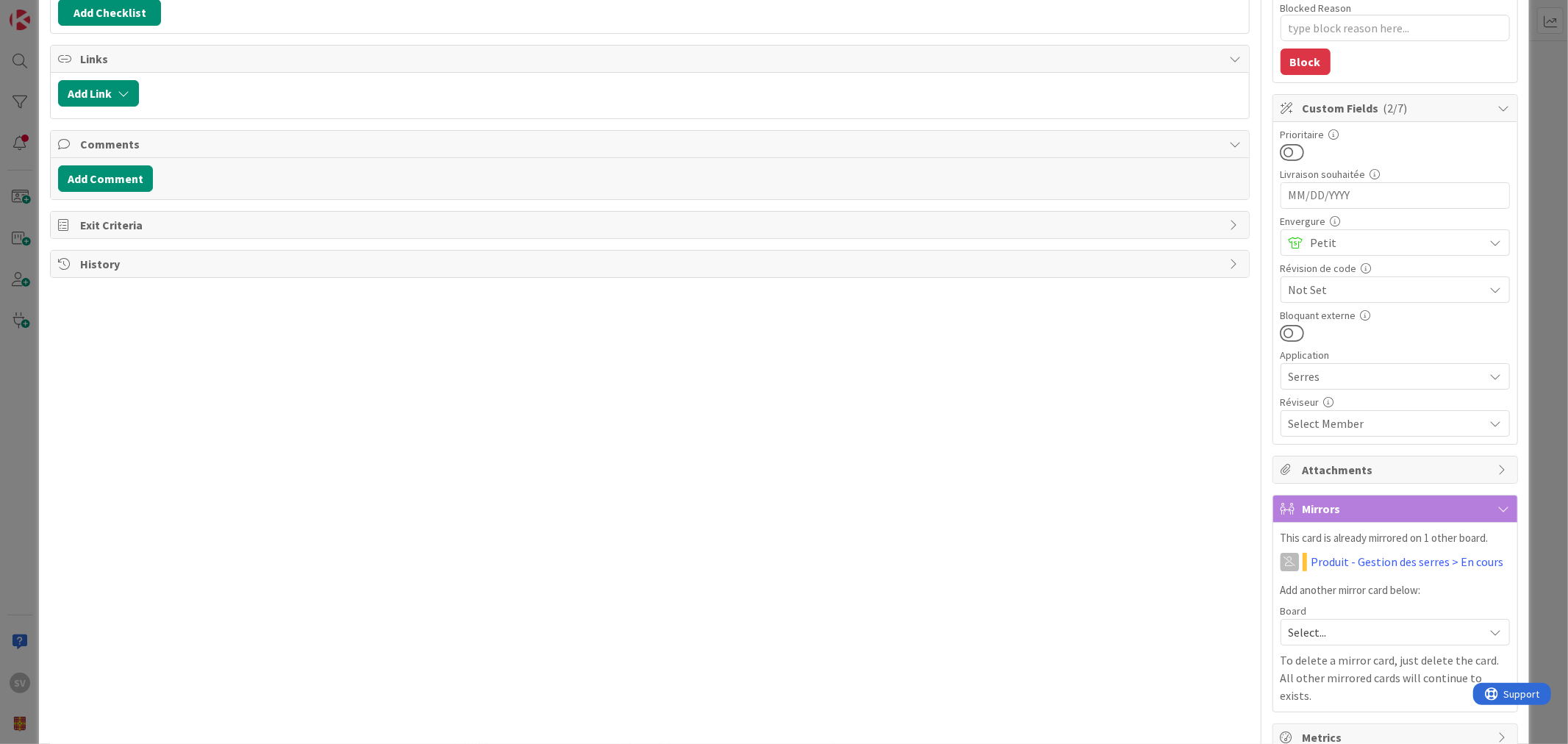
scroll to position [0, 0]
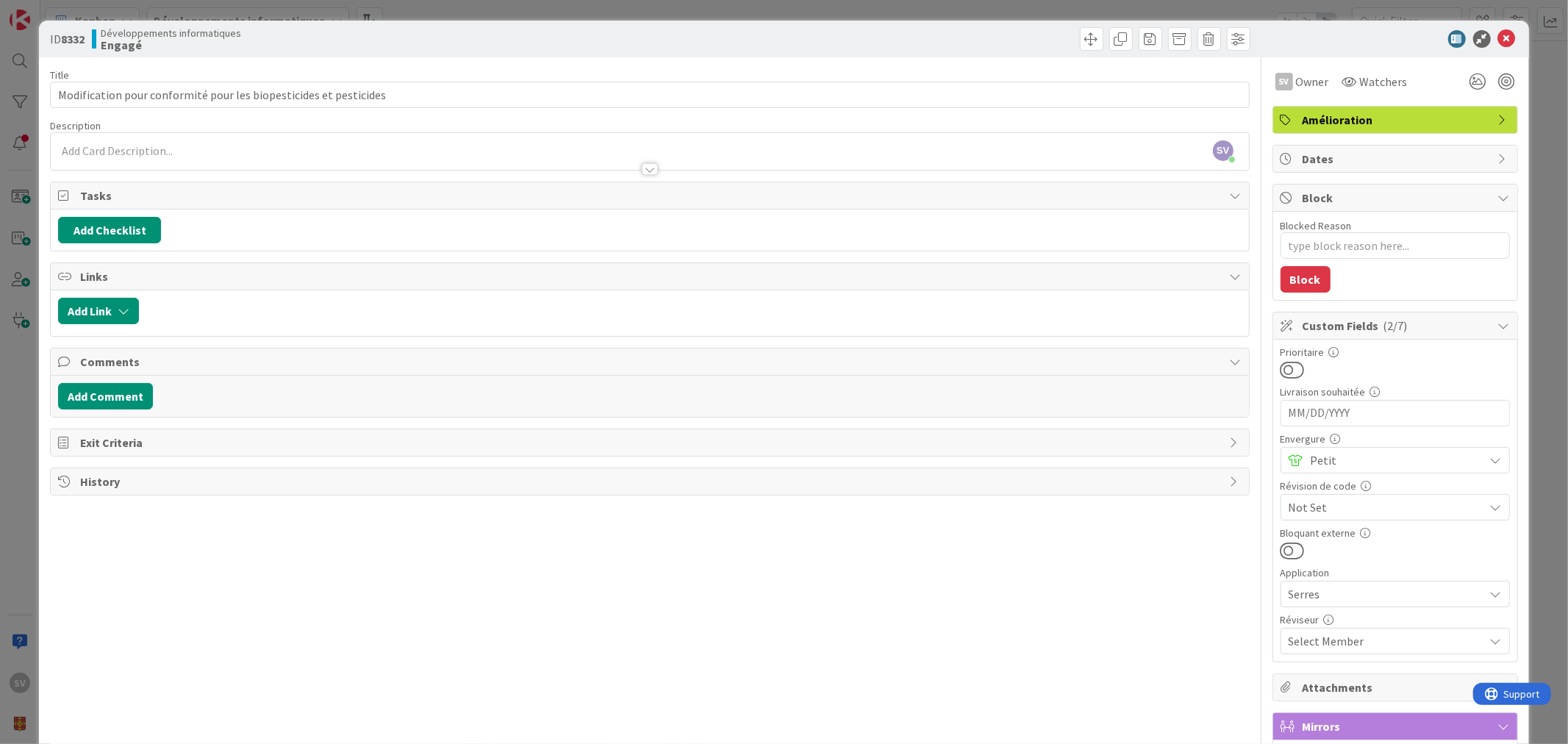
click at [208, 130] on div "Description" at bounding box center [650, 125] width 1199 height 13
click at [205, 141] on div "SV Sébastien Verreault just joined" at bounding box center [650, 151] width 1197 height 37
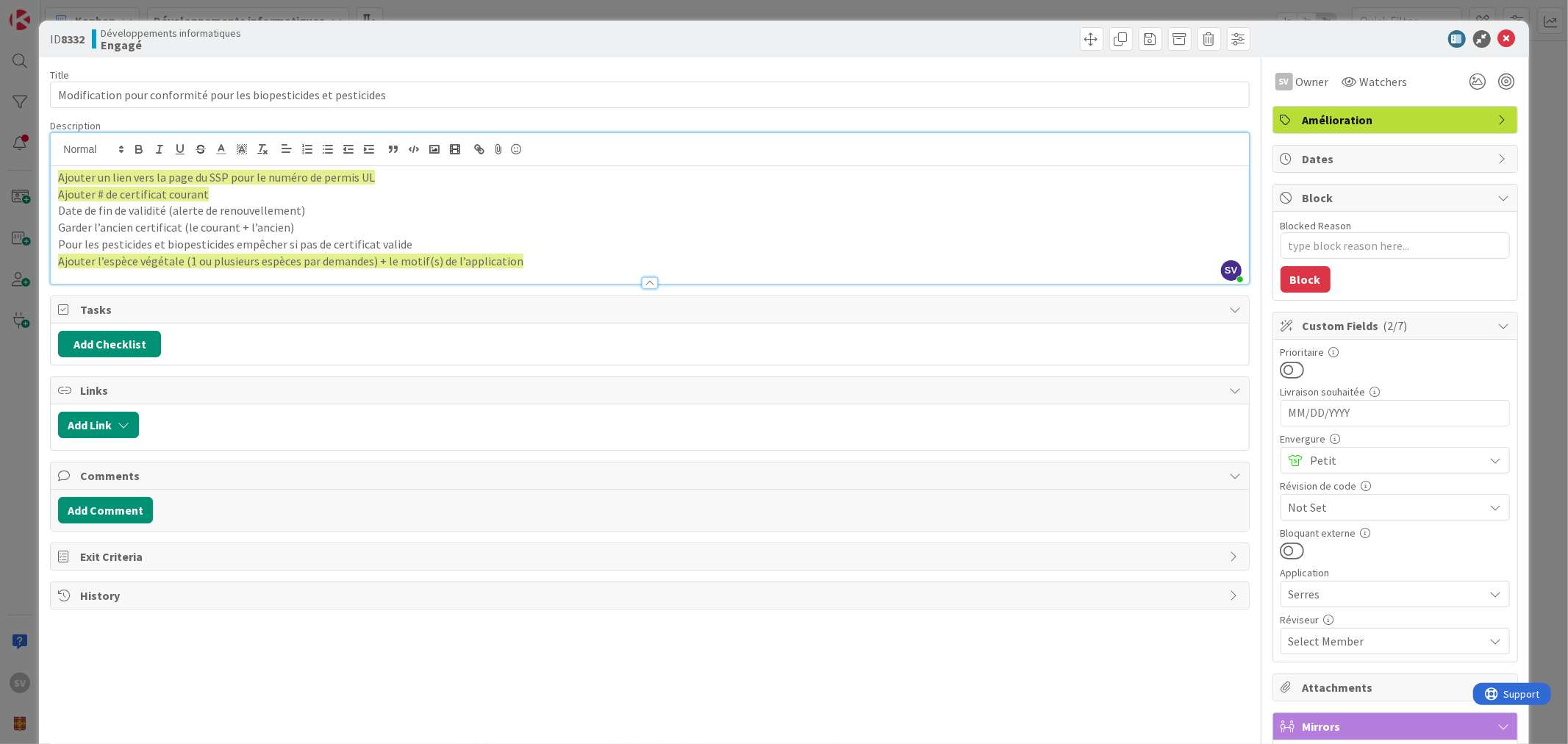
click at [560, 264] on p "Ajouter l’espèce végétale (1 ou plusieurs espèces par demandes) + le motif(s) d…" at bounding box center [650, 261] width 1183 height 17
click at [1478, 31] on div at bounding box center [1388, 39] width 260 height 18
click at [1502, 31] on icon at bounding box center [1507, 39] width 18 height 18
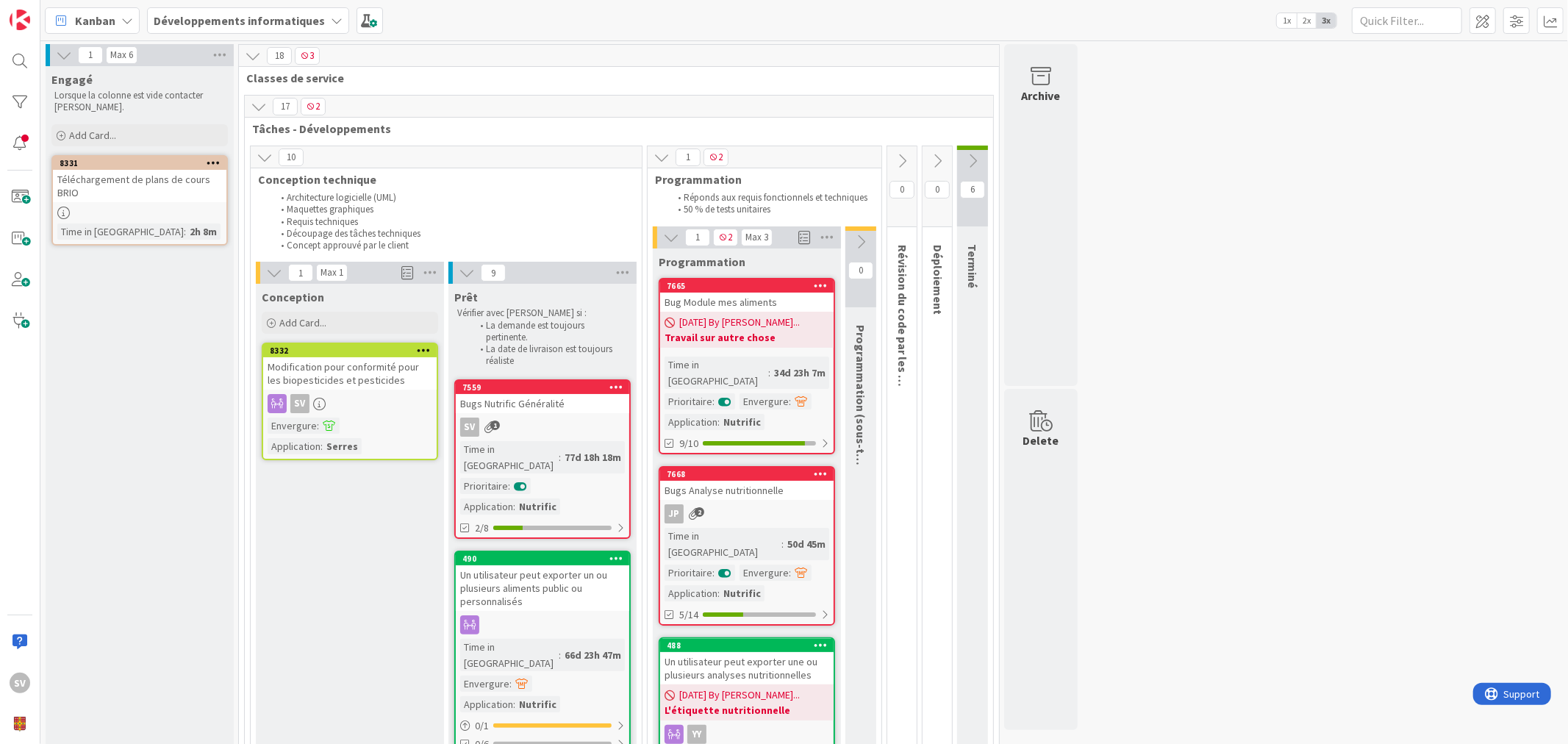
click at [390, 375] on div "Modification pour conformité pour les biopesticides et pesticides" at bounding box center [350, 373] width 173 height 32
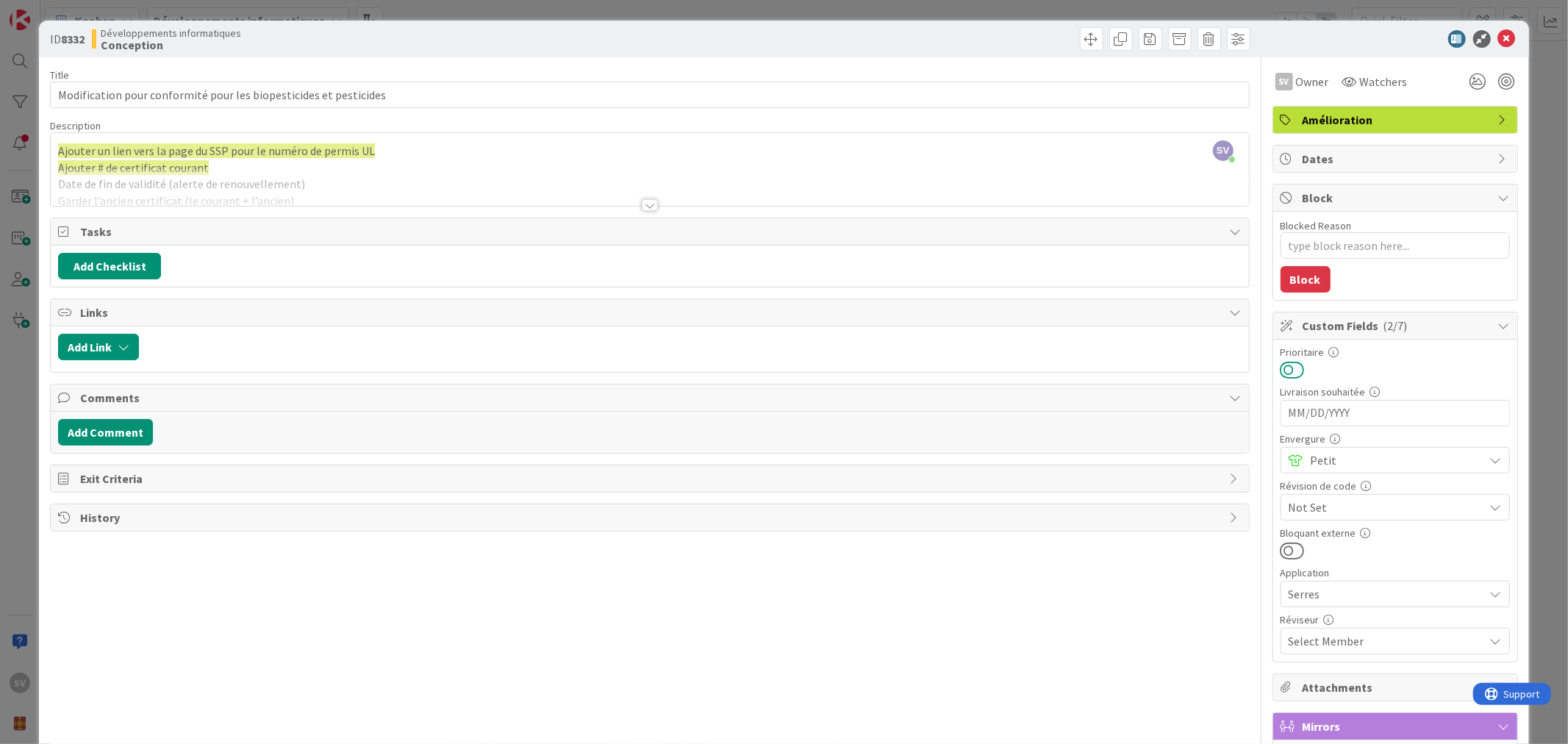
click at [1280, 368] on button at bounding box center [1292, 369] width 24 height 19
click at [1498, 35] on icon at bounding box center [1507, 39] width 18 height 18
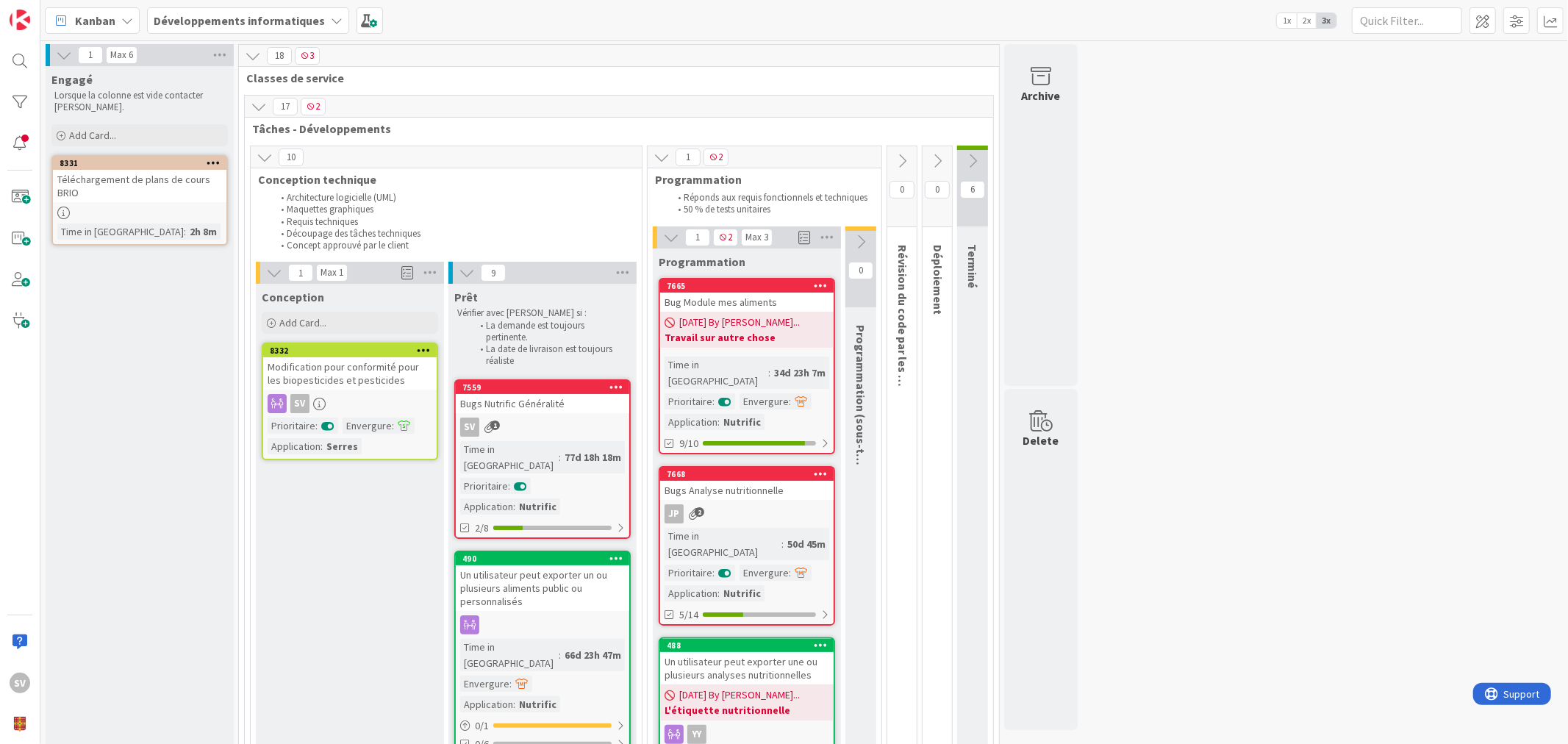
click at [215, 22] on b "Développements informatiques" at bounding box center [239, 21] width 172 height 14
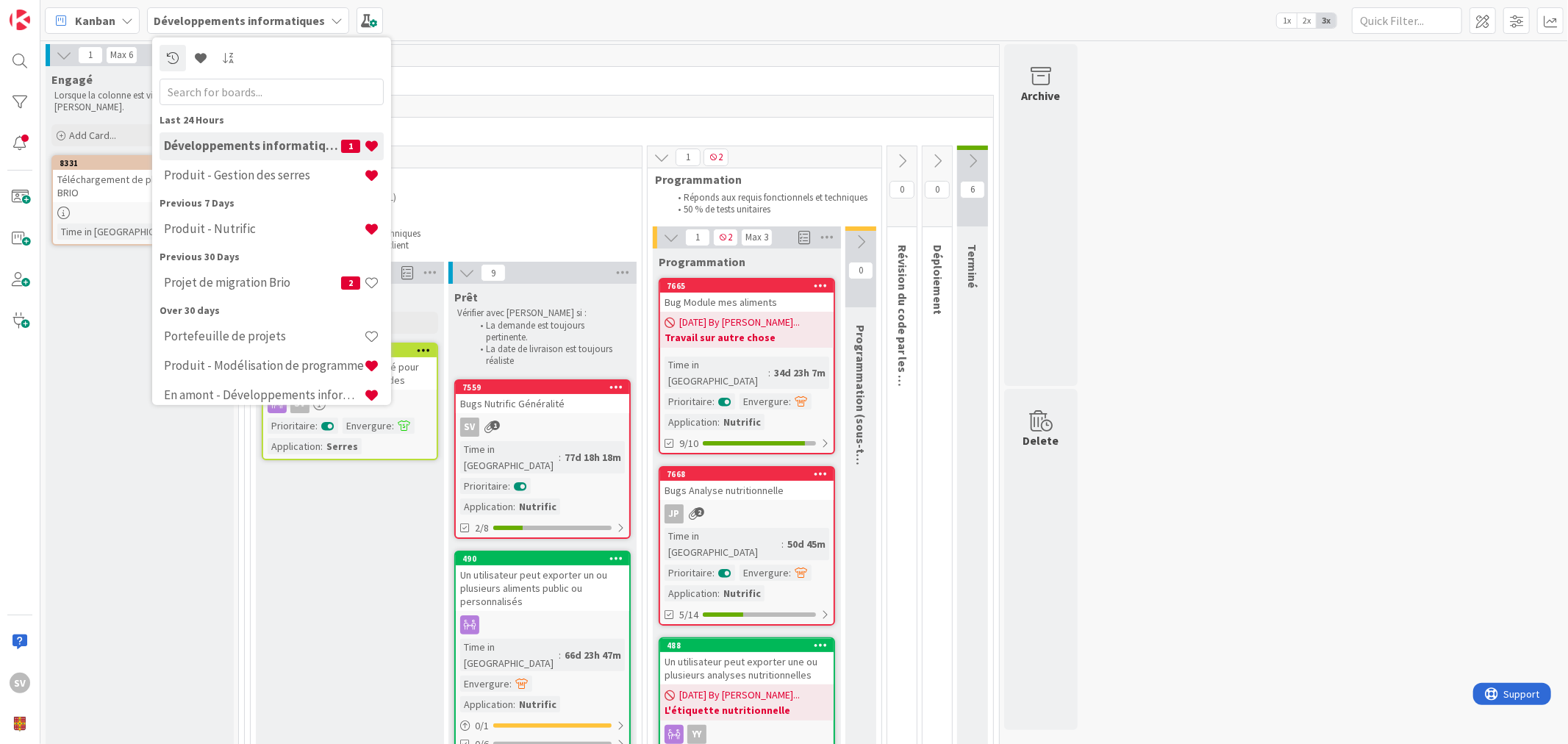
click at [284, 172] on h4 "Produit - Gestion des serres" at bounding box center [264, 175] width 200 height 14
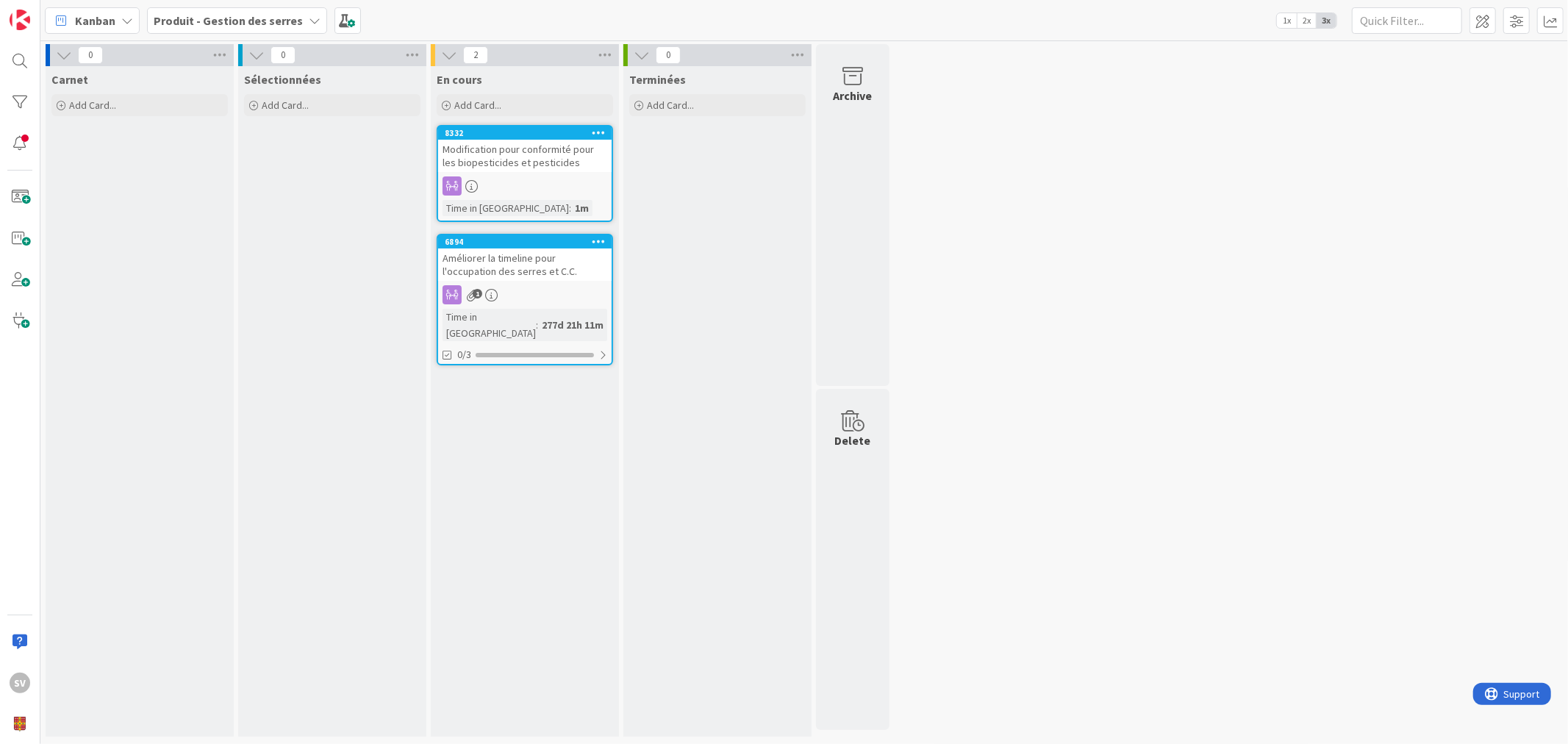
click at [583, 144] on div "Modification pour conformité pour les biopesticides et pesticides" at bounding box center [524, 155] width 173 height 32
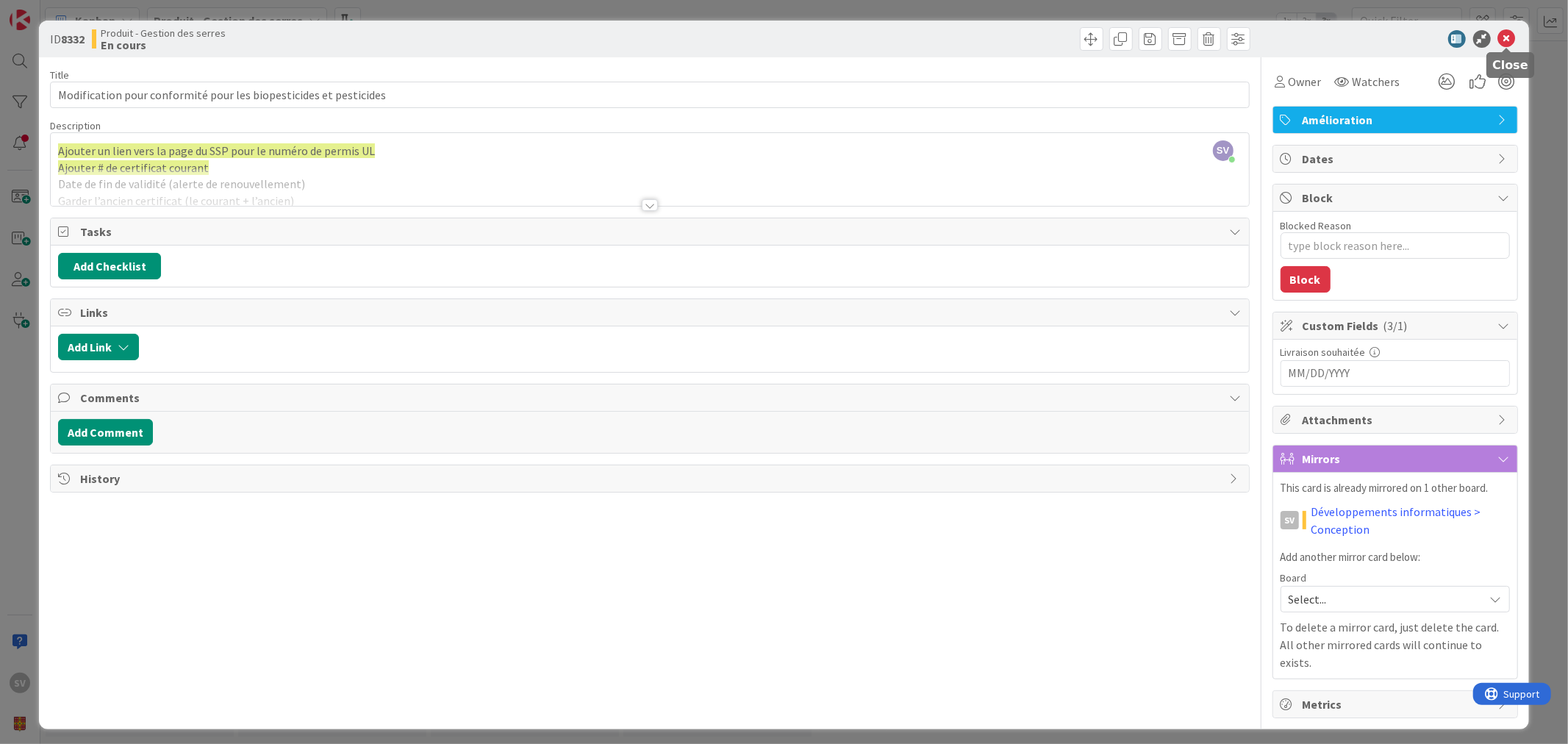
drag, startPoint x: 1504, startPoint y: 35, endPoint x: 1503, endPoint y: 44, distance: 9.1
click at [1504, 37] on icon at bounding box center [1507, 39] width 18 height 18
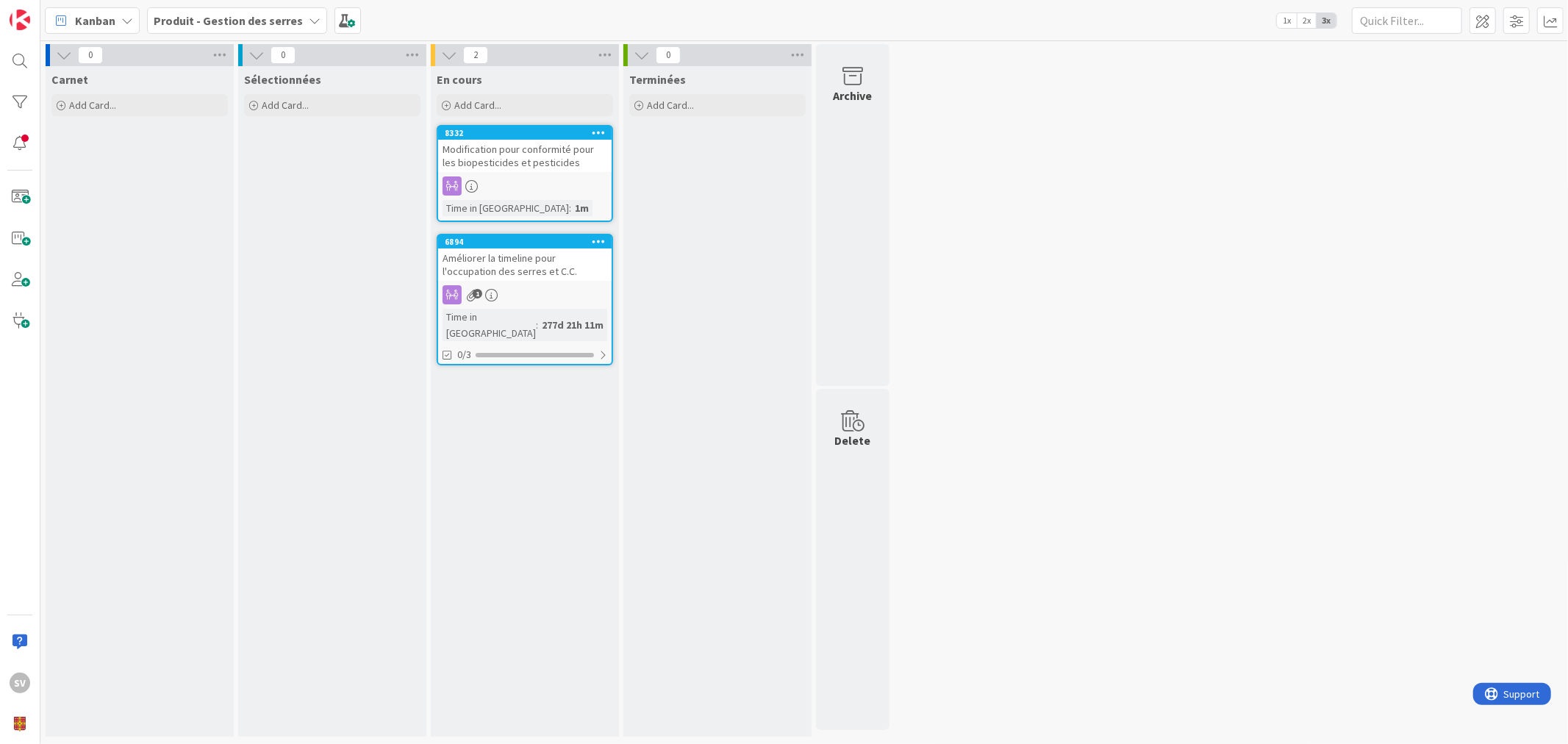
click at [527, 147] on div "Modification pour conformité pour les biopesticides et pesticides" at bounding box center [524, 155] width 173 height 32
type textarea "x"
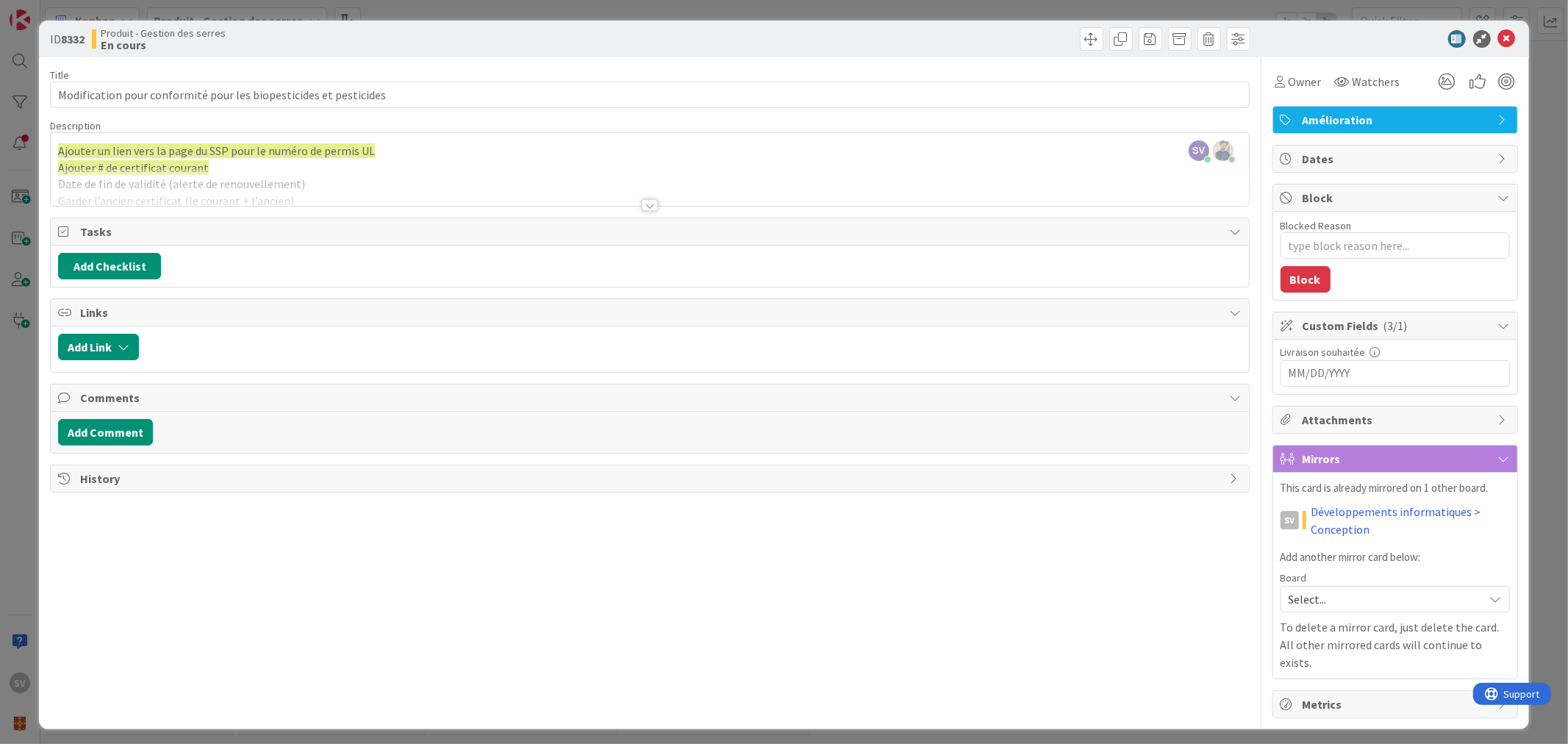
click at [323, 148] on div "SV Sébastien Verreault just joined Michel Wils just joined Ajouter un lien vers…" at bounding box center [650, 169] width 1197 height 72
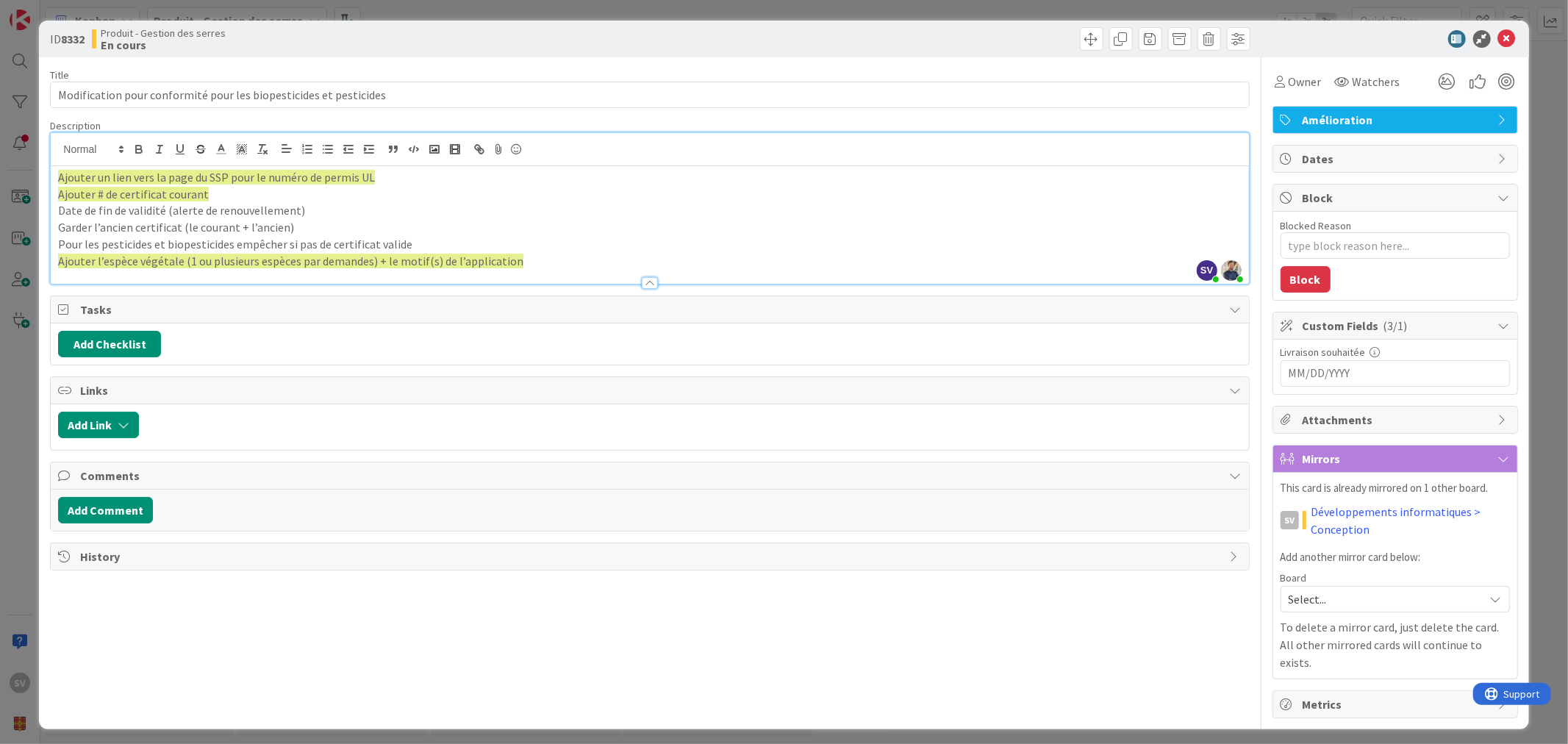
click at [432, 236] on p "Pour les pesticides et biopesticides empêcher si pas de certificat valide" at bounding box center [650, 244] width 1183 height 17
drag, startPoint x: 390, startPoint y: 90, endPoint x: -517, endPoint y: 89, distance: 907.0
click at [0, 89] on html "SV Kanban Produit - Gestion des serres 1x 2x 3x 0 Carnet Add Card... 0 Sélectio…" at bounding box center [784, 372] width 1568 height 744
click at [244, 243] on p "Pour les pesticides et biopesticides empêcher si pas de certificat valide" at bounding box center [650, 244] width 1183 height 17
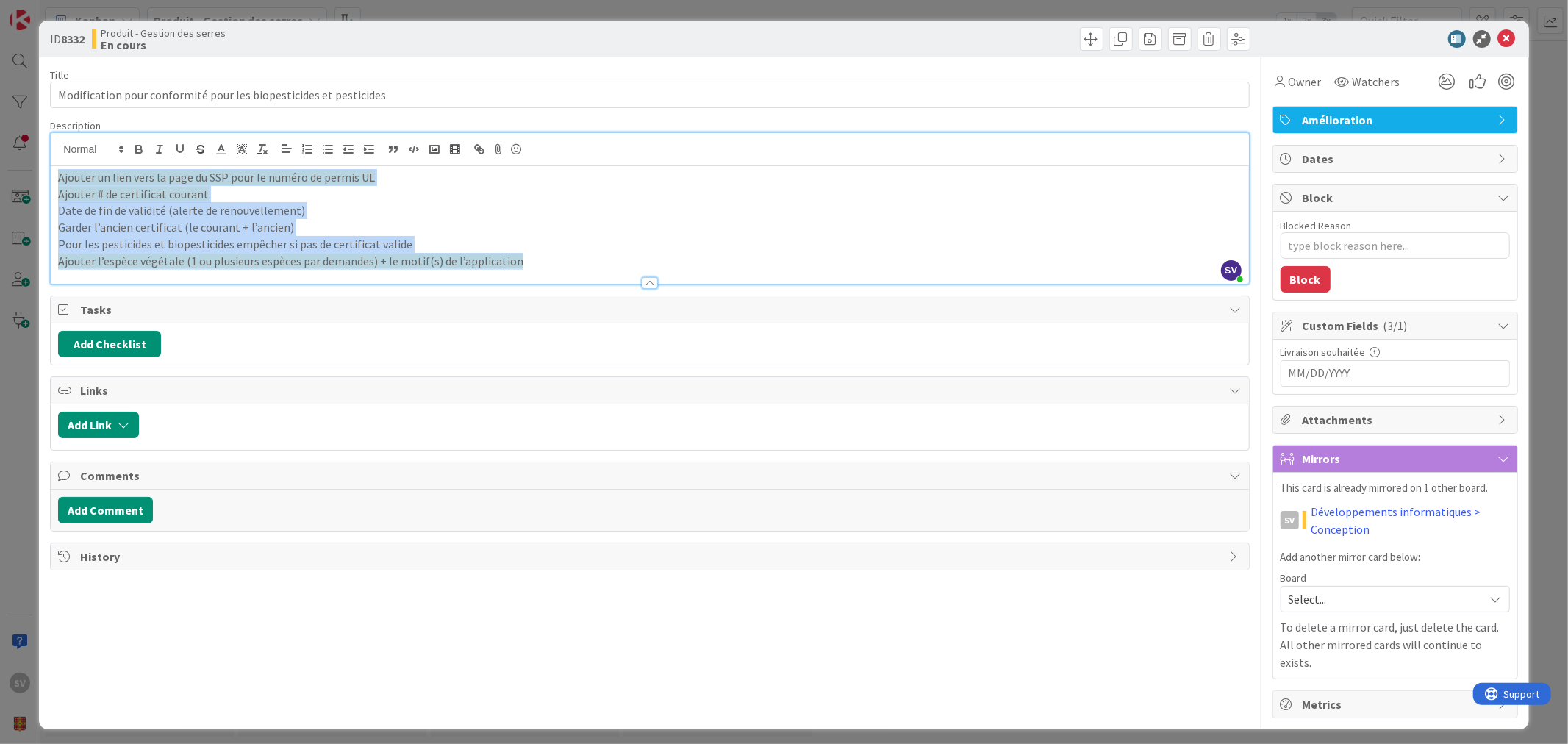
drag, startPoint x: 508, startPoint y: 261, endPoint x: -532, endPoint y: 42, distance: 1062.8
click at [0, 42] on html "SV Kanban Produit - Gestion des serres 1x 2x 3x 0 Carnet Add Card... 0 Sélectio…" at bounding box center [784, 372] width 1568 height 744
copy div "Ajouter un lien vers la page du SSP pour le numéro de permis UL Ajouter # de ce…"
click at [446, 219] on p "Garder l’ancien certificat (le courant + l’ancien)" at bounding box center [650, 227] width 1183 height 17
